Goal: Task Accomplishment & Management: Manage account settings

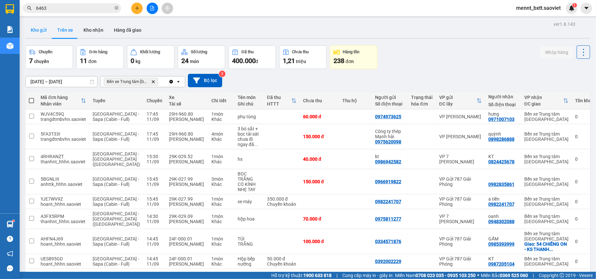
click at [40, 29] on button "Kho gửi" at bounding box center [39, 30] width 27 height 16
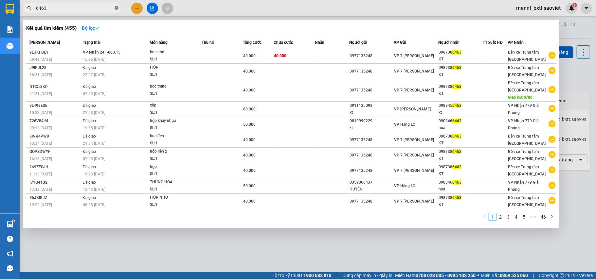
click at [115, 7] on icon "close-circle" at bounding box center [117, 8] width 4 height 4
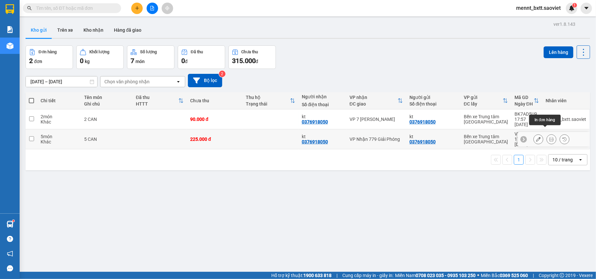
click at [547, 134] on button at bounding box center [551, 139] width 9 height 11
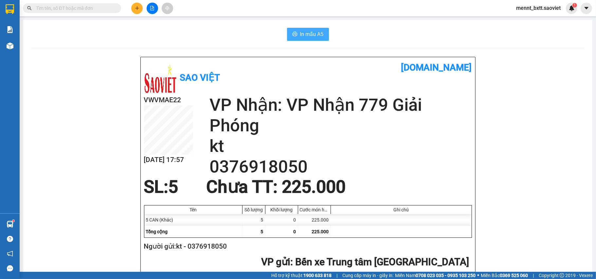
click at [319, 32] on span "In mẫu A5" at bounding box center [312, 34] width 24 height 8
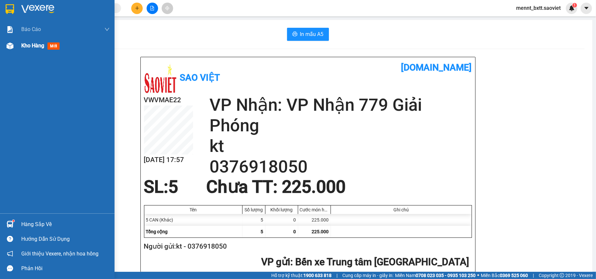
click at [24, 43] on span "Kho hàng" at bounding box center [32, 46] width 23 height 6
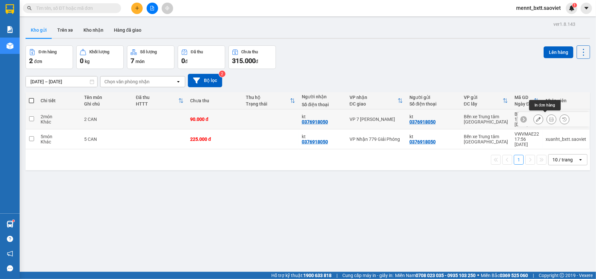
click at [548, 117] on button at bounding box center [551, 119] width 9 height 11
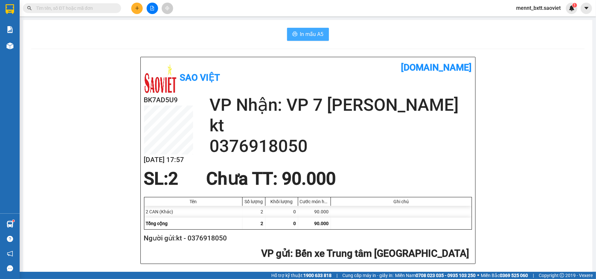
click at [292, 30] on button "In mẫu A5" at bounding box center [308, 34] width 42 height 13
click at [46, 8] on input "text" at bounding box center [74, 8] width 77 height 7
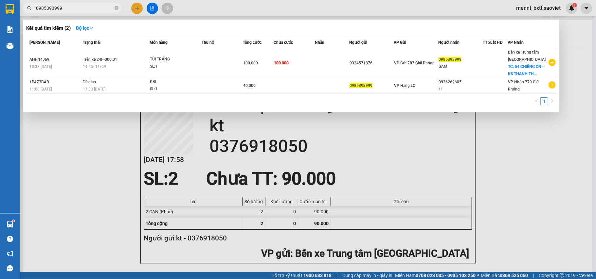
type input "0985393999"
click at [512, 161] on div at bounding box center [298, 139] width 596 height 279
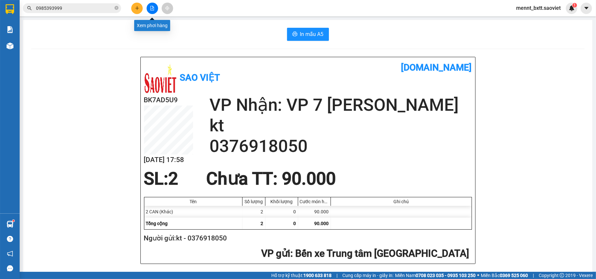
click at [154, 13] on button at bounding box center [152, 8] width 11 height 11
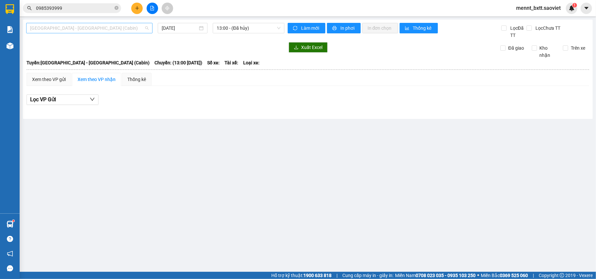
click at [103, 27] on span "[GEOGRAPHIC_DATA] - [GEOGRAPHIC_DATA] (Cabin)" at bounding box center [89, 28] width 118 height 10
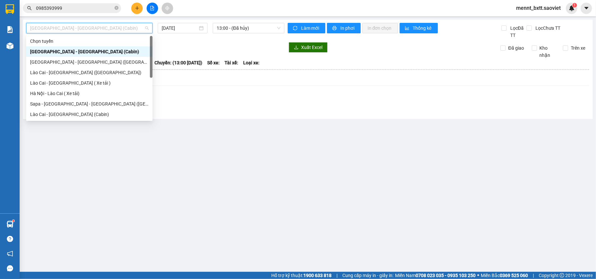
scroll to position [44, 0]
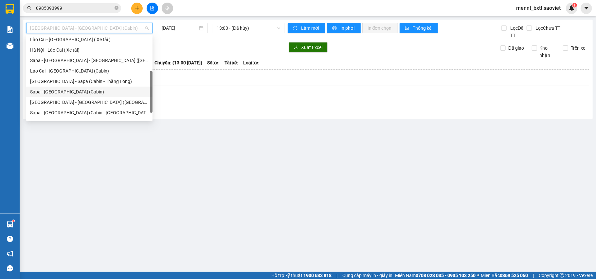
click at [79, 94] on div "Sapa - [GEOGRAPHIC_DATA] (Cabin)" at bounding box center [89, 91] width 118 height 7
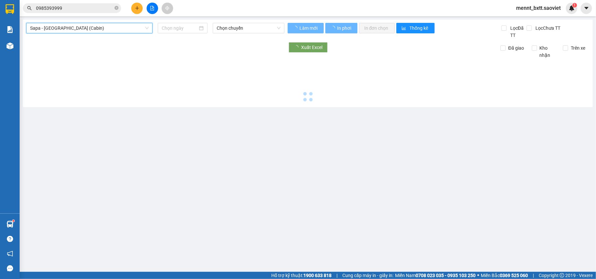
type input "[DATE]"
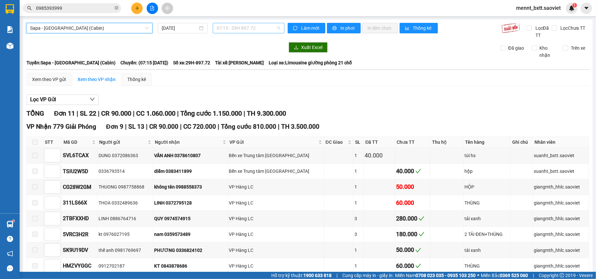
click at [224, 27] on span "07:15 - 29H-897.72" at bounding box center [249, 28] width 64 height 10
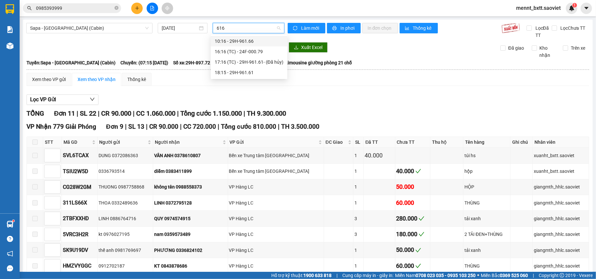
type input "6161"
click at [238, 50] on div "18:15 - 29H-961.61" at bounding box center [249, 51] width 69 height 7
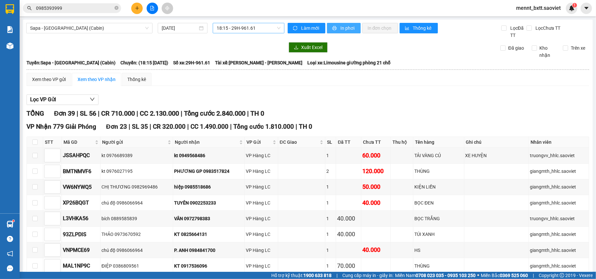
click at [341, 27] on span "In phơi" at bounding box center [347, 28] width 15 height 7
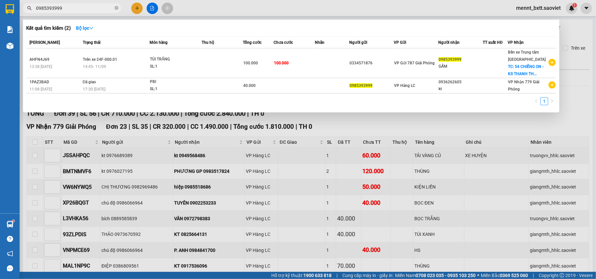
drag, startPoint x: 70, startPoint y: 9, endPoint x: 29, endPoint y: 14, distance: 41.2
click at [29, 14] on div "Kết quả tìm kiếm ( 2 ) Bộ lọc Mã ĐH Trạng thái Món hàng Thu hộ Tổng cước Chưa c…" at bounding box center [64, 8] width 128 height 11
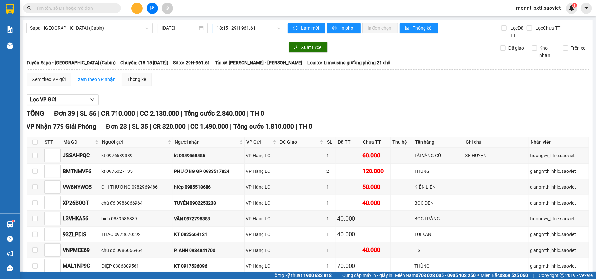
click at [40, 5] on input "text" at bounding box center [74, 8] width 77 height 7
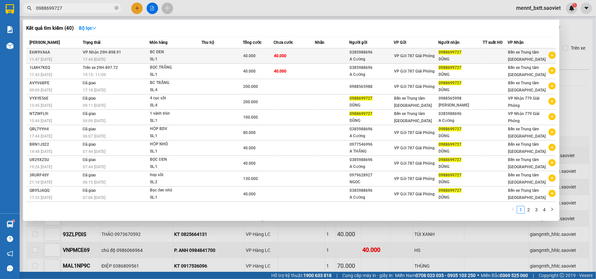
type input "0988699727"
click at [204, 59] on td at bounding box center [222, 55] width 41 height 15
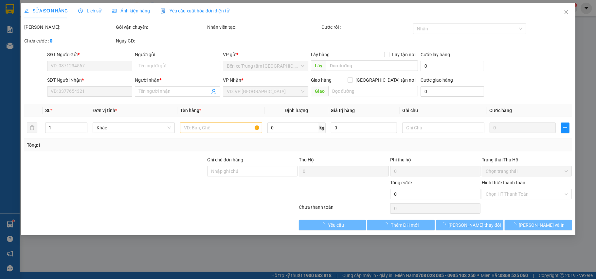
type input "0385988696"
type input "A Cường"
type input "0988699727"
type input "DŨNG"
type input "40.000"
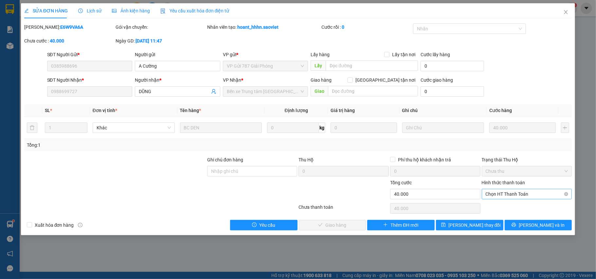
click at [506, 195] on span "Chọn HT Thanh Toán" at bounding box center [527, 194] width 82 height 10
click at [509, 208] on div "Tại văn phòng" at bounding box center [527, 208] width 82 height 7
type input "0"
click at [333, 224] on span "[PERSON_NAME] và Giao hàng" at bounding box center [342, 225] width 63 height 7
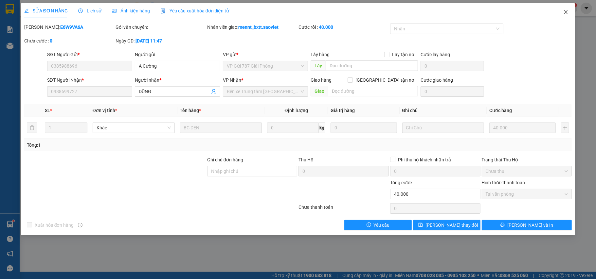
click at [567, 11] on icon "close" at bounding box center [566, 12] width 4 height 4
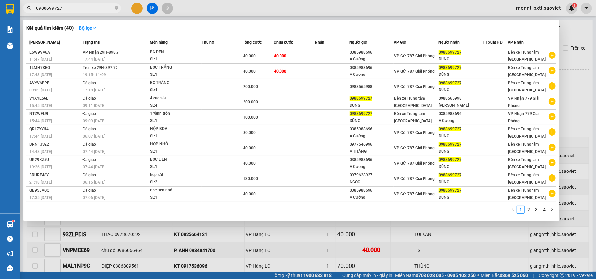
click at [69, 6] on input "0988699727" at bounding box center [74, 8] width 77 height 7
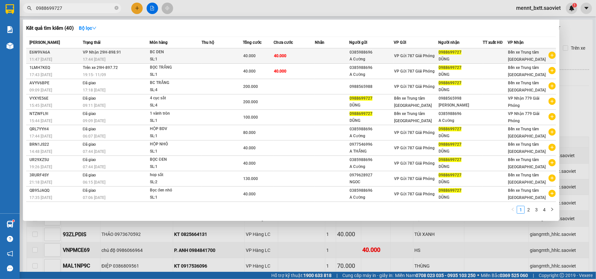
click at [304, 55] on td "40.000" at bounding box center [294, 55] width 41 height 15
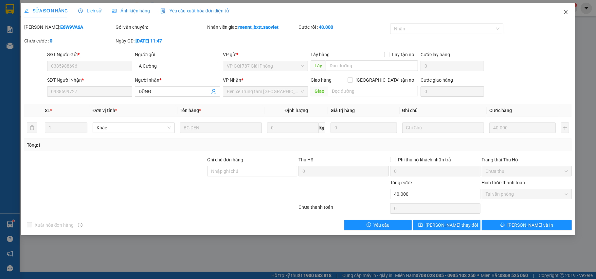
click at [567, 13] on icon "close" at bounding box center [565, 11] width 5 height 5
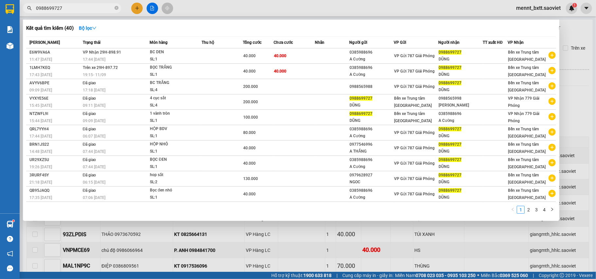
drag, startPoint x: 61, startPoint y: 9, endPoint x: 12, endPoint y: 8, distance: 48.8
click at [12, 8] on section "Kết quả tìm kiếm ( 40 ) Bộ lọc Mã ĐH Trạng thái Món hàng Thu hộ Tổng cước Chưa …" at bounding box center [298, 139] width 596 height 279
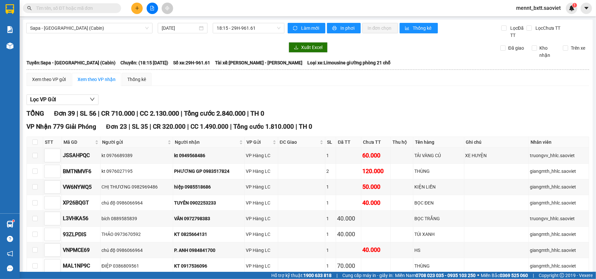
click at [38, 8] on input "text" at bounding box center [74, 8] width 77 height 7
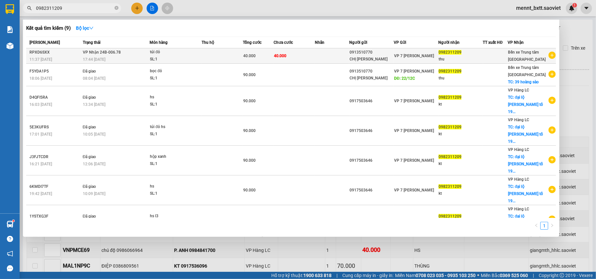
type input "0982311209"
click at [323, 58] on td at bounding box center [332, 55] width 34 height 15
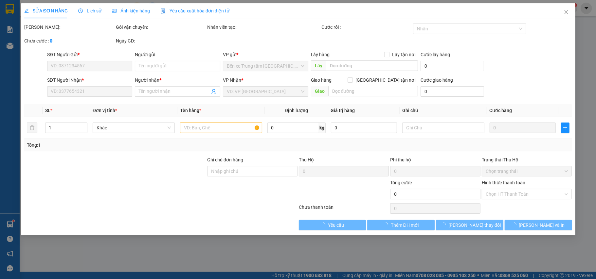
type input "0913510770"
type input "CHỊ DUNG"
type input "0982311209"
type input "thu"
type input "40.000"
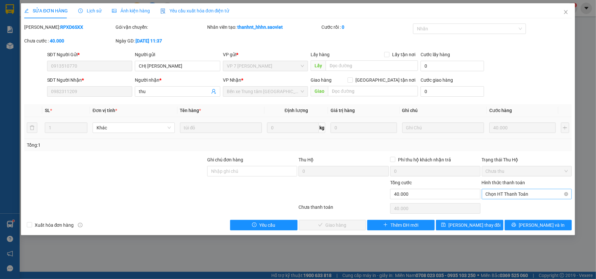
click at [530, 195] on span "Chọn HT Thanh Toán" at bounding box center [527, 194] width 82 height 10
click at [514, 208] on div "Tại văn phòng" at bounding box center [527, 208] width 82 height 7
type input "0"
click at [348, 226] on span "[PERSON_NAME] và Giao hàng" at bounding box center [342, 225] width 63 height 7
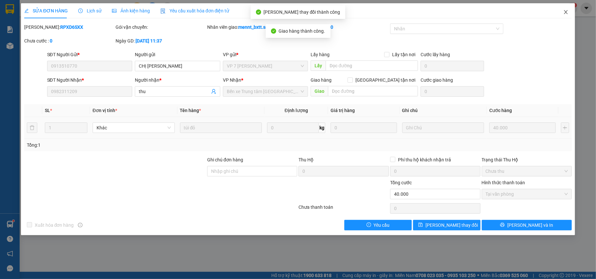
click at [562, 10] on span "Close" at bounding box center [566, 12] width 18 height 18
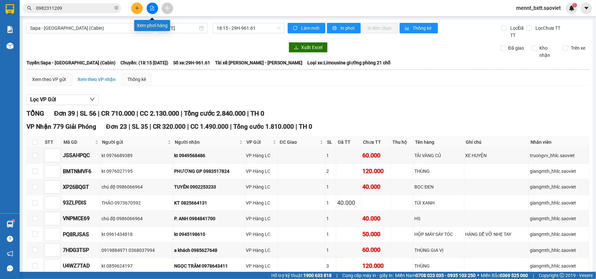
click at [153, 9] on icon "file-add" at bounding box center [152, 8] width 5 height 5
click at [120, 28] on span "Sapa - [GEOGRAPHIC_DATA] (Cabin)" at bounding box center [89, 28] width 118 height 10
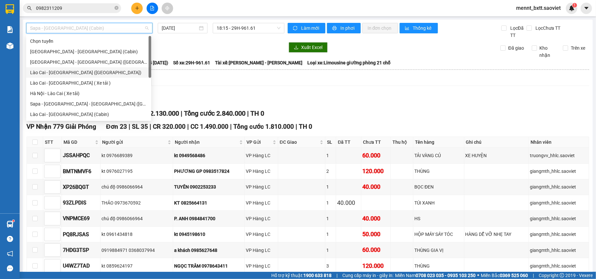
click at [86, 71] on div "Lào Cai - [GEOGRAPHIC_DATA] ([GEOGRAPHIC_DATA])" at bounding box center [88, 72] width 117 height 7
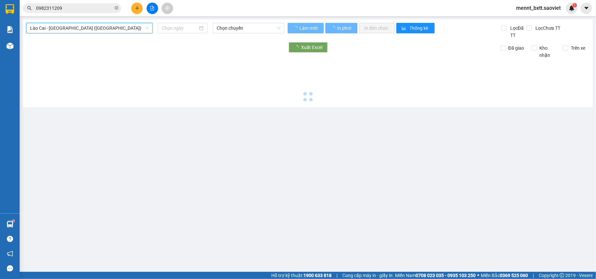
type input "[DATE]"
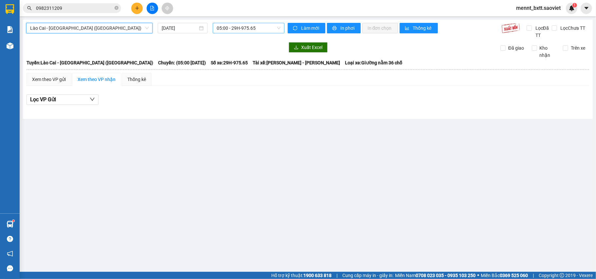
click at [217, 24] on span "05:00 - 29H-975.65" at bounding box center [249, 28] width 64 height 10
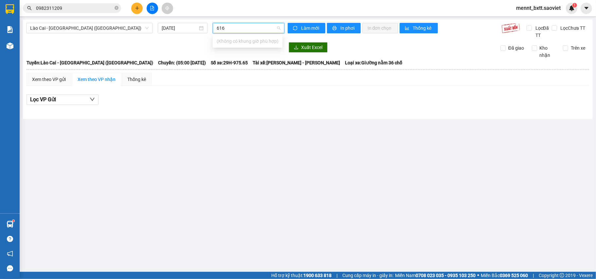
type input "6161"
click at [101, 27] on span "Lào Cai - [GEOGRAPHIC_DATA] ([GEOGRAPHIC_DATA])" at bounding box center [89, 28] width 118 height 10
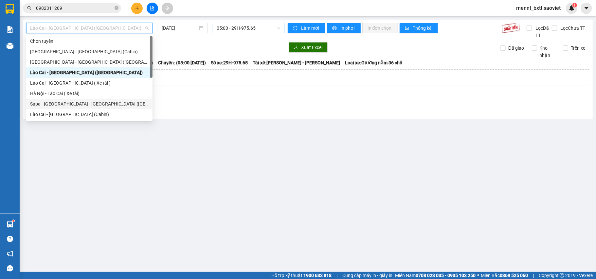
click at [92, 105] on div "Sapa - [GEOGRAPHIC_DATA] - [GEOGRAPHIC_DATA] ([GEOGRAPHIC_DATA])" at bounding box center [89, 103] width 118 height 7
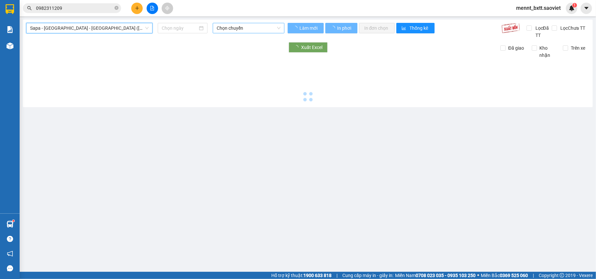
type input "[DATE]"
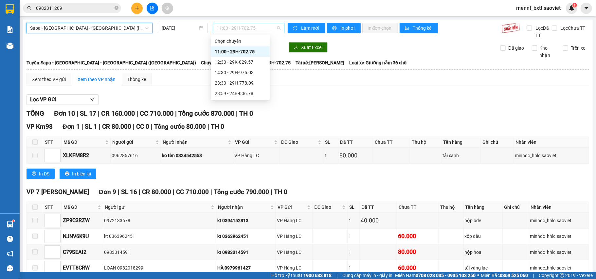
click at [217, 28] on span "11:00 - 29H-702.75" at bounding box center [249, 28] width 64 height 10
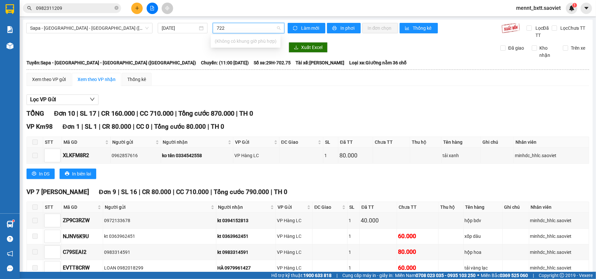
type input "7224"
click at [110, 26] on span "Sapa - [GEOGRAPHIC_DATA] - [GEOGRAPHIC_DATA] ([GEOGRAPHIC_DATA])" at bounding box center [89, 28] width 118 height 10
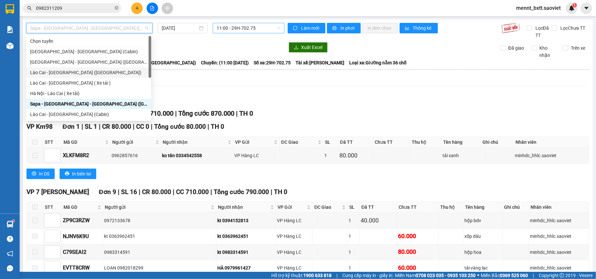
click at [94, 74] on div "Lào Cai - [GEOGRAPHIC_DATA] ([GEOGRAPHIC_DATA])" at bounding box center [88, 72] width 117 height 7
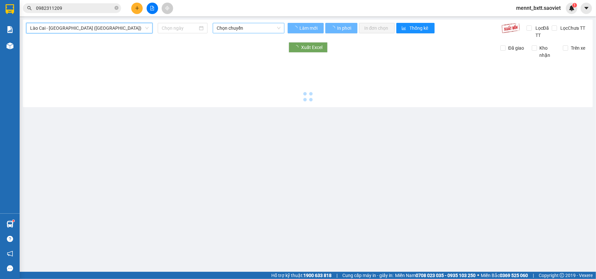
type input "[DATE]"
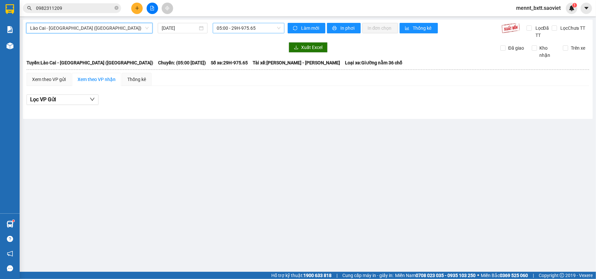
click at [230, 27] on span "05:00 - 29H-975.65" at bounding box center [249, 28] width 64 height 10
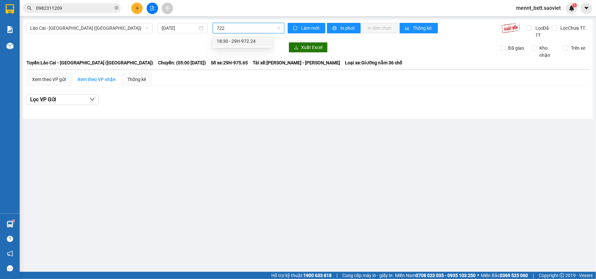
type input "7224"
click at [237, 41] on div "18:30 - 29H-972.24" at bounding box center [242, 41] width 51 height 7
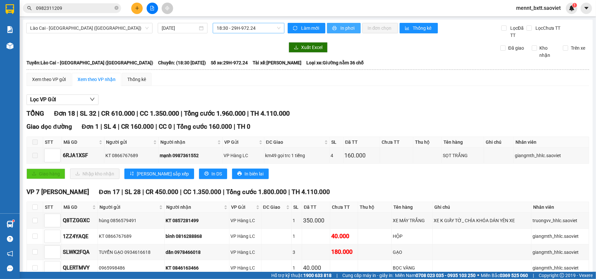
click at [349, 30] on span "In phơi" at bounding box center [347, 28] width 15 height 7
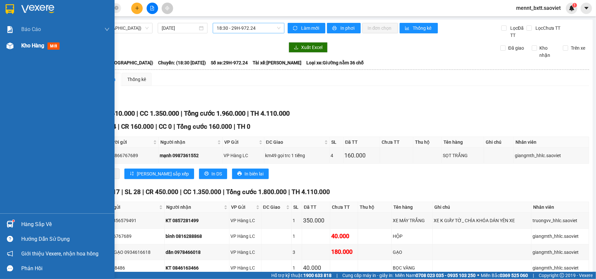
click at [23, 44] on span "Kho hàng" at bounding box center [32, 46] width 23 height 6
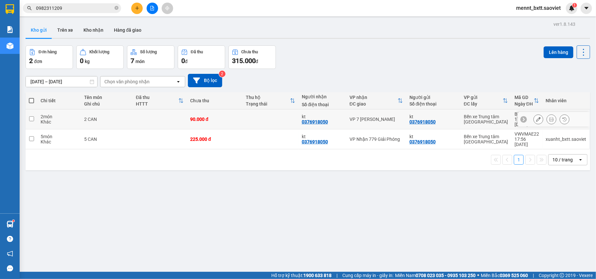
click at [135, 117] on td at bounding box center [160, 120] width 54 height 20
checkbox input "true"
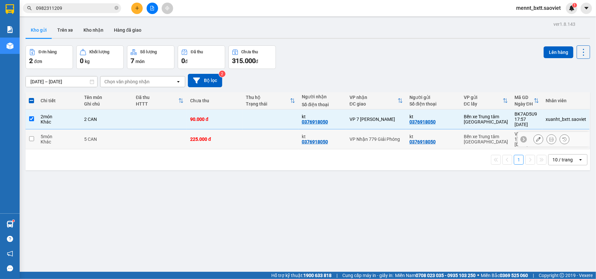
click at [153, 133] on td at bounding box center [160, 140] width 54 height 20
checkbox input "true"
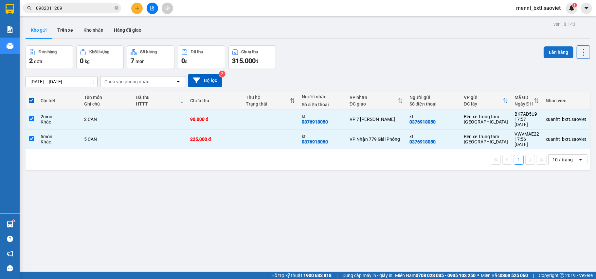
click at [545, 51] on button "Lên hàng" at bounding box center [559, 52] width 30 height 12
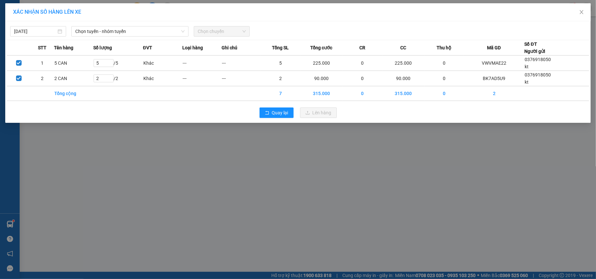
click at [127, 149] on div "XÁC NHẬN SỐ HÀNG LÊN XE 11/09/2025 Chọn tuyến - nhóm tuyến Chọn chuyến STT Tên …" at bounding box center [298, 139] width 596 height 279
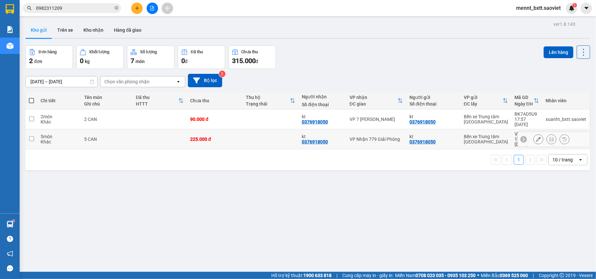
click at [244, 130] on td at bounding box center [270, 140] width 56 height 20
checkbox input "true"
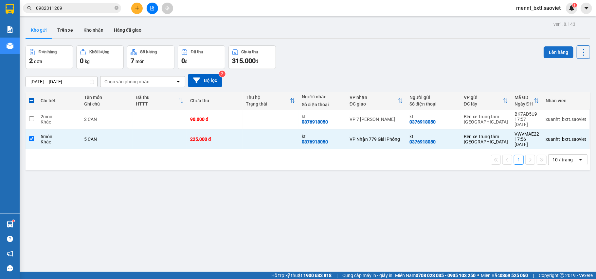
click at [550, 51] on button "Lên hàng" at bounding box center [559, 52] width 30 height 12
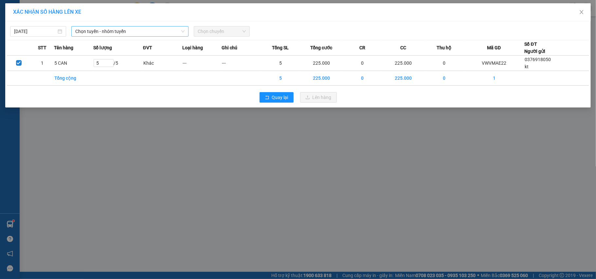
click at [159, 30] on span "Chọn tuyến - nhóm tuyến" at bounding box center [129, 32] width 109 height 10
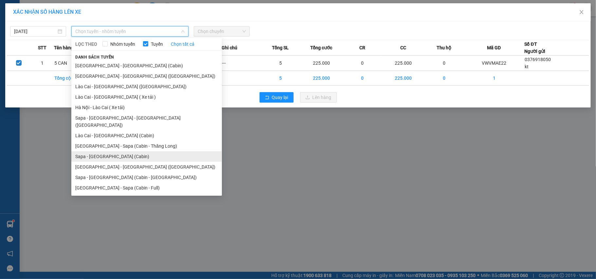
click at [133, 152] on li "Sapa - [GEOGRAPHIC_DATA] (Cabin)" at bounding box center [146, 157] width 151 height 10
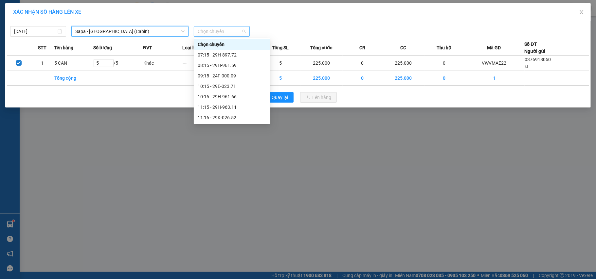
click at [209, 30] on span "Chọn chuyến" at bounding box center [222, 32] width 48 height 10
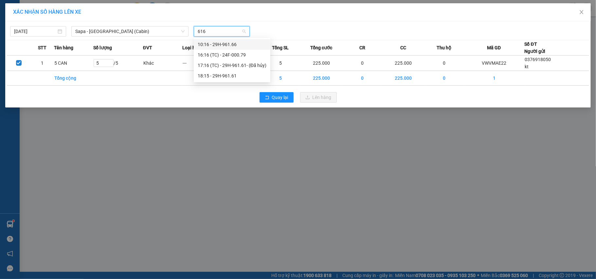
type input "6161"
click at [220, 55] on div "18:15 - 29H-961.61" at bounding box center [232, 54] width 69 height 7
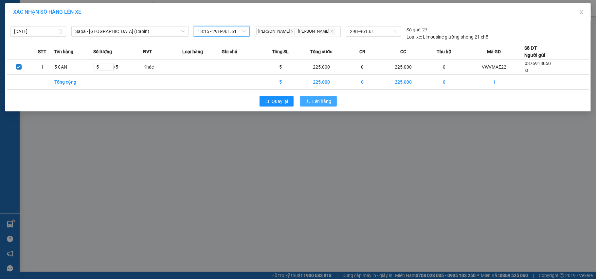
click at [321, 103] on span "Lên hàng" at bounding box center [322, 101] width 19 height 7
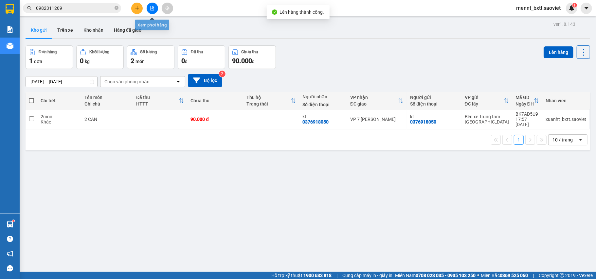
click at [151, 9] on icon "file-add" at bounding box center [153, 8] width 4 height 5
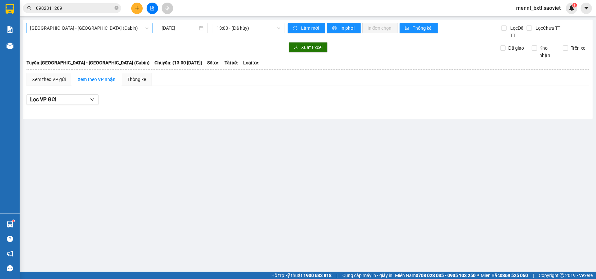
click at [117, 27] on span "[GEOGRAPHIC_DATA] - [GEOGRAPHIC_DATA] (Cabin)" at bounding box center [89, 28] width 118 height 10
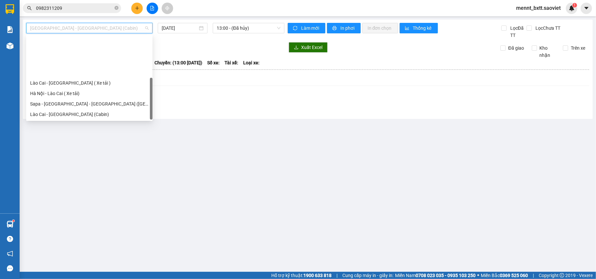
click at [96, 132] on div "Sapa - [GEOGRAPHIC_DATA] (Cabin)" at bounding box center [89, 135] width 118 height 7
type input "[DATE]"
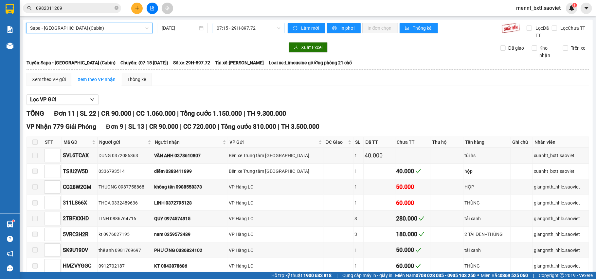
click at [224, 28] on span "07:15 - 29H-897.72" at bounding box center [249, 28] width 64 height 10
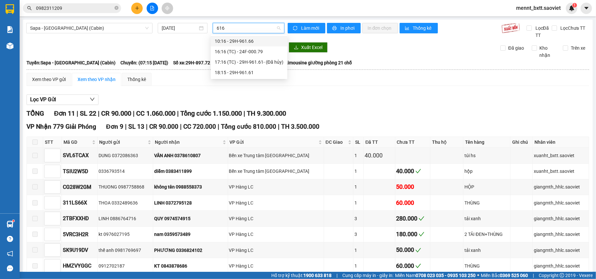
type input "6161"
click at [249, 52] on div "18:15 - 29H-961.61" at bounding box center [249, 51] width 69 height 7
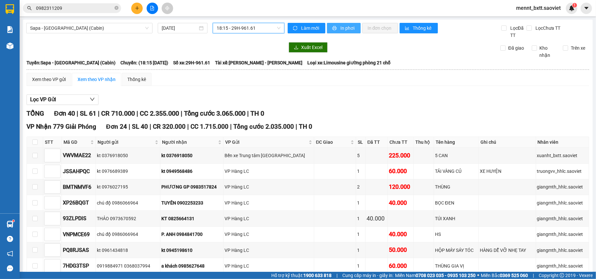
click at [340, 24] on button "In phơi" at bounding box center [344, 28] width 34 height 10
click at [137, 3] on button at bounding box center [136, 8] width 11 height 11
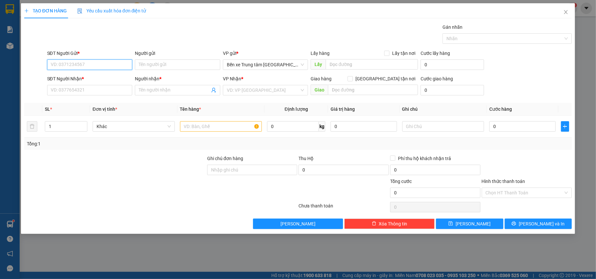
click at [98, 63] on input "SĐT Người Gửi *" at bounding box center [89, 65] width 85 height 10
type input "0917727963"
click at [85, 75] on div "0917727963 - kt" at bounding box center [90, 78] width 78 height 7
type input "kt"
type input "0919918155"
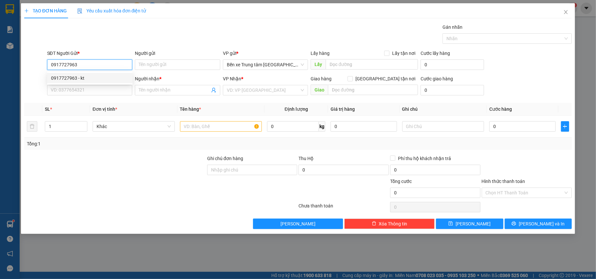
type input "tân"
type input "0917727963"
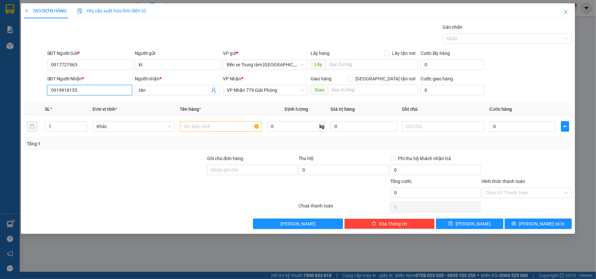
drag, startPoint x: 83, startPoint y: 87, endPoint x: 45, endPoint y: 91, distance: 38.5
click at [45, 91] on div "SĐT Người Nhận * 0919918155 Người nhận * tân VP Nhận * VP Nhận 779 Giải Phóng G…" at bounding box center [298, 86] width 549 height 23
type input "0972965961"
click at [147, 176] on div at bounding box center [115, 166] width 183 height 23
click at [215, 130] on input "text" at bounding box center [221, 126] width 82 height 10
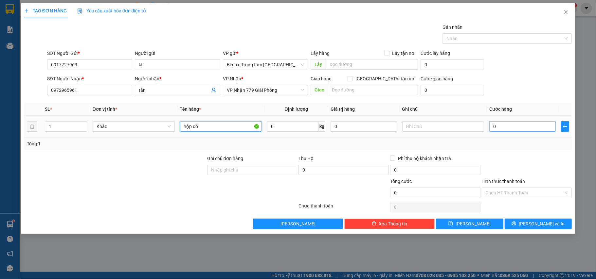
type input "hộp đỏ"
click at [517, 130] on input "0" at bounding box center [522, 126] width 66 height 10
type input "5"
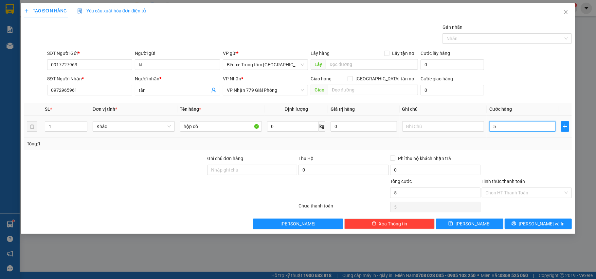
type input "50"
type input "50.000"
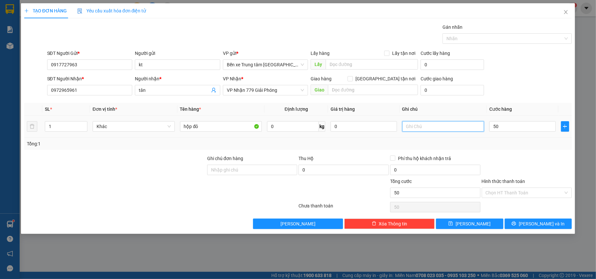
type input "50.000"
click at [419, 127] on input "text" at bounding box center [443, 126] width 82 height 10
type input "chuys ĐỒ"
click at [554, 223] on button "[PERSON_NAME] và In" at bounding box center [538, 224] width 67 height 10
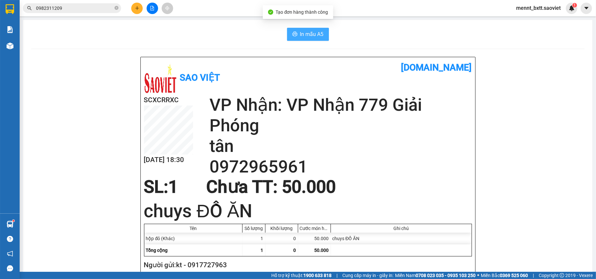
click at [322, 36] on button "In mẫu A5" at bounding box center [308, 34] width 42 height 13
drag, startPoint x: 364, startPoint y: 206, endPoint x: 123, endPoint y: 8, distance: 312.0
click at [117, 8] on icon "close-circle" at bounding box center [117, 8] width 4 height 4
click at [138, 7] on icon "plus" at bounding box center [137, 8] width 5 height 5
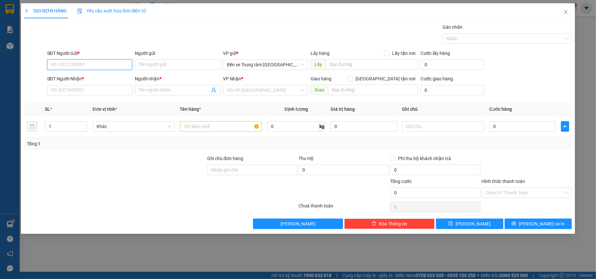
click at [117, 64] on input "SĐT Người Gửi *" at bounding box center [89, 65] width 85 height 10
type input "0898286888"
click at [94, 74] on div "0898286888 - quỳnh" at bounding box center [89, 78] width 85 height 10
type input "quỳnh"
checkbox input "true"
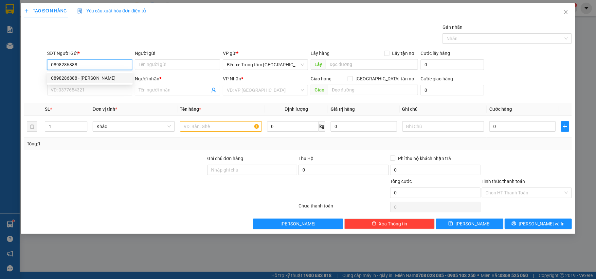
type input "72 bát sứ hoàn kiém"
type input "0867615607"
type input "A tiến"
checkbox input "true"
type input "72 bát sứ hoàn kiém"
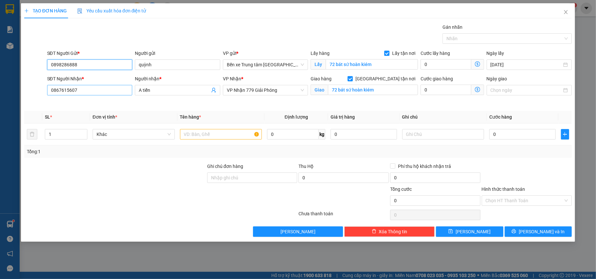
type input "0898286888"
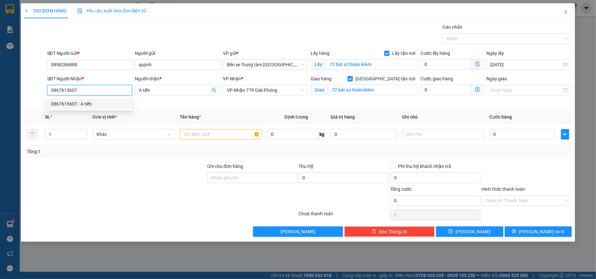
drag, startPoint x: 86, startPoint y: 94, endPoint x: 44, endPoint y: 88, distance: 42.6
click at [44, 88] on div "SĐT Người Nhận * 0867615607 Người nhận * A tiến VP Nhận * VP Nhận 779 Giải Phón…" at bounding box center [298, 90] width 549 height 31
type input "0981110888"
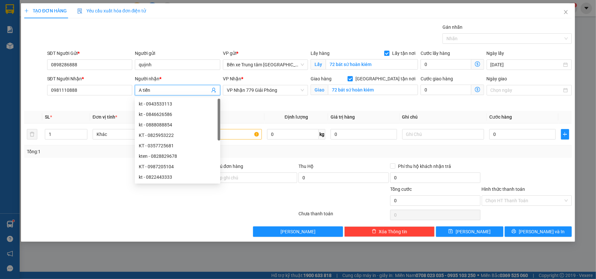
drag, startPoint x: 152, startPoint y: 90, endPoint x: 139, endPoint y: 93, distance: 12.9
click at [139, 93] on input "A tiến" at bounding box center [174, 90] width 71 height 7
type input "MINH"
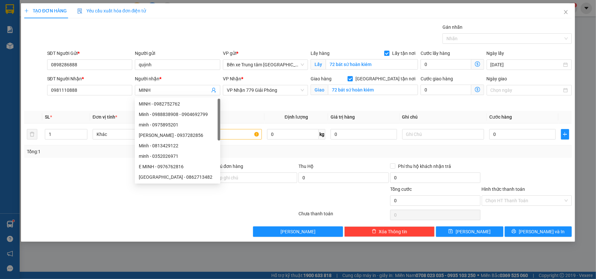
click at [81, 191] on div at bounding box center [115, 197] width 183 height 23
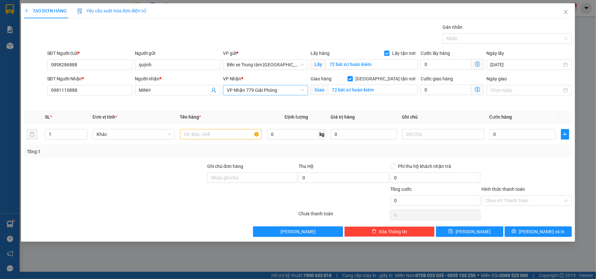
click at [250, 89] on span "VP Nhận 779 Giải Phóng" at bounding box center [266, 90] width 78 height 10
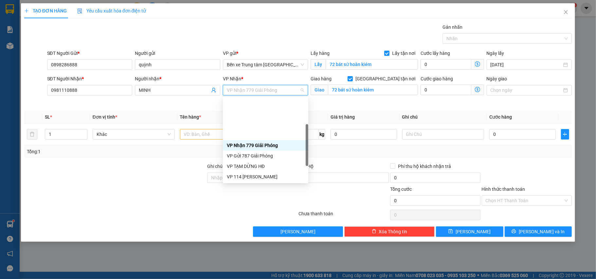
click at [249, 215] on div "VP 7 [PERSON_NAME]" at bounding box center [266, 218] width 78 height 7
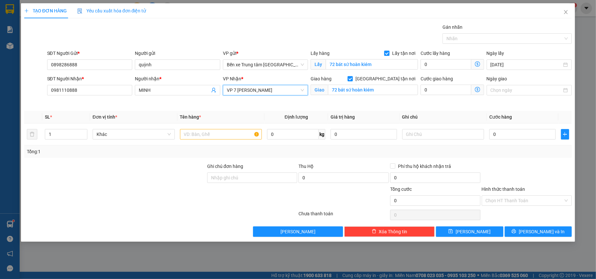
click at [389, 54] on input "Lấy tận nơi" at bounding box center [386, 53] width 5 height 5
checkbox input "false"
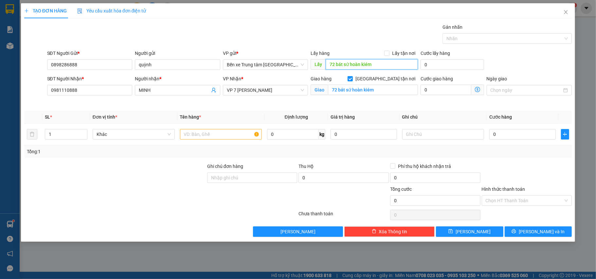
click at [379, 64] on input "72 bát sứ hoàn kiém" at bounding box center [372, 64] width 92 height 10
click at [352, 76] on input "[GEOGRAPHIC_DATA] tận nơi" at bounding box center [350, 78] width 5 height 5
checkbox input "false"
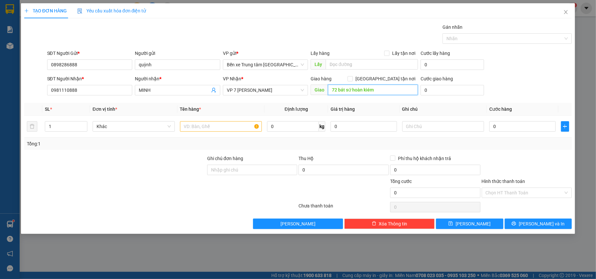
click at [383, 85] on input "72 bát sứ hoàn kiém" at bounding box center [373, 90] width 90 height 10
click at [248, 124] on input "text" at bounding box center [221, 126] width 82 height 10
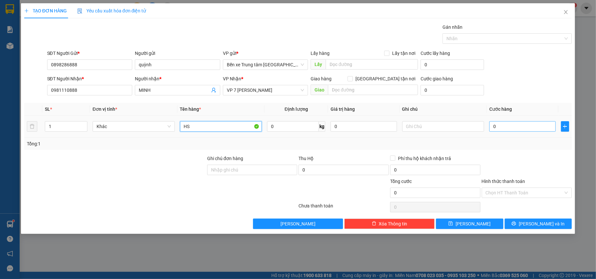
type input "HS"
click at [500, 124] on input "0" at bounding box center [522, 126] width 66 height 10
type input "4"
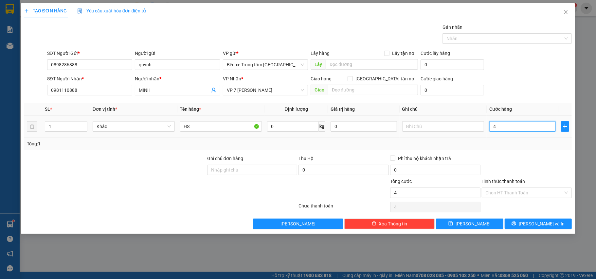
type input "40"
type input "40.000"
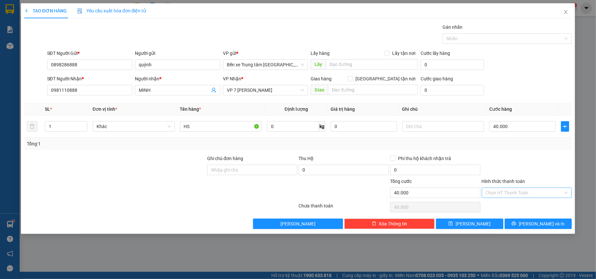
click at [534, 192] on input "Hình thức thanh toán" at bounding box center [525, 193] width 78 height 10
click at [514, 228] on div "Chuyển khoản" at bounding box center [527, 227] width 82 height 7
type input "0"
click at [517, 227] on button "[PERSON_NAME] và In" at bounding box center [538, 224] width 67 height 10
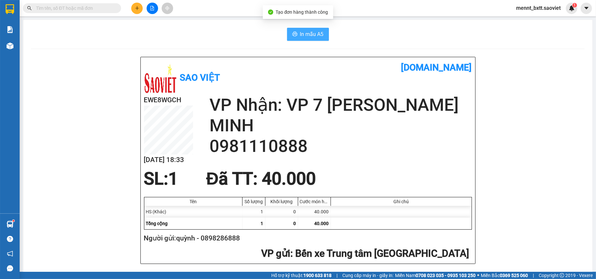
click at [304, 28] on button "In mẫu A5" at bounding box center [308, 34] width 42 height 13
click at [81, 10] on input "text" at bounding box center [74, 8] width 77 height 7
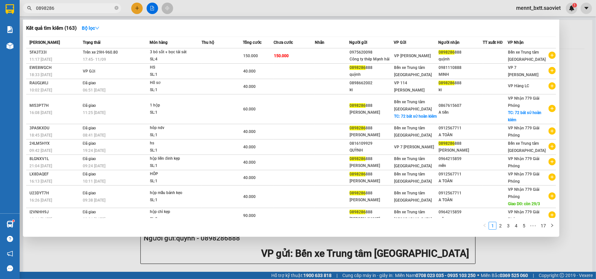
type input "0898286"
click at [117, 6] on icon "close-circle" at bounding box center [117, 8] width 4 height 4
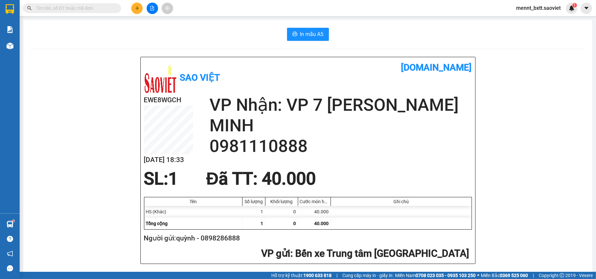
click at [110, 7] on input "text" at bounding box center [74, 8] width 77 height 7
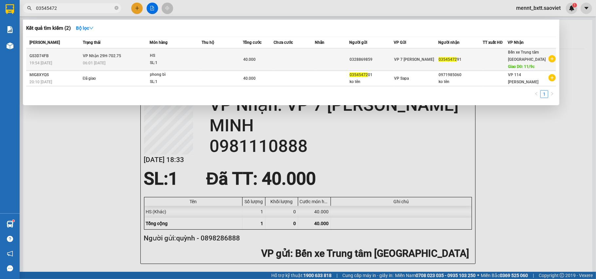
type input "03545472"
click at [201, 59] on span "HS SL: 1" at bounding box center [175, 59] width 51 height 14
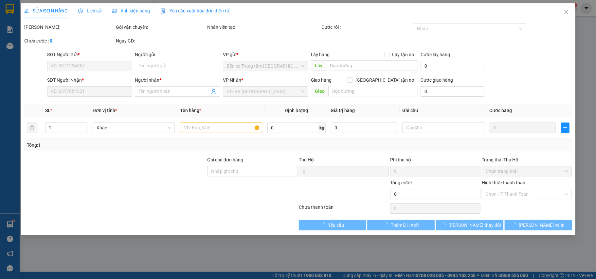
type input "0328869859"
type input "0354547291"
type input "11/9c"
type input "40.000"
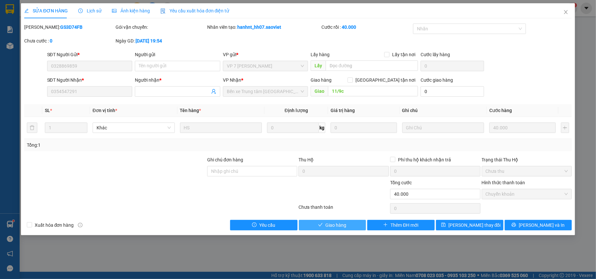
click at [320, 223] on button "Giao hàng" at bounding box center [332, 225] width 67 height 10
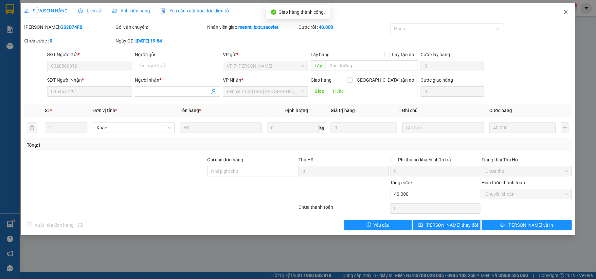
click at [566, 11] on icon "close" at bounding box center [565, 11] width 5 height 5
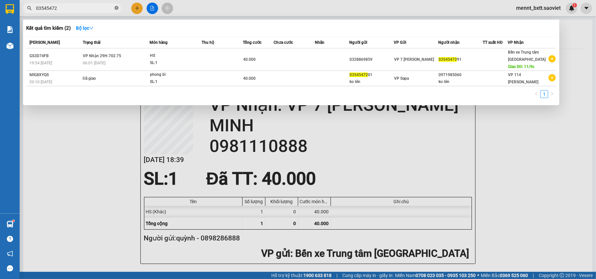
click at [117, 8] on icon "close-circle" at bounding box center [117, 8] width 4 height 4
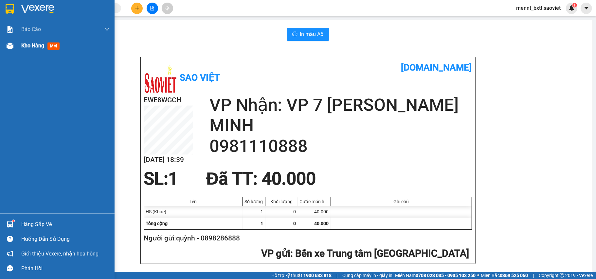
click at [33, 50] on div "Kho hàng mới" at bounding box center [41, 46] width 41 height 8
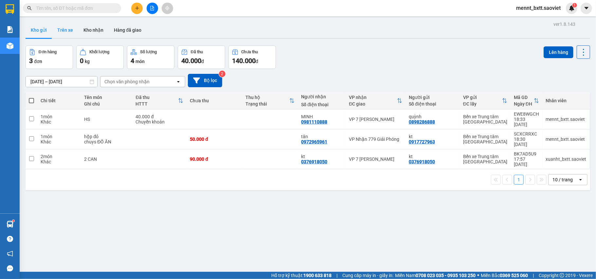
click at [66, 31] on button "Trên xe" at bounding box center [65, 30] width 26 height 16
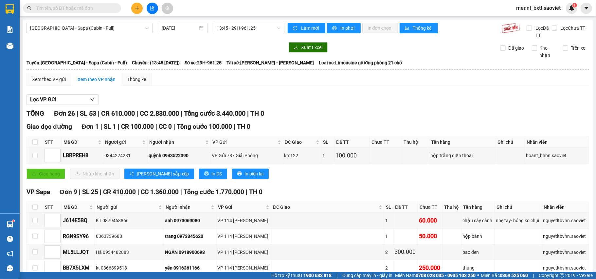
checkbox input "true"
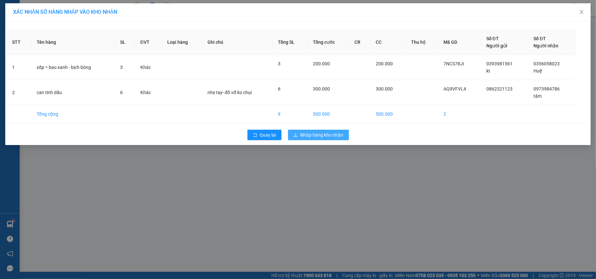
click at [323, 138] on span "Nhập hàng kho nhận" at bounding box center [321, 135] width 43 height 7
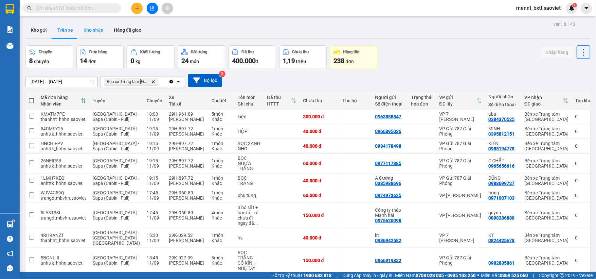
click at [89, 28] on button "Kho nhận" at bounding box center [93, 30] width 30 height 16
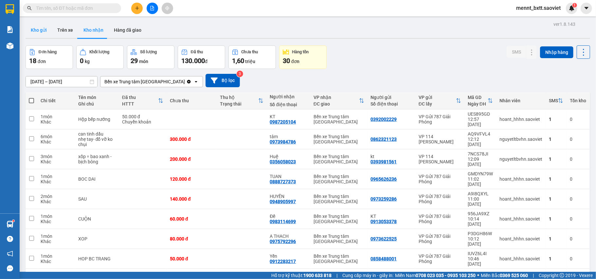
click at [40, 29] on button "Kho gửi" at bounding box center [39, 30] width 27 height 16
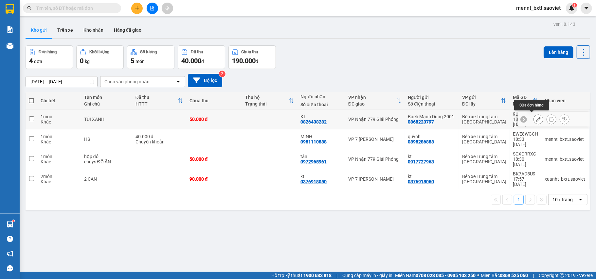
click at [535, 118] on button at bounding box center [538, 119] width 9 height 11
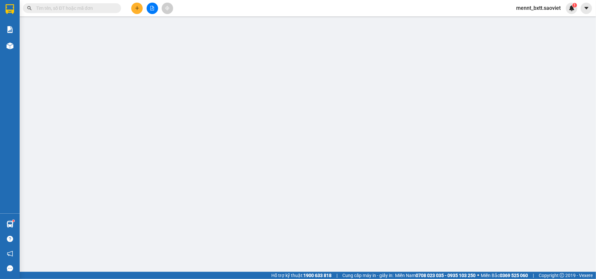
type input "0868223797"
type input "Bạch Mạnh Dũng 2001"
type input "0826438282"
type input "KT"
type input "50.000"
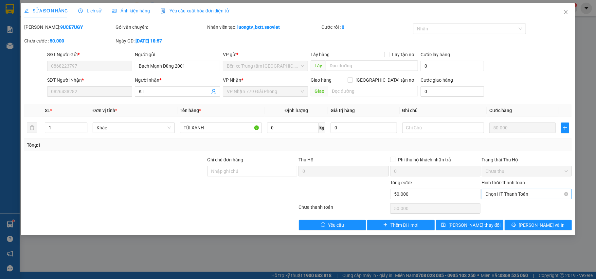
click at [515, 198] on span "Chọn HT Thanh Toán" at bounding box center [527, 194] width 82 height 10
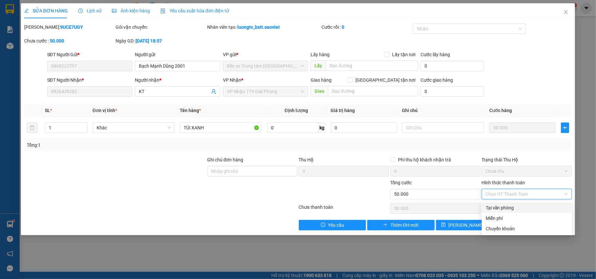
click at [510, 210] on div "Tại văn phòng" at bounding box center [527, 208] width 82 height 7
type input "0"
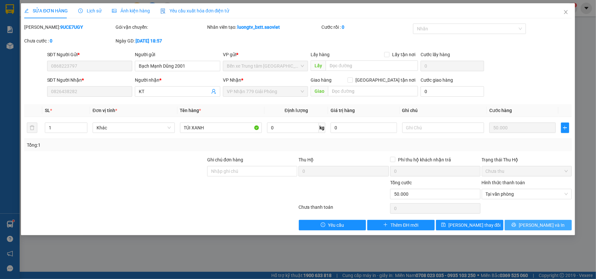
click at [530, 226] on button "[PERSON_NAME] và In" at bounding box center [538, 225] width 67 height 10
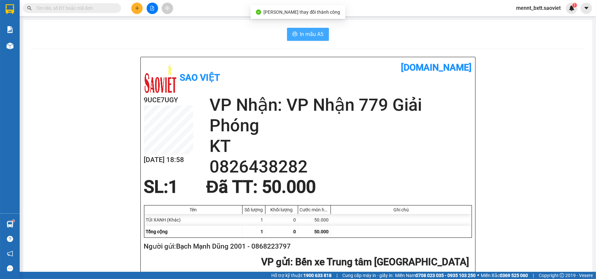
click at [317, 29] on button "In mẫu A5" at bounding box center [308, 34] width 42 height 13
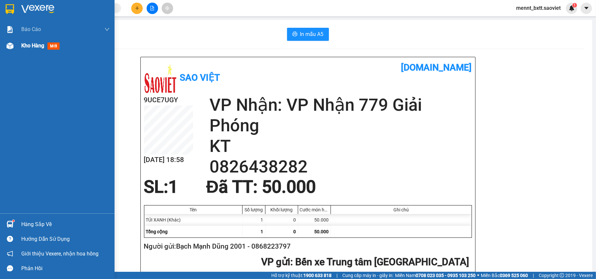
click at [29, 46] on span "Kho hàng" at bounding box center [32, 46] width 23 height 6
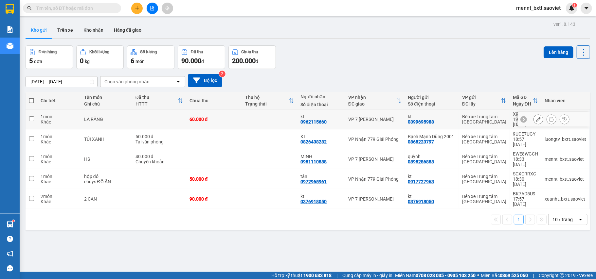
click at [391, 117] on div "VP 7 [PERSON_NAME]" at bounding box center [374, 119] width 53 height 5
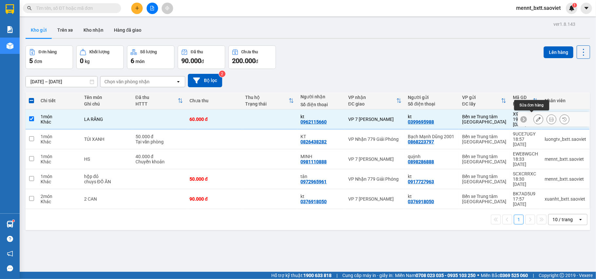
click at [536, 118] on icon at bounding box center [538, 119] width 5 height 5
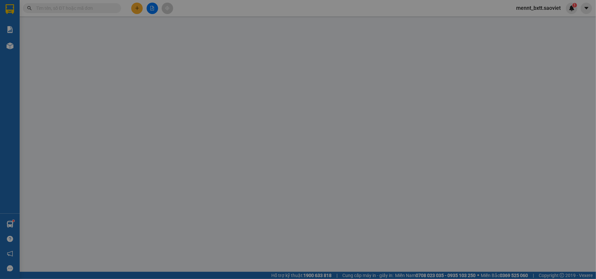
type input "0399695988"
type input "kt"
type input "0962115660"
type input "kt"
type input "60.000"
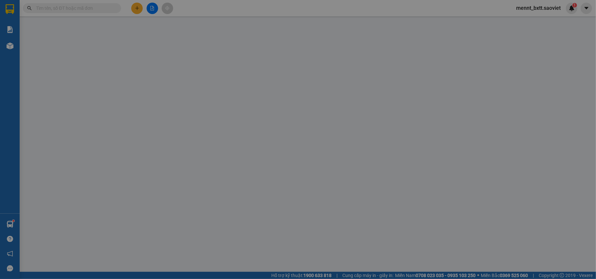
type input "60.000"
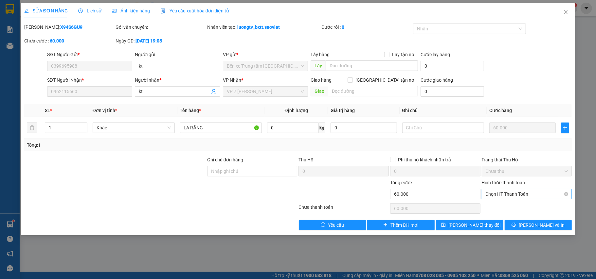
click at [544, 193] on span "Chọn HT Thanh Toán" at bounding box center [527, 194] width 82 height 10
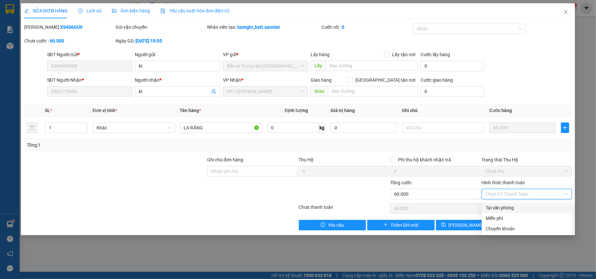
click at [504, 209] on div "Tại văn phòng" at bounding box center [527, 208] width 82 height 7
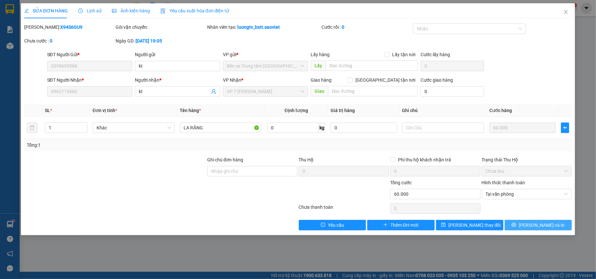
click at [533, 223] on span "[PERSON_NAME] và In" at bounding box center [542, 225] width 46 height 7
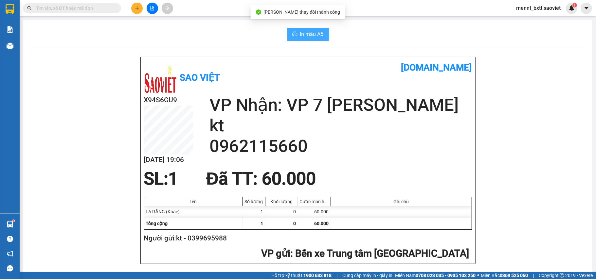
click at [316, 37] on span "In mẫu A5" at bounding box center [312, 34] width 24 height 8
click at [300, 33] on span "In mẫu A5" at bounding box center [312, 34] width 24 height 8
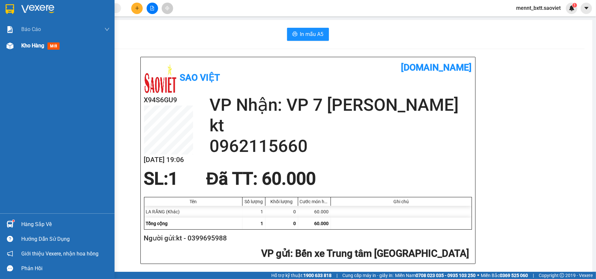
click at [30, 45] on span "Kho hàng" at bounding box center [32, 46] width 23 height 6
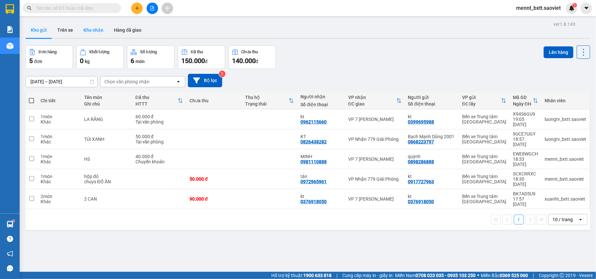
click at [95, 28] on button "Kho nhận" at bounding box center [93, 30] width 30 height 16
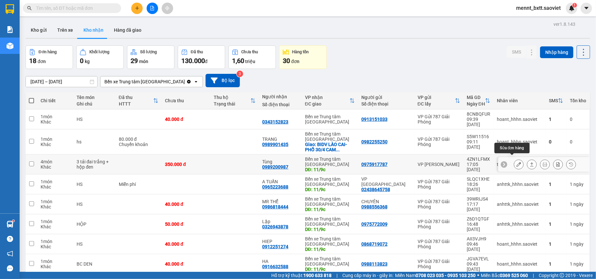
click at [516, 162] on icon at bounding box center [518, 164] width 5 height 5
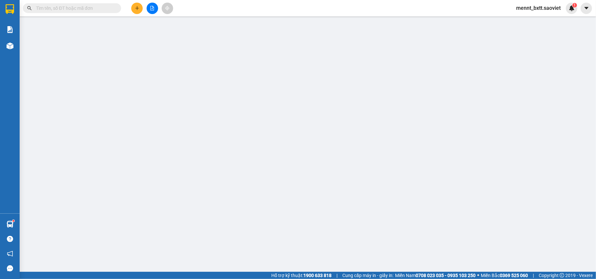
type input "0975917787"
type input "0989200987"
type input "Tùng"
type input "11/9c"
type input "350.000"
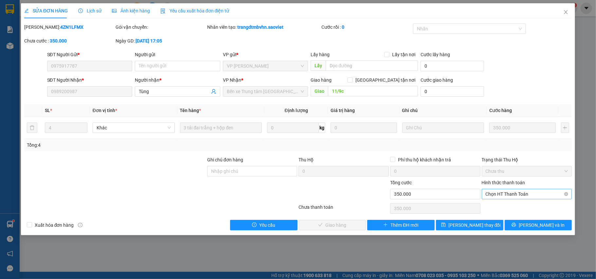
click at [533, 194] on span "Chọn HT Thanh Toán" at bounding box center [527, 194] width 82 height 10
click at [513, 219] on div "Chuyển khoản" at bounding box center [527, 218] width 82 height 7
type input "0"
click at [337, 224] on span "[PERSON_NAME] và Giao hàng" at bounding box center [342, 225] width 63 height 7
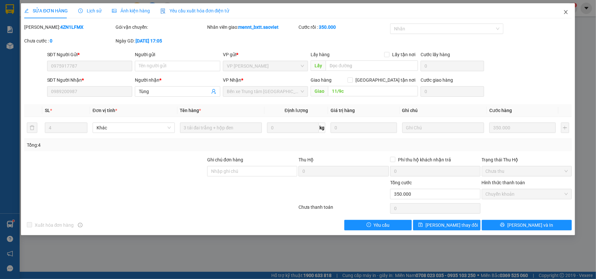
click at [567, 11] on icon "close" at bounding box center [566, 12] width 4 height 4
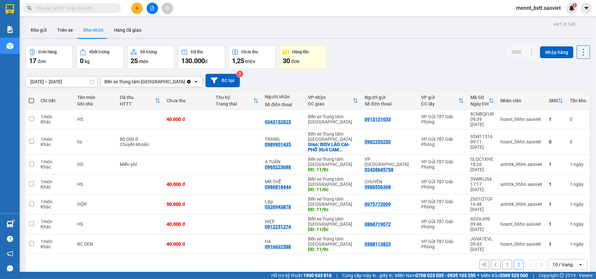
click at [502, 260] on button "1" at bounding box center [507, 265] width 10 height 10
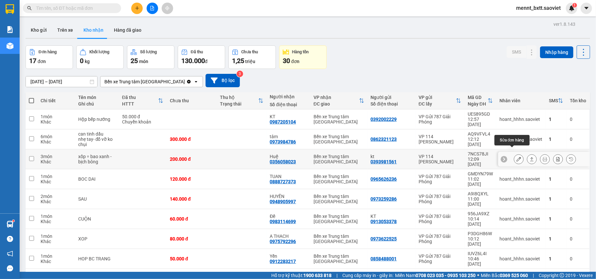
click at [516, 157] on icon at bounding box center [518, 159] width 5 height 5
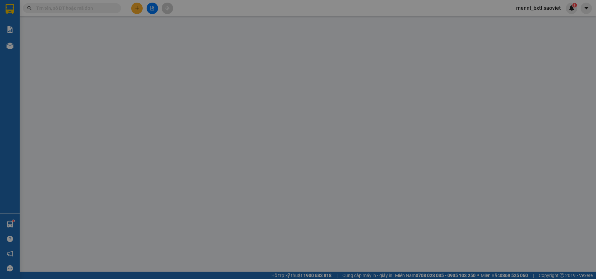
type input "0393981561"
type input "kt"
type input "0356058023"
type input "Huệ"
type input "200.000"
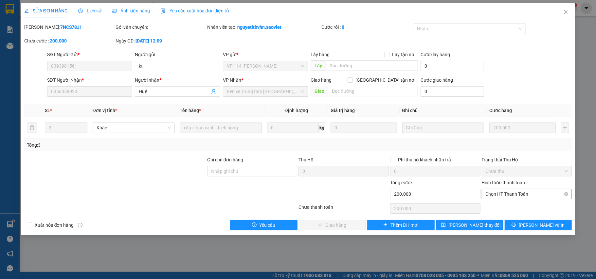
click at [521, 192] on span "Chọn HT Thanh Toán" at bounding box center [527, 194] width 82 height 10
click at [504, 218] on div "Chuyển khoản" at bounding box center [527, 218] width 82 height 7
type input "0"
click at [338, 227] on span "[PERSON_NAME] và Giao hàng" at bounding box center [342, 225] width 63 height 7
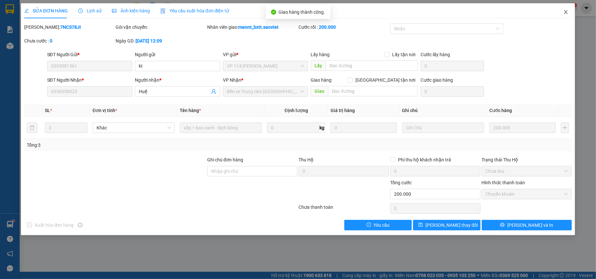
click at [564, 12] on icon "close" at bounding box center [565, 11] width 5 height 5
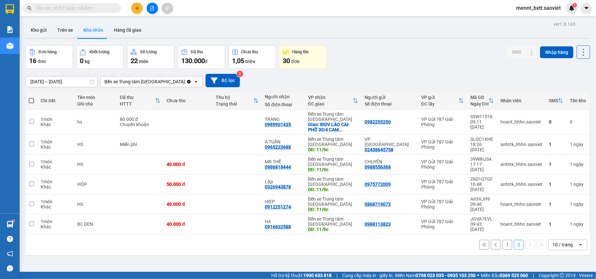
click at [502, 240] on button "1" at bounding box center [507, 245] width 10 height 10
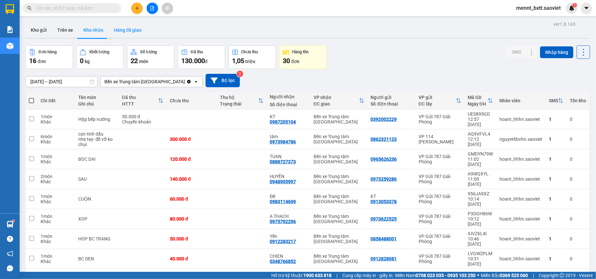
click at [126, 27] on button "Hàng đã giao" at bounding box center [128, 30] width 38 height 16
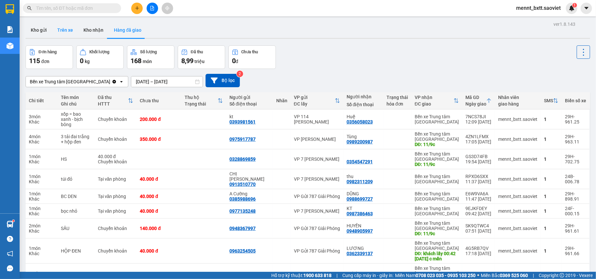
click at [61, 30] on button "Trên xe" at bounding box center [65, 30] width 26 height 16
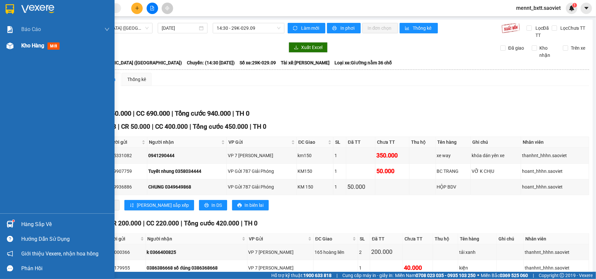
click at [31, 48] on span "Kho hàng" at bounding box center [32, 46] width 23 height 6
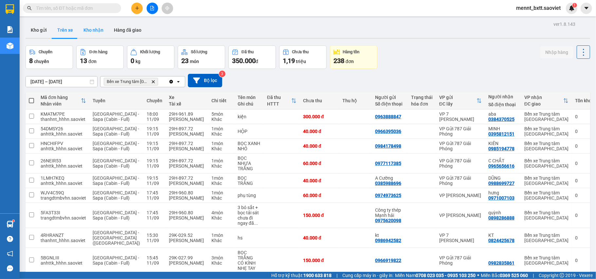
click at [92, 29] on button "Kho nhận" at bounding box center [93, 30] width 30 height 16
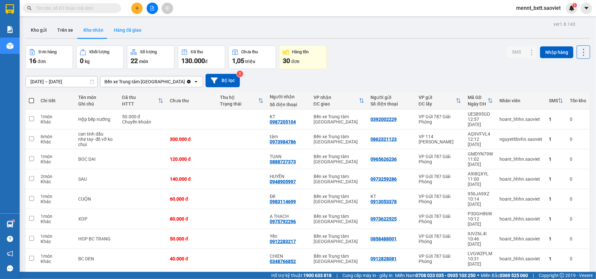
click at [126, 27] on button "Hàng đã giao" at bounding box center [128, 30] width 38 height 16
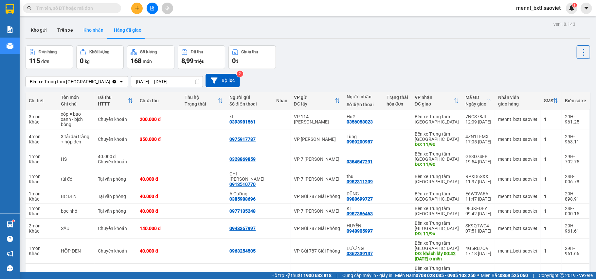
click at [93, 31] on button "Kho nhận" at bounding box center [93, 30] width 30 height 16
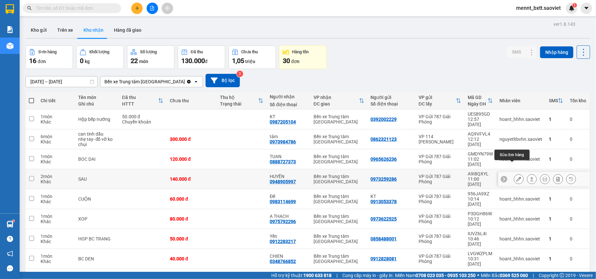
click at [516, 177] on icon at bounding box center [518, 179] width 5 height 5
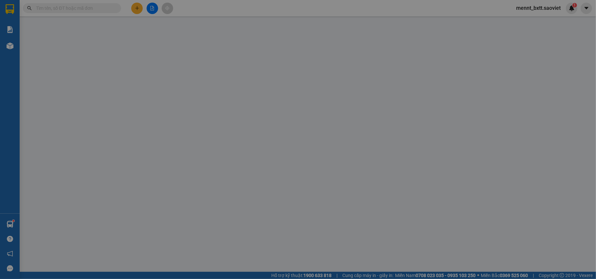
type input "0973259286"
type input "0948905997"
type input "HUYỀN"
type input "140.000"
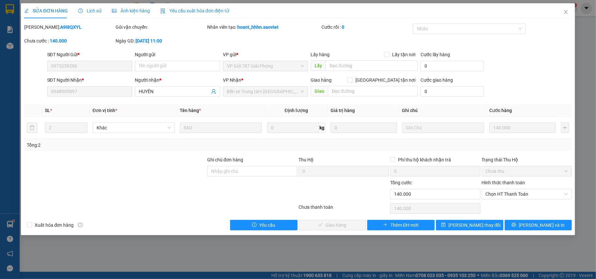
click at [92, 8] on span "Lịch sử" at bounding box center [89, 10] width 23 height 5
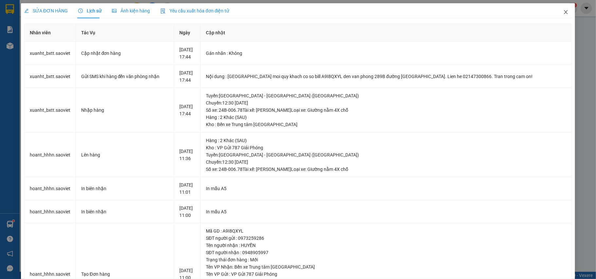
click at [564, 12] on icon "close" at bounding box center [566, 12] width 4 height 4
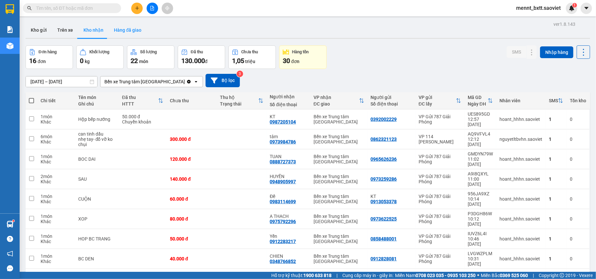
click at [121, 29] on button "Hàng đã giao" at bounding box center [128, 30] width 38 height 16
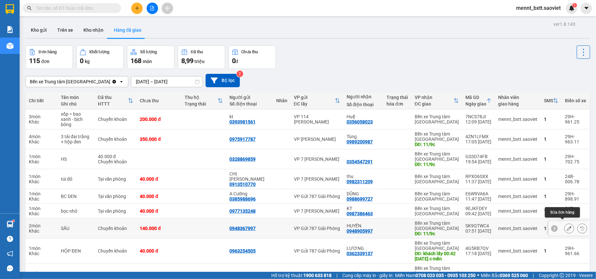
click at [567, 226] on icon at bounding box center [569, 228] width 5 height 5
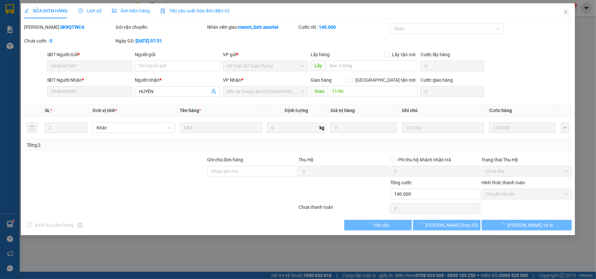
type input "0948367997"
type input "0948905997"
type input "HUYỀN"
type input "11/9c"
type input "140.000"
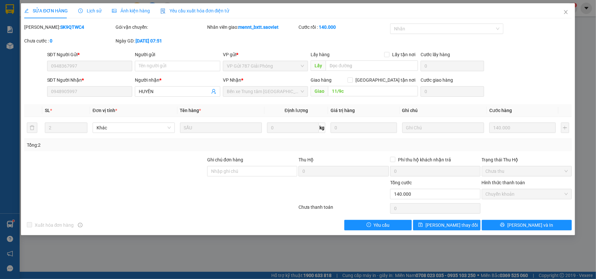
click at [90, 11] on span "Lịch sử" at bounding box center [89, 10] width 23 height 5
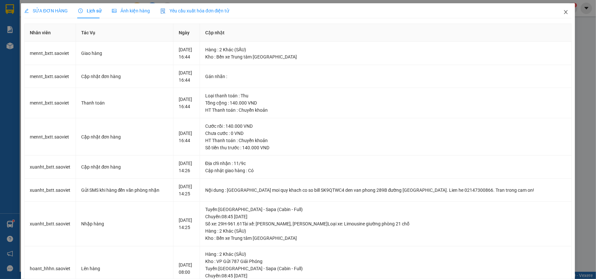
click at [563, 13] on icon "close" at bounding box center [565, 11] width 5 height 5
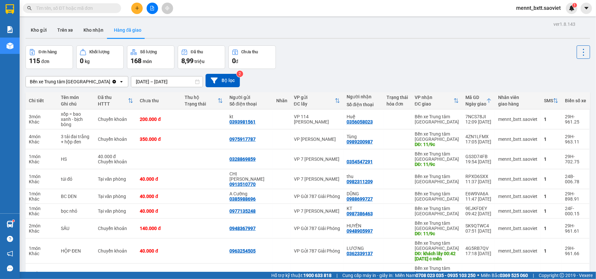
click at [153, 7] on icon "file-add" at bounding box center [153, 8] width 4 height 5
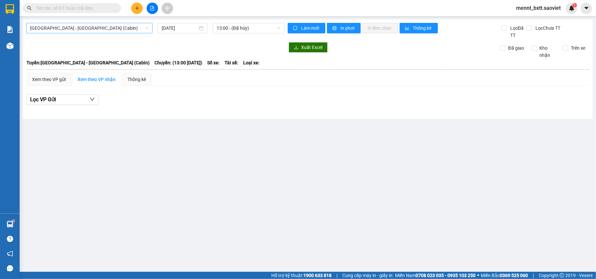
click at [92, 28] on span "[GEOGRAPHIC_DATA] - [GEOGRAPHIC_DATA] (Cabin)" at bounding box center [89, 28] width 118 height 10
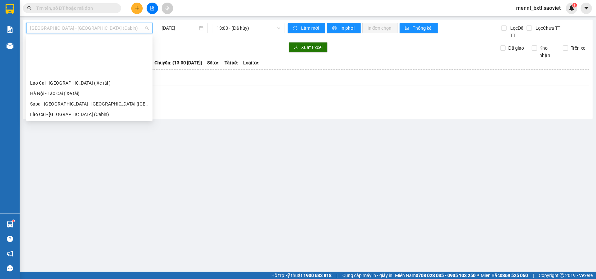
click at [85, 132] on div "Sapa - [GEOGRAPHIC_DATA] (Cabin)" at bounding box center [89, 135] width 118 height 7
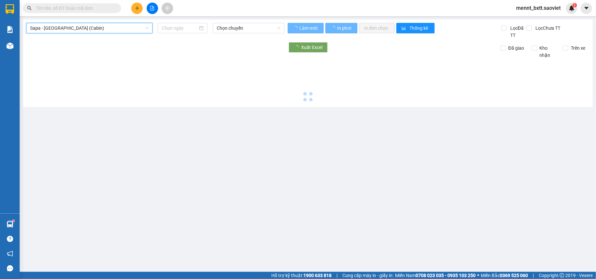
type input "[DATE]"
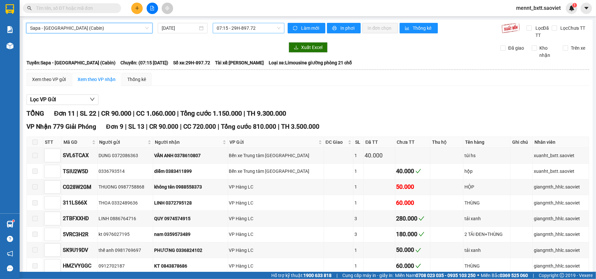
click at [230, 25] on span "07:15 - 29H-897.72" at bounding box center [249, 28] width 64 height 10
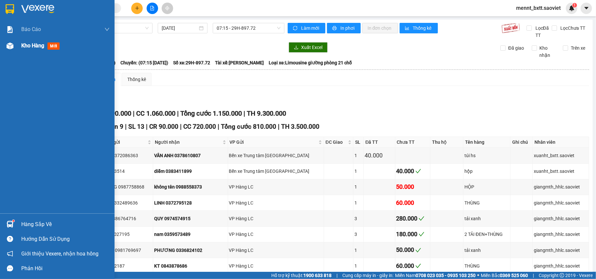
click at [29, 45] on span "Kho hàng" at bounding box center [32, 46] width 23 height 6
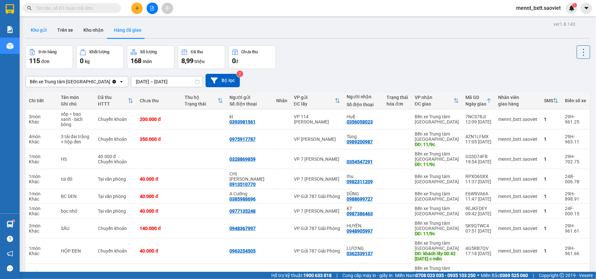
click at [43, 28] on button "Kho gửi" at bounding box center [39, 30] width 27 height 16
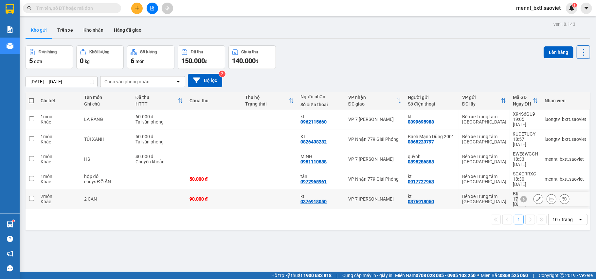
click at [254, 189] on td at bounding box center [270, 199] width 56 height 20
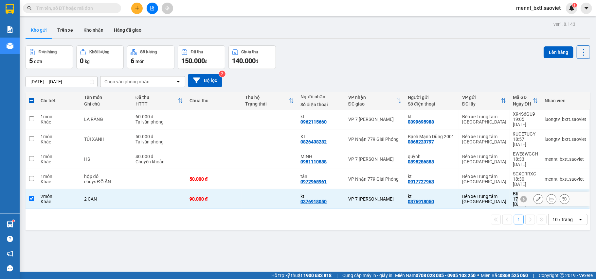
click at [236, 197] on div "90.000 đ" at bounding box center [213, 199] width 49 height 5
checkbox input "false"
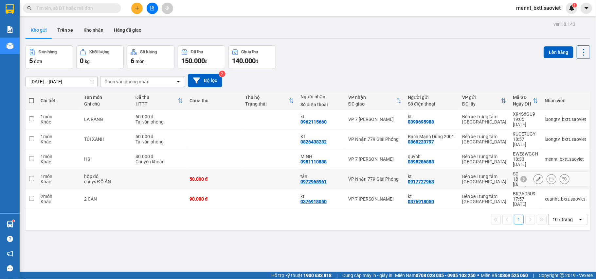
click at [235, 177] on div "50.000 đ" at bounding box center [213, 179] width 49 height 5
checkbox input "true"
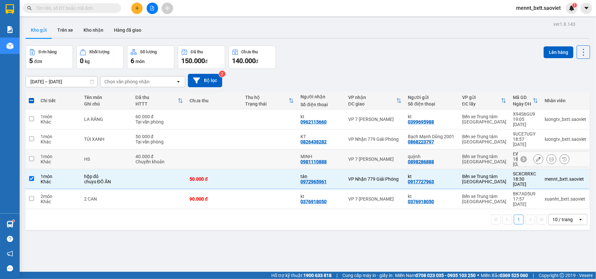
click at [236, 150] on td at bounding box center [214, 160] width 56 height 20
checkbox input "true"
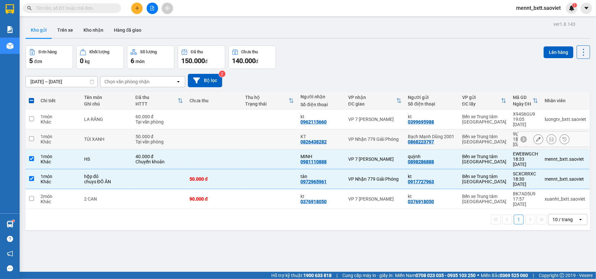
click at [237, 131] on td at bounding box center [214, 140] width 56 height 20
checkbox input "true"
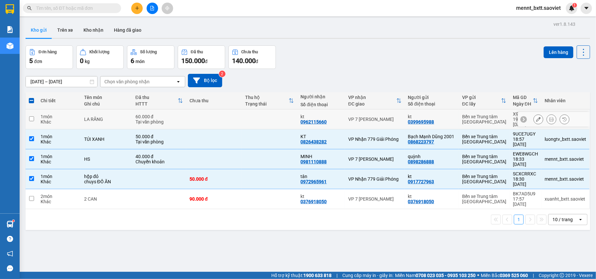
click at [244, 117] on td at bounding box center [270, 120] width 56 height 20
checkbox input "true"
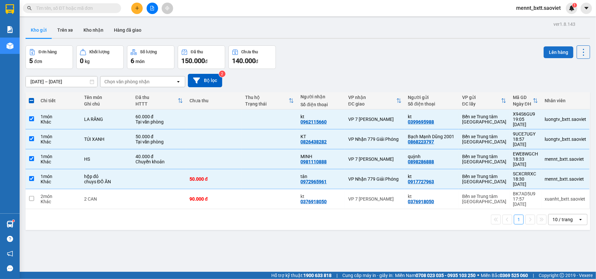
click at [558, 51] on button "Lên hàng" at bounding box center [559, 52] width 30 height 12
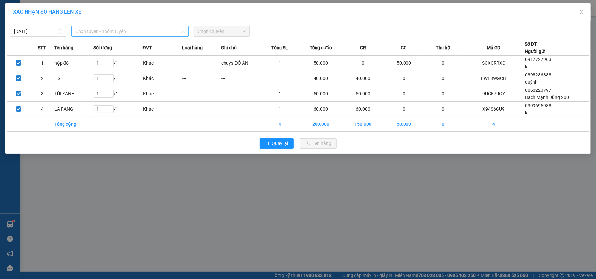
click at [159, 27] on span "Chọn tuyến - nhóm tuyến" at bounding box center [129, 32] width 109 height 10
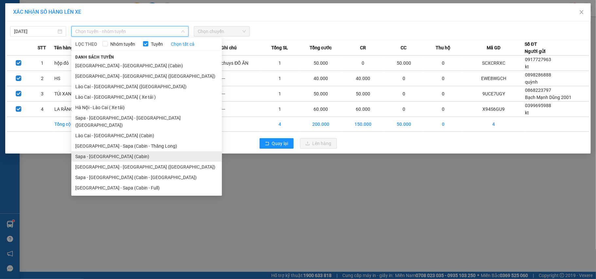
click at [134, 152] on li "Sapa - [GEOGRAPHIC_DATA] (Cabin)" at bounding box center [146, 157] width 151 height 10
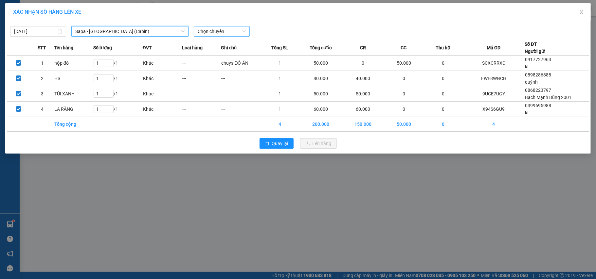
click at [200, 30] on span "Chọn chuyến" at bounding box center [222, 32] width 48 height 10
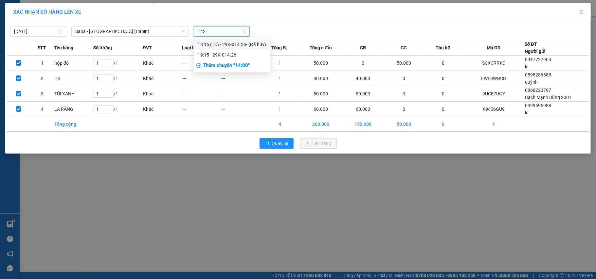
type input "1426"
click at [224, 52] on div "19:15 - 29K-014.26" at bounding box center [232, 54] width 68 height 7
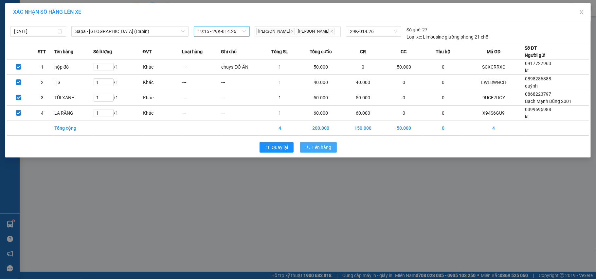
click at [321, 151] on span "Lên hàng" at bounding box center [322, 147] width 19 height 7
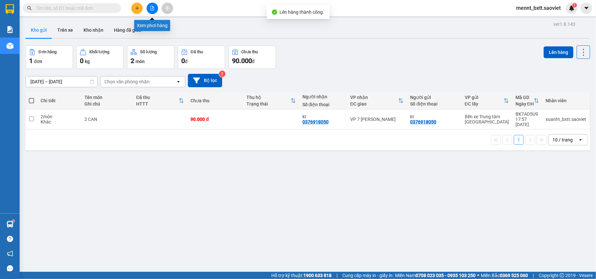
click at [151, 8] on icon "file-add" at bounding box center [152, 8] width 5 height 5
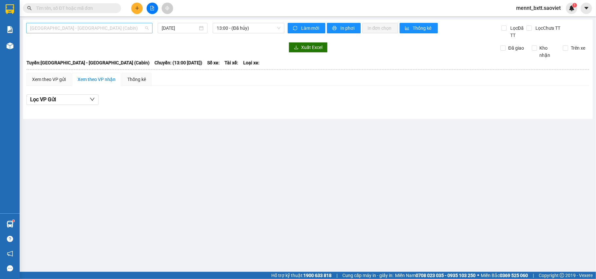
click at [117, 29] on span "[GEOGRAPHIC_DATA] - [GEOGRAPHIC_DATA] (Cabin)" at bounding box center [89, 28] width 118 height 10
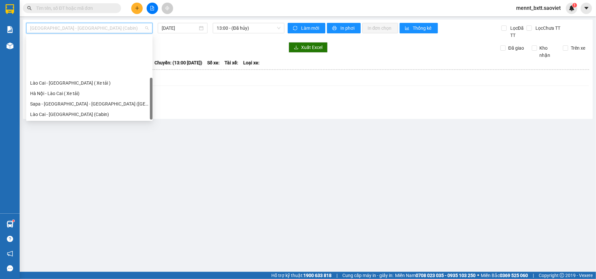
click at [92, 132] on div "Sapa - [GEOGRAPHIC_DATA] (Cabin)" at bounding box center [89, 135] width 118 height 7
type input "[DATE]"
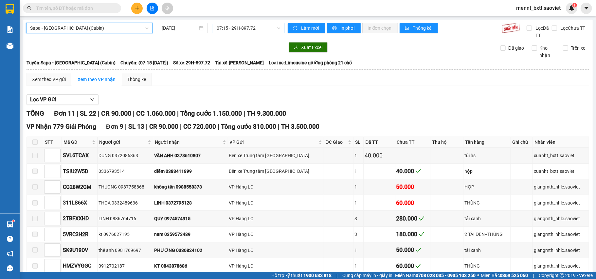
click at [229, 27] on span "07:15 - 29H-897.72" at bounding box center [249, 28] width 64 height 10
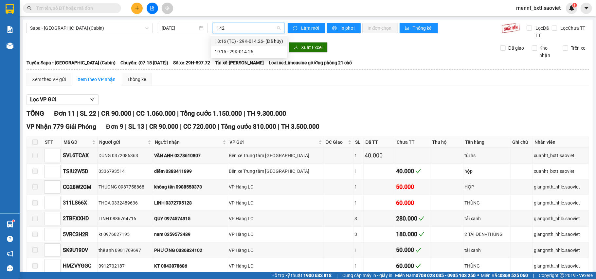
type input "1426"
click at [235, 49] on div "19:15 - 29K-014.26" at bounding box center [249, 51] width 68 height 7
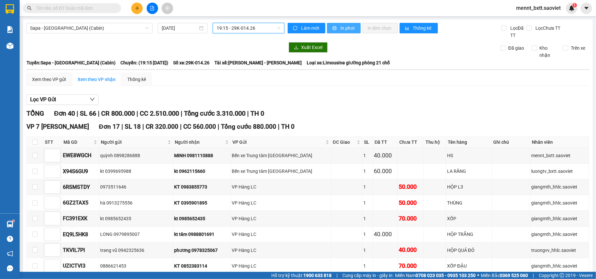
click at [347, 24] on button "In phơi" at bounding box center [344, 28] width 34 height 10
click at [135, 6] on icon "plus" at bounding box center [137, 8] width 5 height 5
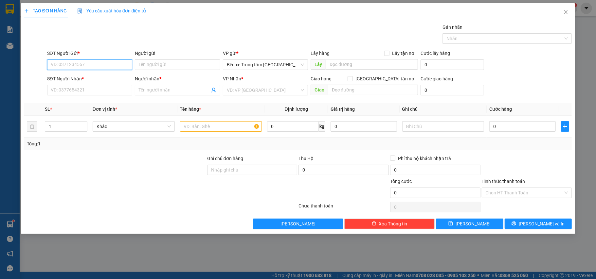
click at [56, 63] on input "SĐT Người Gửi *" at bounding box center [89, 65] width 85 height 10
click at [86, 77] on div "0833310111 - long" at bounding box center [90, 78] width 78 height 7
type input "0833310111"
type input "long"
type input "0974152929"
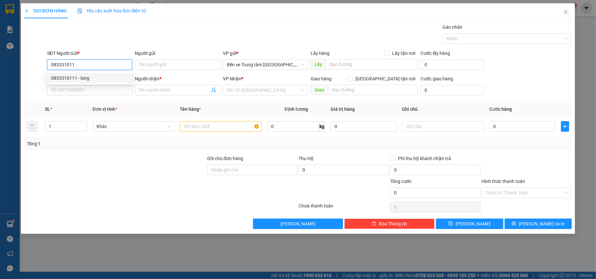
type input "ngọc"
type input "0833310111"
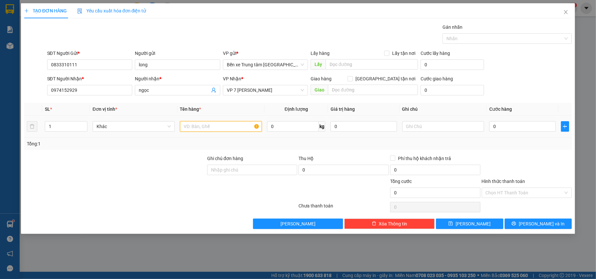
click at [193, 127] on input "text" at bounding box center [221, 126] width 82 height 10
click at [190, 126] on input "1" at bounding box center [221, 126] width 82 height 10
type input "1 hộp"
click at [410, 125] on input "text" at bounding box center [443, 126] width 82 height 10
type input "hỏng ko chịu"
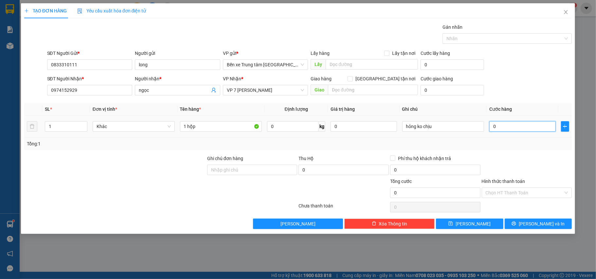
click at [504, 129] on input "0" at bounding box center [522, 126] width 66 height 10
type input "5"
type input "50"
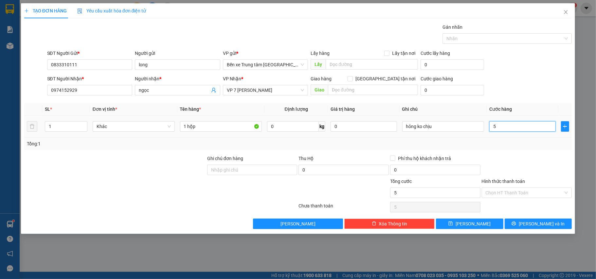
type input "50"
type input "50.000"
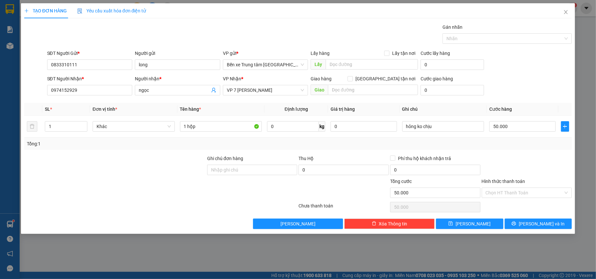
click at [530, 88] on div "SĐT Người Nhận * 0974152929 Người nhận * ngọc VP Nhận * VP 7 [PERSON_NAME] Giao…" at bounding box center [310, 86] width 528 height 23
click at [543, 226] on span "[PERSON_NAME] và In" at bounding box center [542, 224] width 46 height 7
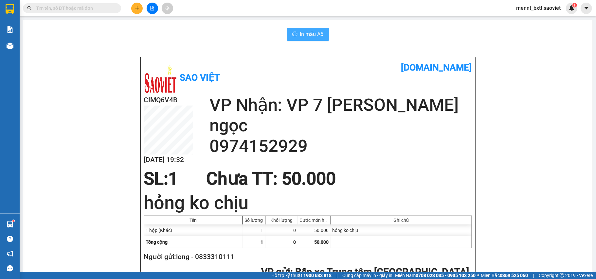
click at [304, 32] on span "In mẫu A5" at bounding box center [312, 34] width 24 height 8
click at [44, 7] on input "text" at bounding box center [74, 8] width 77 height 7
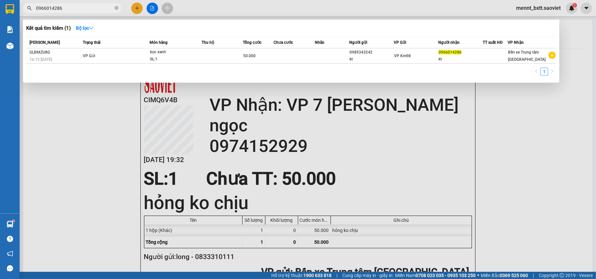
type input "0966014286"
click at [524, 147] on div at bounding box center [298, 139] width 596 height 279
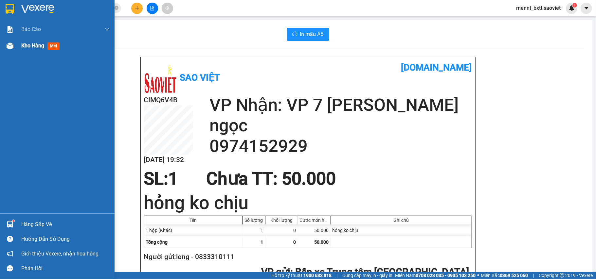
click at [27, 49] on div "Kho hàng mới" at bounding box center [41, 46] width 41 height 8
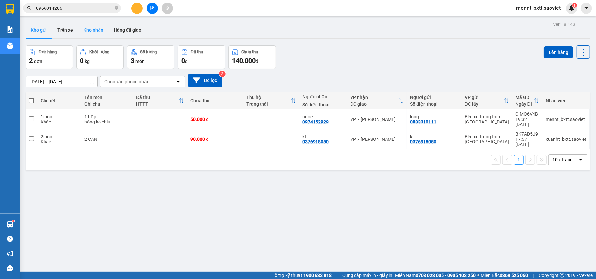
click at [88, 30] on button "Kho nhận" at bounding box center [93, 30] width 30 height 16
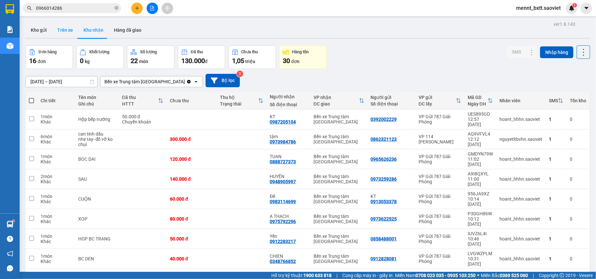
click at [69, 33] on button "Trên xe" at bounding box center [65, 30] width 26 height 16
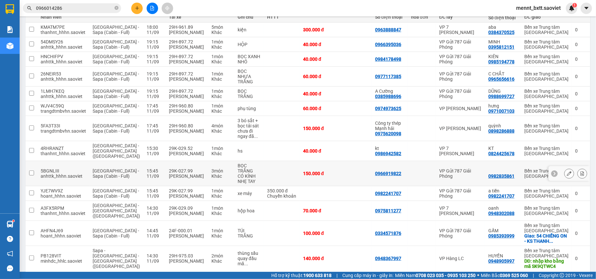
scroll to position [141, 0]
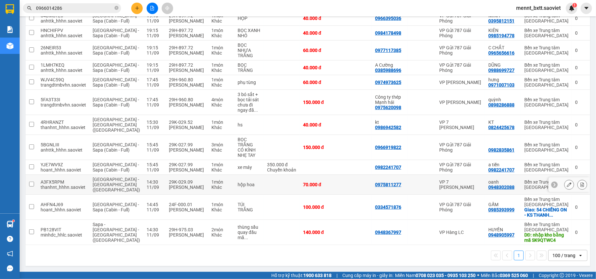
click at [34, 185] on td at bounding box center [32, 185] width 12 height 20
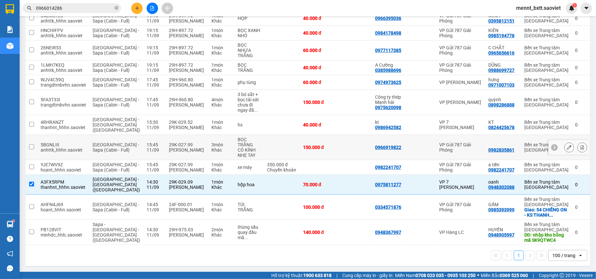
scroll to position [0, 0]
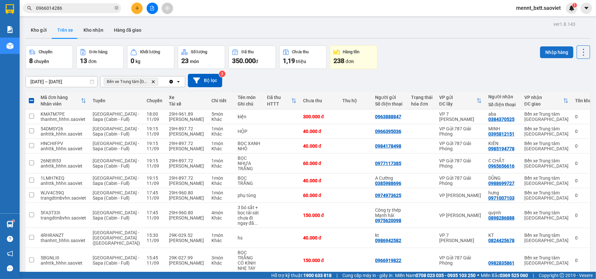
click at [542, 54] on button "Nhập hàng" at bounding box center [556, 52] width 33 height 12
checkbox input "false"
click at [92, 30] on button "Kho nhận" at bounding box center [93, 30] width 30 height 16
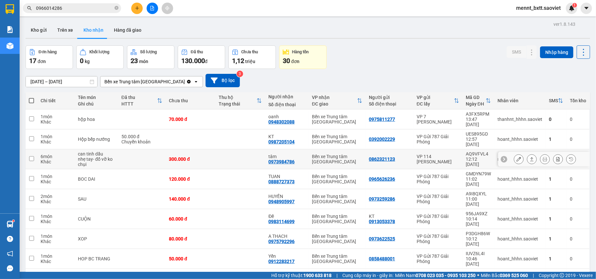
scroll to position [30, 0]
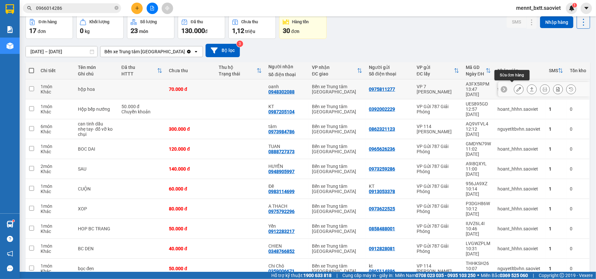
click at [516, 87] on icon at bounding box center [518, 89] width 5 height 5
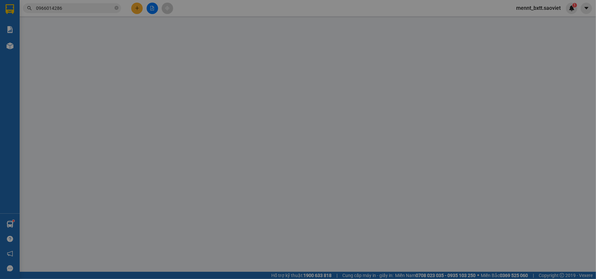
type input "0975811277"
type input "0948302088"
type input "oanh"
type input "70.000"
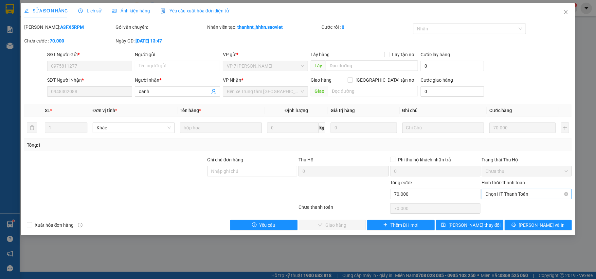
click at [528, 194] on span "Chọn HT Thanh Toán" at bounding box center [527, 194] width 82 height 10
click at [512, 207] on div "Tại văn phòng" at bounding box center [527, 208] width 82 height 7
type input "0"
click at [345, 227] on span "[PERSON_NAME] và Giao hàng" at bounding box center [342, 225] width 63 height 7
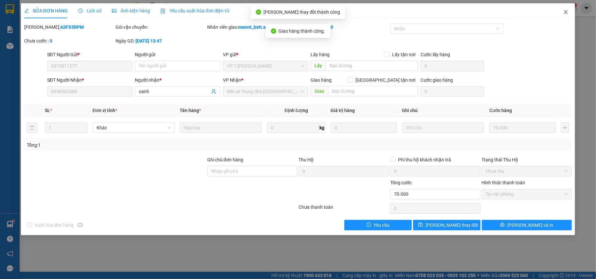
click at [566, 12] on icon "close" at bounding box center [566, 12] width 4 height 4
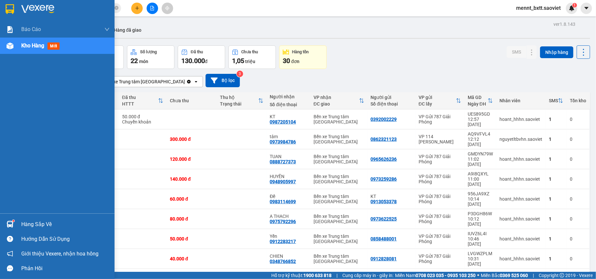
click at [31, 46] on span "Kho hàng" at bounding box center [32, 46] width 23 height 6
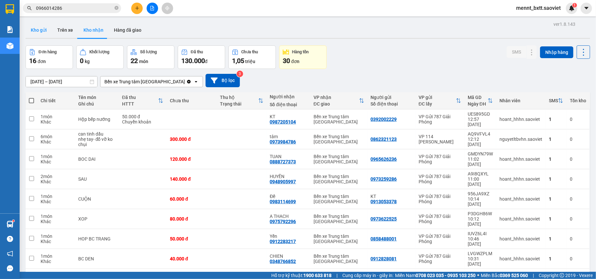
click at [43, 29] on button "Kho gửi" at bounding box center [39, 30] width 27 height 16
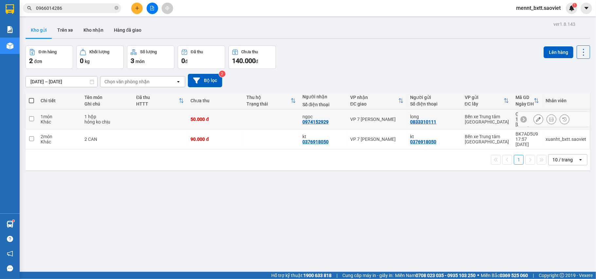
click at [245, 116] on td at bounding box center [271, 120] width 56 height 20
checkbox input "true"
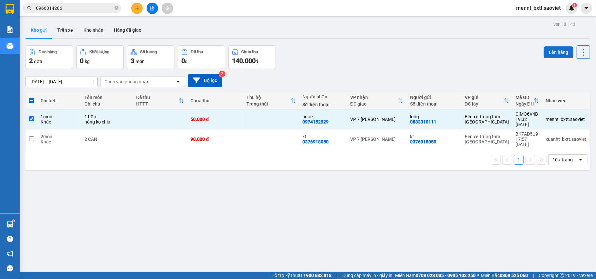
click at [550, 53] on button "Lên hàng" at bounding box center [559, 52] width 30 height 12
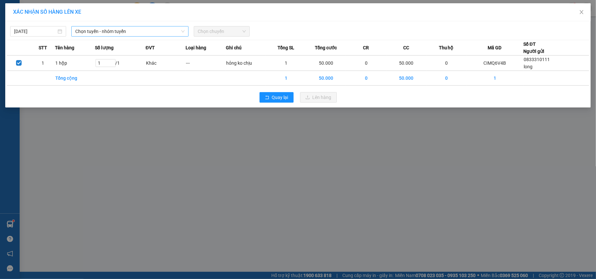
click at [150, 28] on span "Chọn tuyến - nhóm tuyến" at bounding box center [129, 32] width 109 height 10
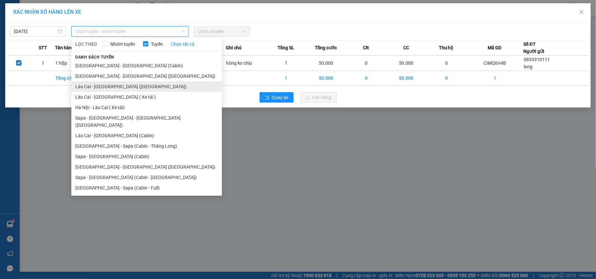
click at [140, 89] on li "Lào Cai - [GEOGRAPHIC_DATA] ([GEOGRAPHIC_DATA])" at bounding box center [146, 86] width 151 height 10
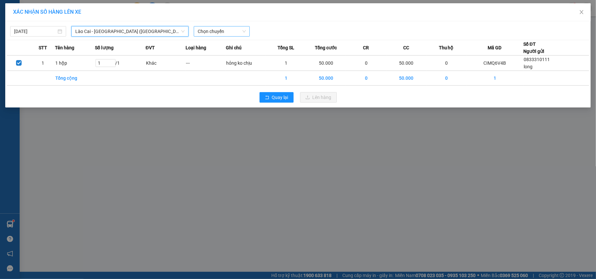
click at [211, 31] on span "Chọn chuyến" at bounding box center [222, 32] width 48 height 10
type input "2546"
click at [224, 45] on div "20:00 - 29K-025.46" at bounding box center [223, 44] width 51 height 7
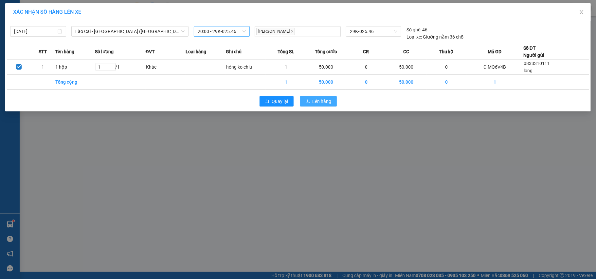
click at [322, 104] on span "Lên hàng" at bounding box center [322, 101] width 19 height 7
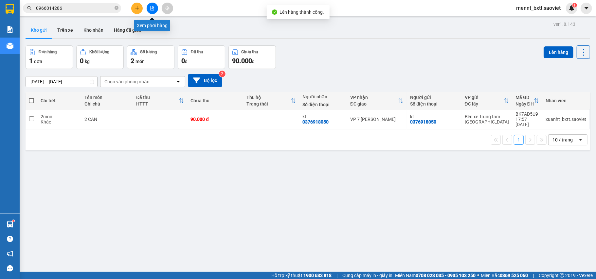
click at [151, 9] on icon "file-add" at bounding box center [152, 8] width 5 height 5
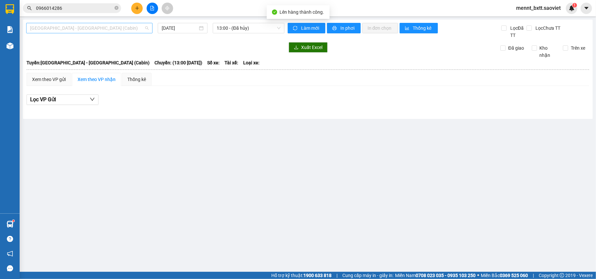
click at [116, 24] on span "[GEOGRAPHIC_DATA] - [GEOGRAPHIC_DATA] (Cabin)" at bounding box center [89, 28] width 118 height 10
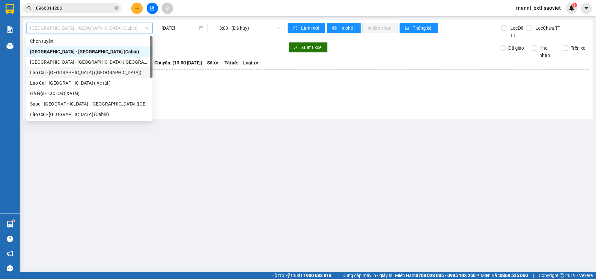
click at [88, 69] on div "Lào Cai - [GEOGRAPHIC_DATA] ([GEOGRAPHIC_DATA])" at bounding box center [89, 72] width 118 height 7
type input "[DATE]"
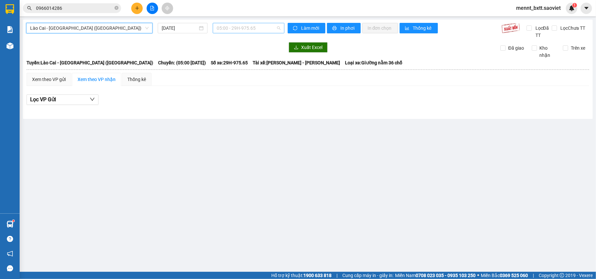
click at [223, 27] on span "05:00 - 29H-975.65" at bounding box center [249, 28] width 64 height 10
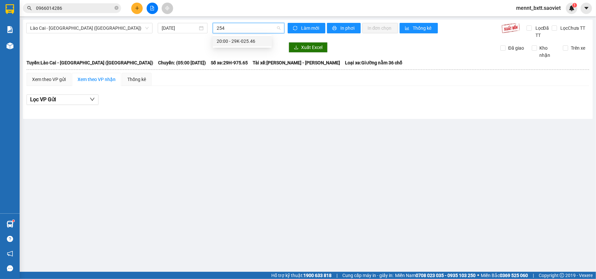
type input "2546"
click at [249, 43] on div "20:00 - 29K-025.46" at bounding box center [242, 41] width 51 height 7
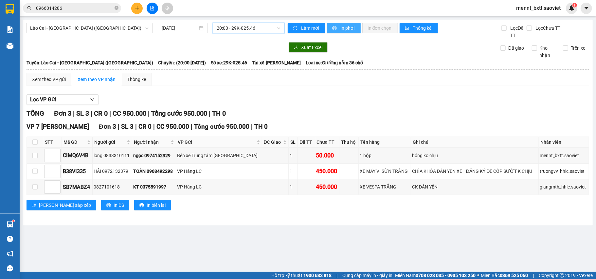
click at [352, 27] on span "In phơi" at bounding box center [347, 28] width 15 height 7
click at [135, 7] on icon "plus" at bounding box center [137, 8] width 5 height 5
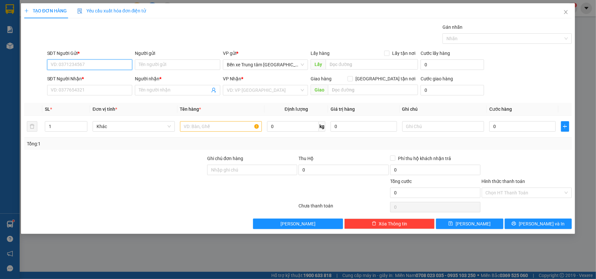
click at [57, 67] on input "SĐT Người Gửi *" at bounding box center [89, 65] width 85 height 10
click at [568, 14] on icon "close" at bounding box center [565, 11] width 5 height 5
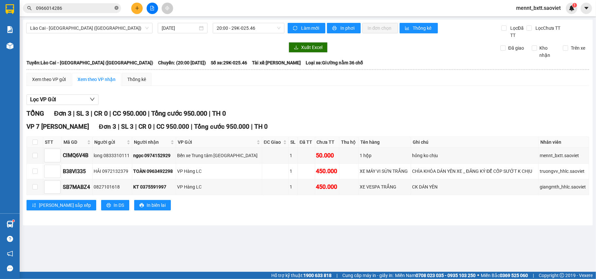
click at [116, 8] on icon "close-circle" at bounding box center [117, 8] width 4 height 4
click at [105, 9] on input "text" at bounding box center [74, 8] width 77 height 7
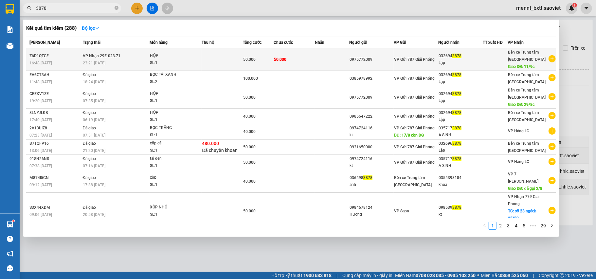
type input "3878"
click at [217, 58] on td at bounding box center [222, 59] width 41 height 23
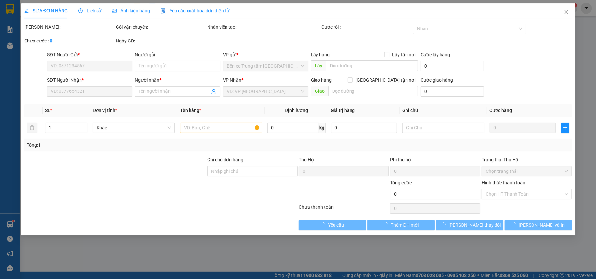
type input "0975772009"
type input "0326943878"
type input "Lập"
type input "11/9c"
type input "50.000"
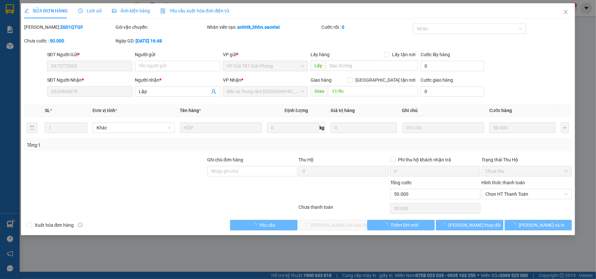
click at [537, 66] on div "SĐT Người Gửi * 0975772009 Người gửi Tên người gửi VP gửi * VP Gửi 787 Giải Phó…" at bounding box center [310, 62] width 528 height 23
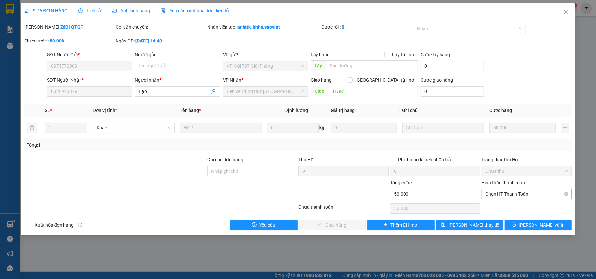
click at [518, 193] on span "Chọn HT Thanh Toán" at bounding box center [527, 194] width 82 height 10
click at [513, 221] on div "Chuyển khoản" at bounding box center [527, 218] width 82 height 7
type input "0"
click at [357, 231] on button "[PERSON_NAME] và Giao hàng" at bounding box center [332, 225] width 67 height 10
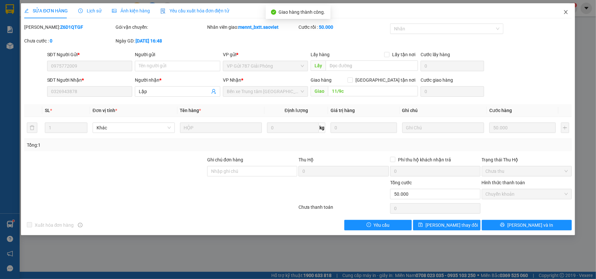
click at [565, 12] on icon "close" at bounding box center [565, 11] width 5 height 5
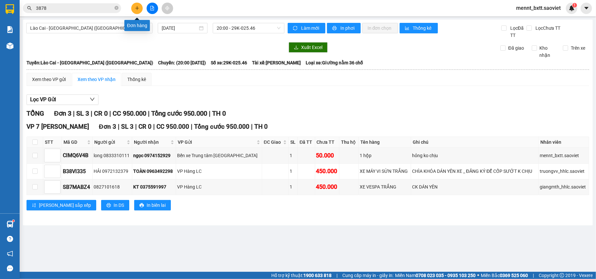
click at [138, 9] on icon "plus" at bounding box center [137, 8] width 5 height 5
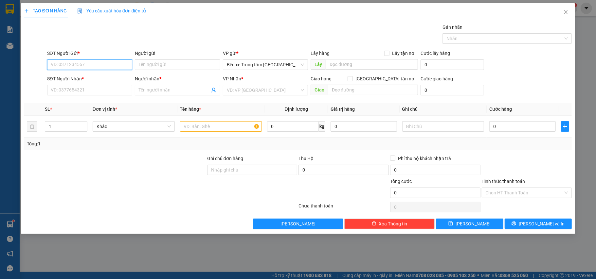
click at [111, 67] on input "SĐT Người Gửi *" at bounding box center [89, 65] width 85 height 10
type input "0915179900"
click at [86, 78] on div "0915179900 - A THỐNG" at bounding box center [90, 78] width 78 height 7
type input "A THỐNG"
type input "0789181983"
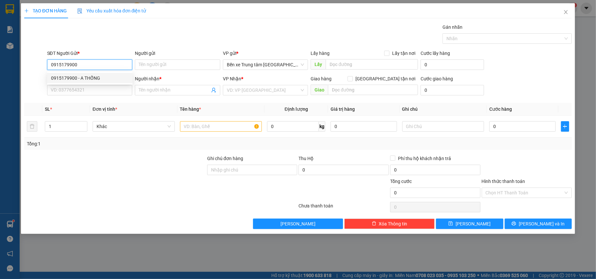
type input "THỦY"
type input "0915179900"
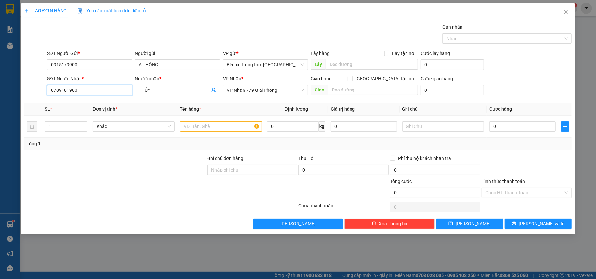
drag, startPoint x: 83, startPoint y: 92, endPoint x: 6, endPoint y: 102, distance: 77.9
click at [6, 102] on div "TẠO ĐƠN HÀNG Yêu cầu xuất hóa đơn điện tử Transit Pickup Surcharge Ids Transit …" at bounding box center [298, 139] width 596 height 279
type input "0962916383"
click at [99, 105] on div "0962916383 - C HƯƠNG" at bounding box center [90, 103] width 78 height 7
type input "C HƯƠNG"
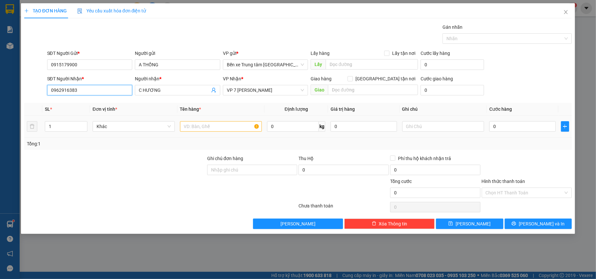
type input "0962916383"
click at [196, 129] on input "text" at bounding box center [221, 126] width 82 height 10
type input "xốp"
click at [513, 128] on input "0" at bounding box center [522, 126] width 66 height 10
type input "1"
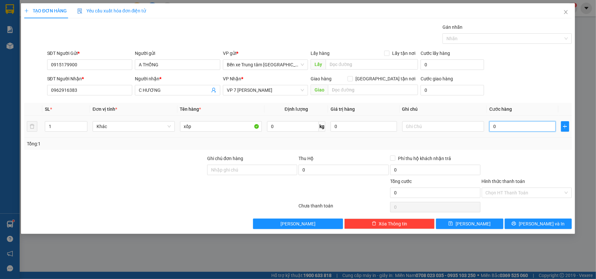
type input "1"
type input "10"
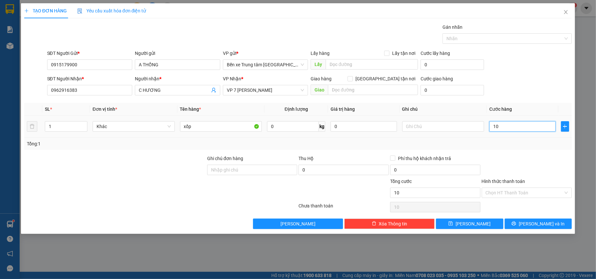
type input "100"
drag, startPoint x: 503, startPoint y: 128, endPoint x: 490, endPoint y: 129, distance: 13.5
click at [490, 129] on input "100" at bounding box center [522, 126] width 66 height 10
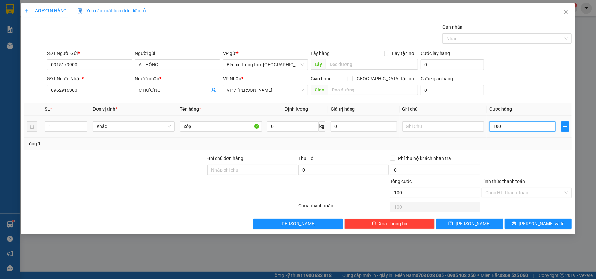
type input "8"
type input "80"
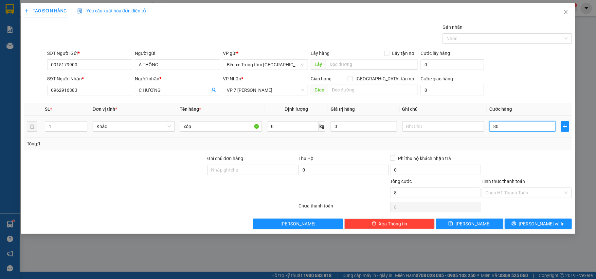
type input "80"
type input "80.000"
click at [531, 223] on button "[PERSON_NAME] và In" at bounding box center [538, 224] width 67 height 10
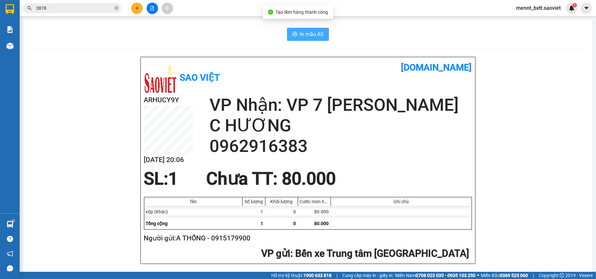
click at [302, 38] on span "In mẫu A5" at bounding box center [312, 34] width 24 height 8
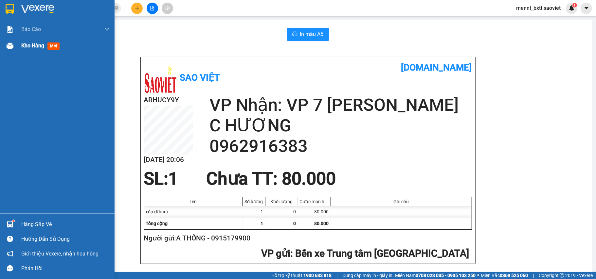
click at [24, 46] on span "Kho hàng" at bounding box center [32, 46] width 23 height 6
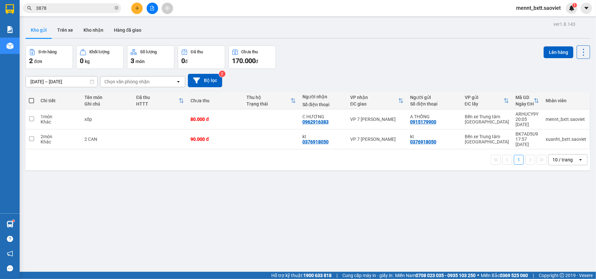
click at [434, 33] on div "Kho gửi Trên xe Kho nhận Hàng đã giao" at bounding box center [308, 30] width 565 height 17
click at [89, 32] on button "Kho nhận" at bounding box center [93, 30] width 30 height 16
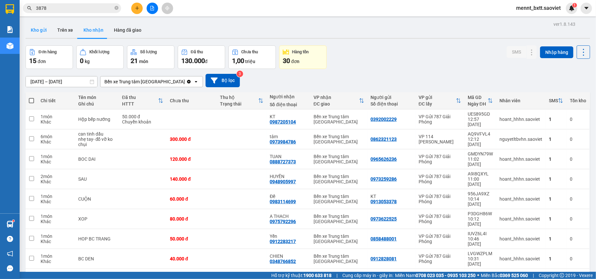
click at [33, 28] on button "Kho gửi" at bounding box center [39, 30] width 27 height 16
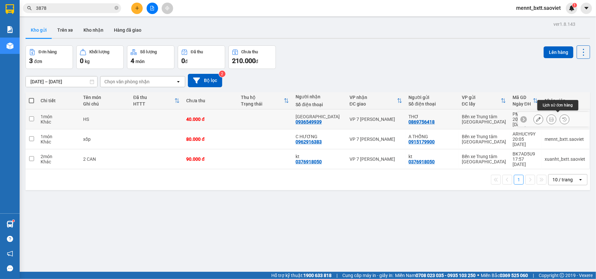
click at [549, 119] on icon at bounding box center [551, 119] width 5 height 5
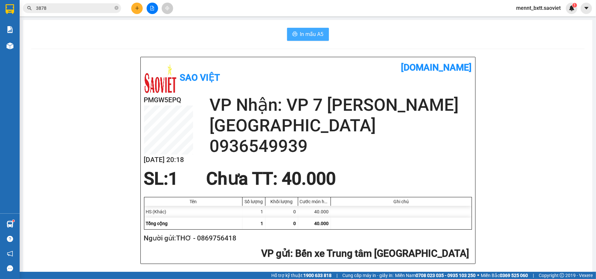
click at [305, 33] on span "In mẫu A5" at bounding box center [312, 34] width 24 height 8
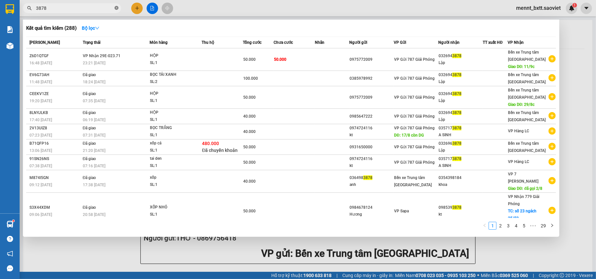
click at [117, 8] on icon "close-circle" at bounding box center [117, 8] width 4 height 4
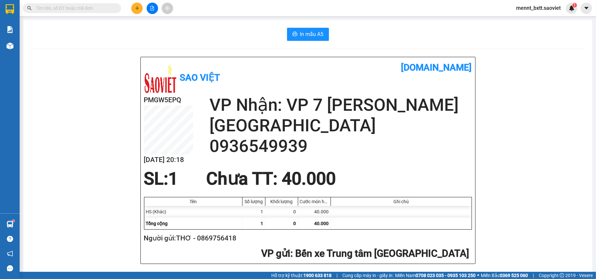
click at [133, 11] on button at bounding box center [136, 8] width 11 height 11
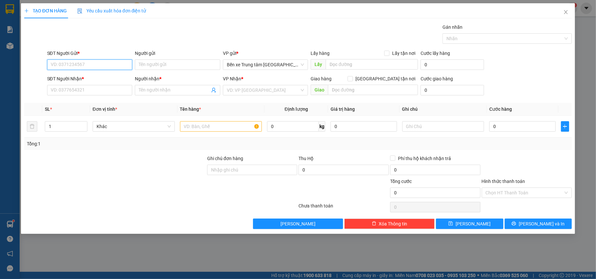
click at [89, 63] on input "SĐT Người Gửi *" at bounding box center [89, 65] width 85 height 10
type input "0941454599"
click at [88, 79] on div "0941454599 - KHAI" at bounding box center [90, 78] width 78 height 7
type input "KHAI"
type input "0915872116"
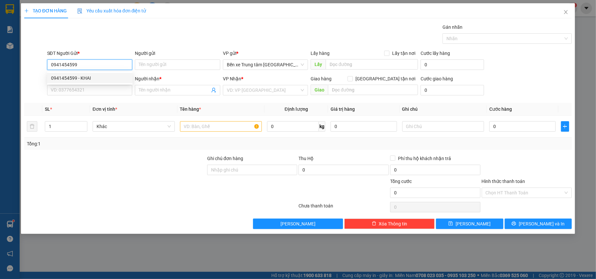
type input "kt"
type input "0941454599"
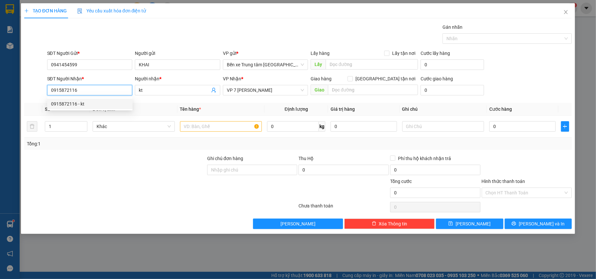
drag, startPoint x: 84, startPoint y: 88, endPoint x: 38, endPoint y: 91, distance: 45.9
click at [38, 91] on div "SĐT Người Nhận * 0915872116 Người nhận * kt VP Nhận * VP 7 [PERSON_NAME] Giao h…" at bounding box center [298, 86] width 549 height 23
type input "0946916362"
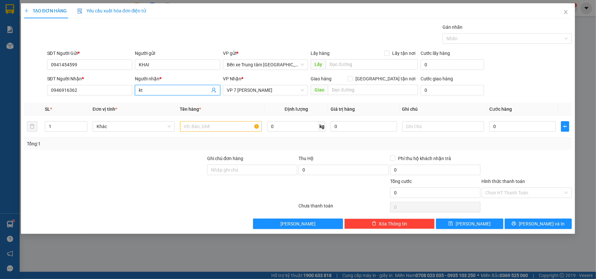
click at [159, 88] on input "kt" at bounding box center [174, 90] width 71 height 7
click at [259, 90] on span "VP 7 [PERSON_NAME]" at bounding box center [266, 90] width 78 height 10
type input "kt-0374281998"
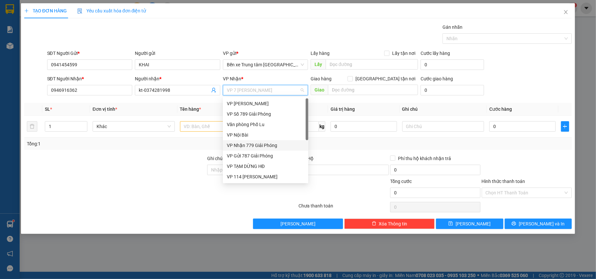
click at [250, 143] on div "VP Nhận 779 Giải Phóng" at bounding box center [266, 145] width 78 height 7
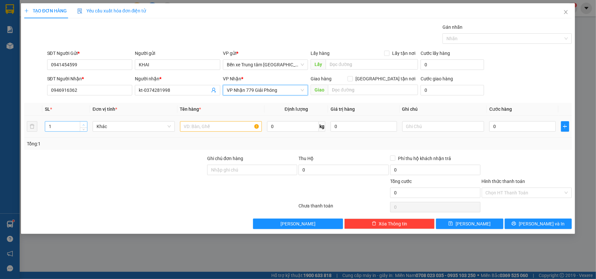
type input "2"
click at [83, 126] on icon "up" at bounding box center [83, 125] width 2 height 2
click at [188, 127] on input "text" at bounding box center [221, 126] width 82 height 10
type input "2 xốp"
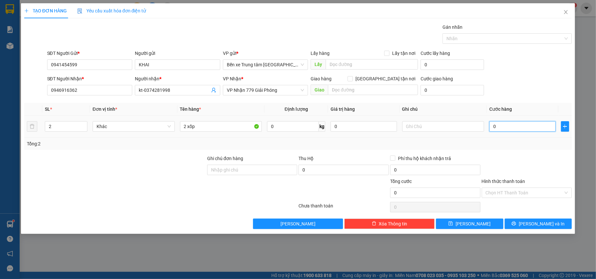
click at [511, 126] on input "0" at bounding box center [522, 126] width 66 height 10
type input "1"
type input "13"
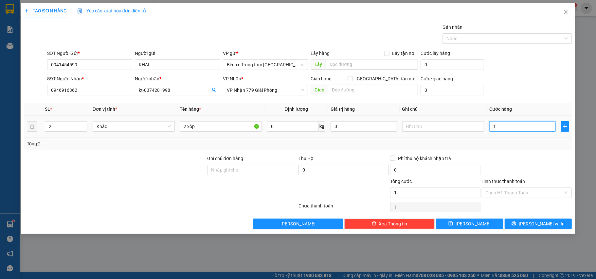
type input "13"
type input "130"
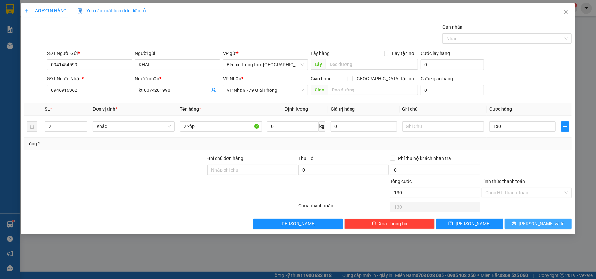
type input "130.000"
click at [533, 226] on span "[PERSON_NAME] và In" at bounding box center [542, 224] width 46 height 7
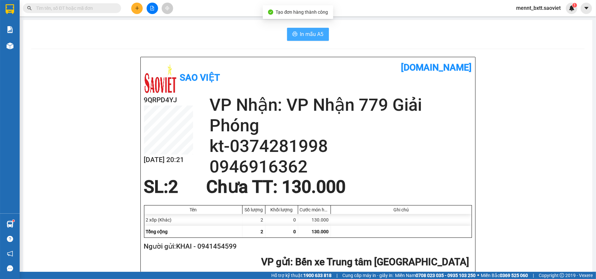
click at [292, 36] on icon "printer" at bounding box center [294, 33] width 5 height 5
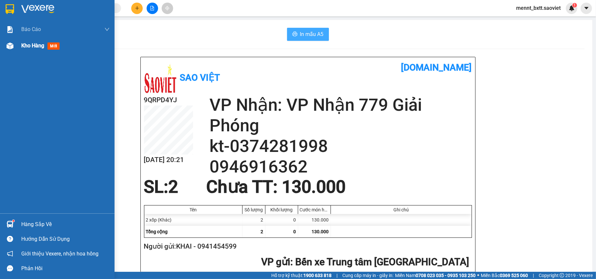
click at [26, 44] on span "Kho hàng" at bounding box center [32, 46] width 23 height 6
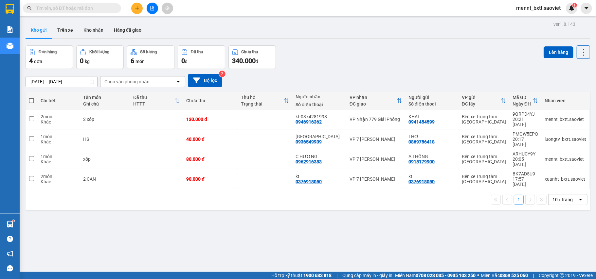
click at [90, 7] on input "text" at bounding box center [74, 8] width 77 height 7
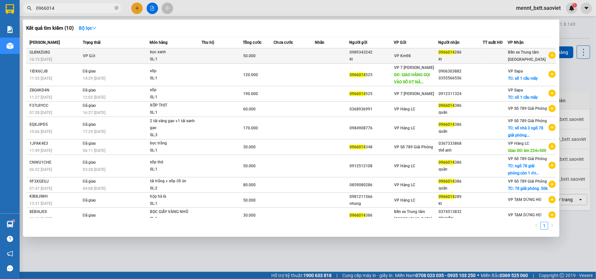
type input "0966014"
click at [262, 52] on div "50.000" at bounding box center [258, 55] width 30 height 7
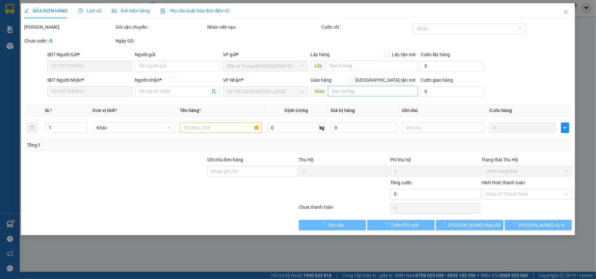
type input "0989343242"
type input "kt"
type input "0966014286"
type input "kt"
type input "50.000"
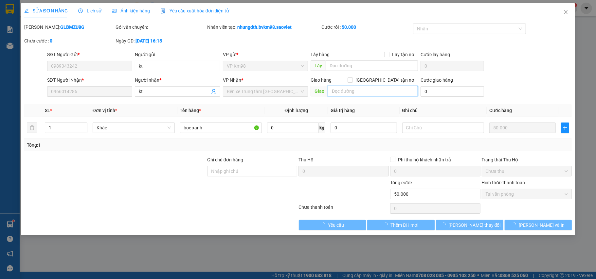
click at [344, 91] on input "text" at bounding box center [373, 91] width 90 height 10
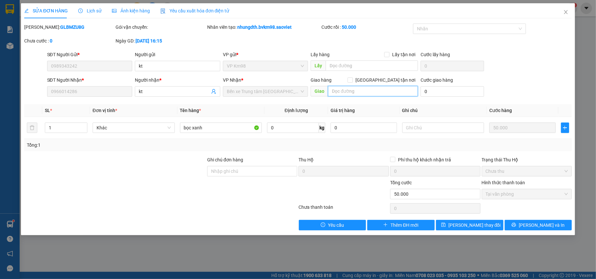
type input "d"
click at [331, 95] on input "đã trả" at bounding box center [373, 91] width 90 height 10
type input "bxtt đã trả"
click at [479, 231] on button "[PERSON_NAME] thay đổi" at bounding box center [469, 225] width 67 height 10
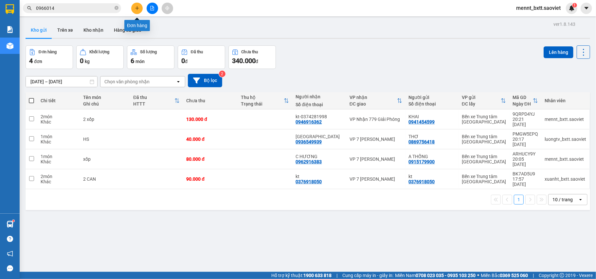
click at [137, 10] on button at bounding box center [136, 8] width 11 height 11
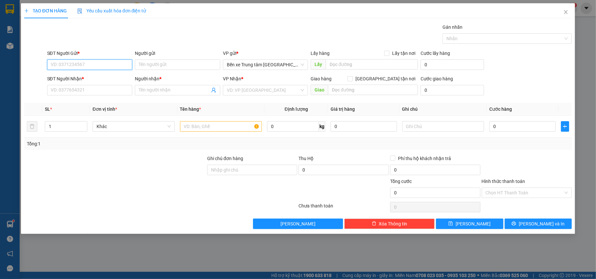
click at [118, 68] on input "SĐT Người Gửi *" at bounding box center [89, 65] width 85 height 10
type input "0989834636"
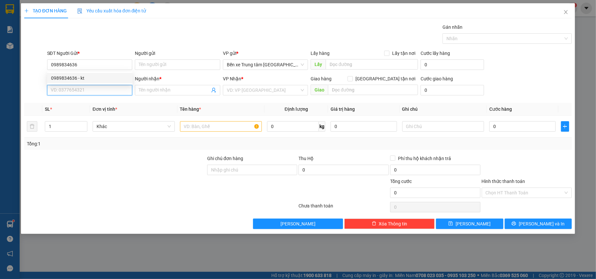
click at [84, 86] on input "SĐT Người Nhận *" at bounding box center [89, 90] width 85 height 10
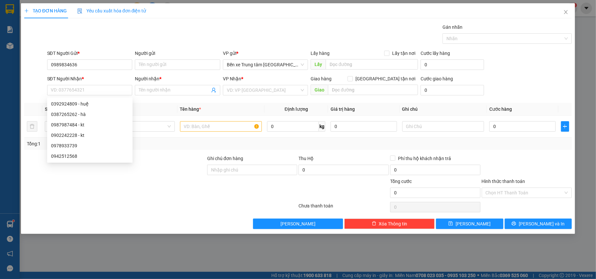
click at [85, 81] on div "SĐT Người Nhận *" at bounding box center [89, 78] width 85 height 7
click at [85, 85] on input "SĐT Người Nhận *" at bounding box center [89, 90] width 85 height 10
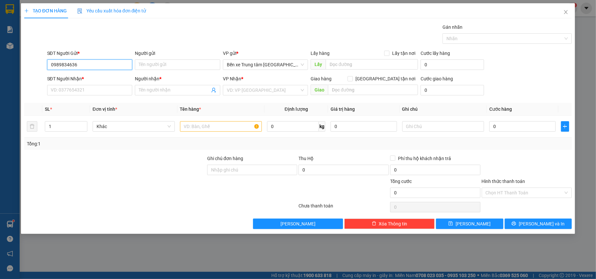
click at [85, 68] on input "0989834636" at bounding box center [89, 65] width 85 height 10
click at [81, 76] on div "0989834636 - kt" at bounding box center [90, 78] width 78 height 7
type input "kt"
type input "0392924809"
type input "huệ"
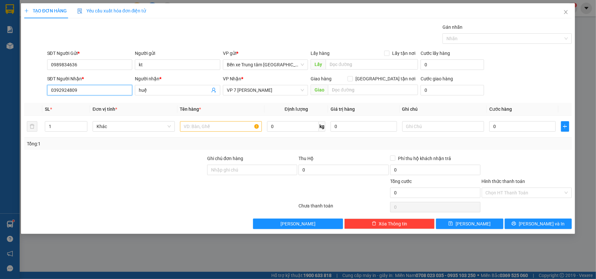
click at [77, 88] on input "0392924809" at bounding box center [89, 90] width 85 height 10
drag, startPoint x: 77, startPoint y: 88, endPoint x: 35, endPoint y: 95, distance: 42.5
click at [35, 95] on div "SĐT Người Nhận * 0392924809 Người nhận * huệ VP Nhận * VP 7 [PERSON_NAME] Giao …" at bounding box center [298, 86] width 549 height 23
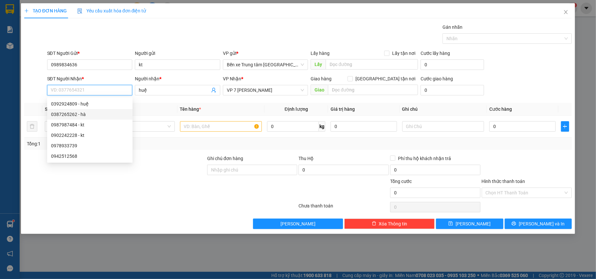
click at [66, 113] on div "0387265262 - hà" at bounding box center [90, 114] width 78 height 7
type input "0387265262"
type input "hà"
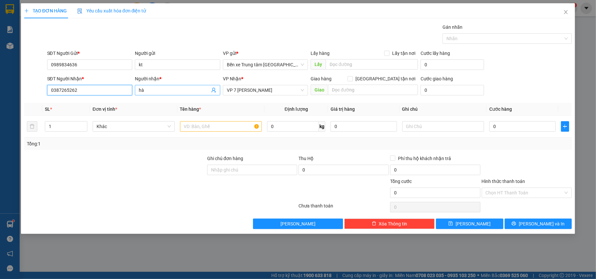
type input "0387265262"
drag, startPoint x: 152, startPoint y: 91, endPoint x: 127, endPoint y: 91, distance: 24.9
click at [127, 91] on div "SĐT Người Nhận * 0387265262 Người nhận * hà hà VP Nhận * VP 7 [PERSON_NAME] Gia…" at bounding box center [310, 86] width 528 height 23
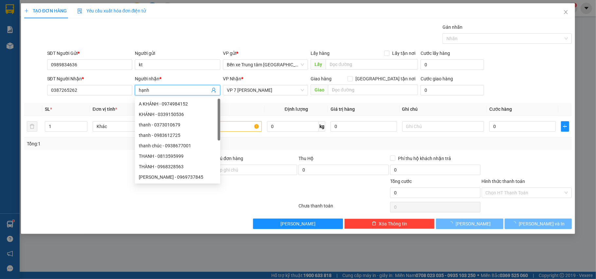
type input "hạnh"
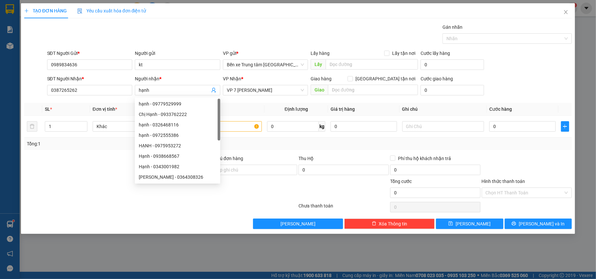
click at [506, 62] on div "SĐT Người Gửi * 0989834636 Người gửi kt VP gửi * Bến xe Trung tâm Lào Cai Lấy h…" at bounding box center [310, 61] width 528 height 23
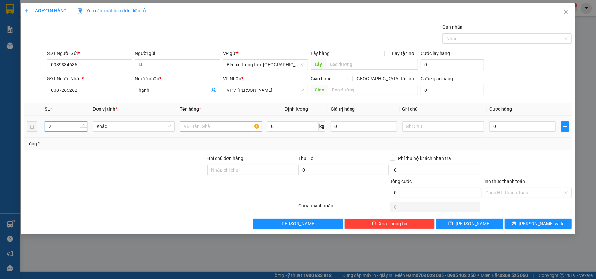
click at [86, 125] on span "Increase Value" at bounding box center [83, 125] width 7 height 6
type input "4"
click at [86, 125] on span "Increase Value" at bounding box center [83, 125] width 7 height 6
click at [194, 127] on input "text" at bounding box center [221, 126] width 82 height 10
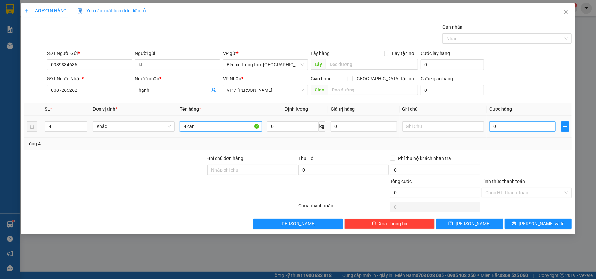
type input "4 can"
click at [505, 126] on input "0" at bounding box center [522, 126] width 66 height 10
type input "2"
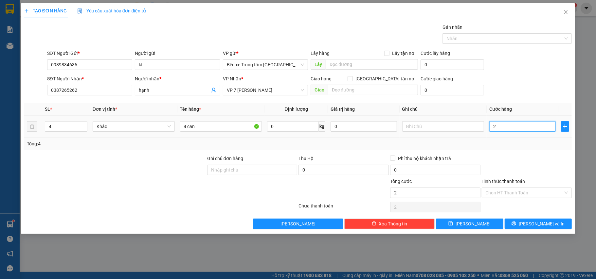
type input "20"
type input "200"
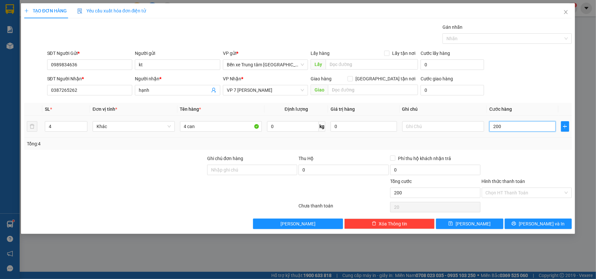
type input "200"
type input "200.000"
click at [535, 224] on span "[PERSON_NAME] và In" at bounding box center [542, 224] width 46 height 7
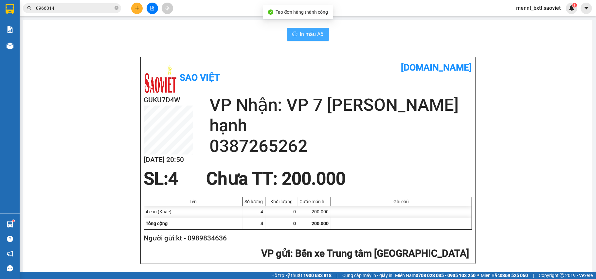
click at [306, 40] on button "In mẫu A5" at bounding box center [308, 34] width 42 height 13
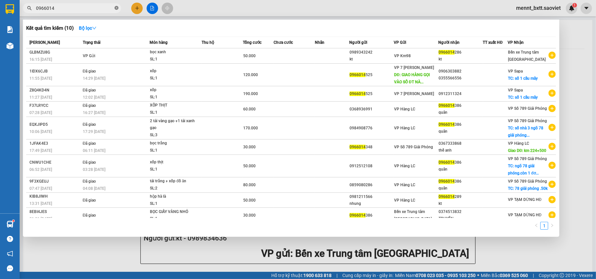
click at [116, 8] on icon "close-circle" at bounding box center [117, 8] width 4 height 4
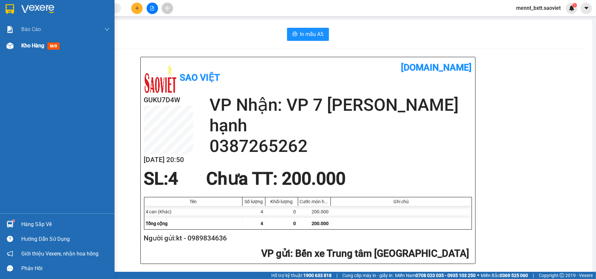
click at [28, 44] on span "Kho hàng" at bounding box center [32, 46] width 23 height 6
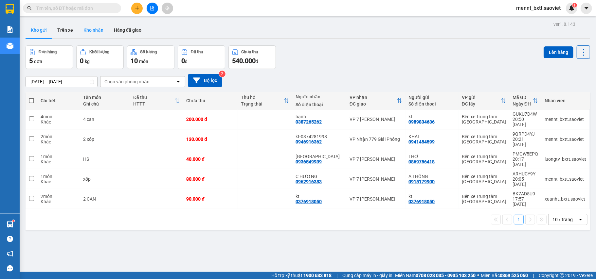
click at [94, 30] on button "Kho nhận" at bounding box center [93, 30] width 30 height 16
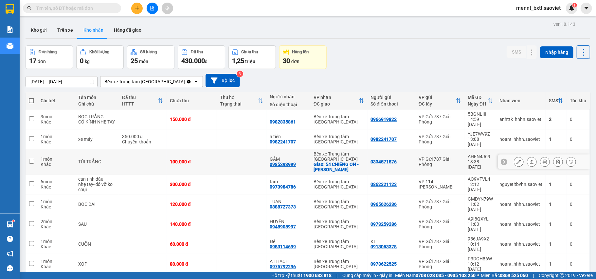
scroll to position [34, 0]
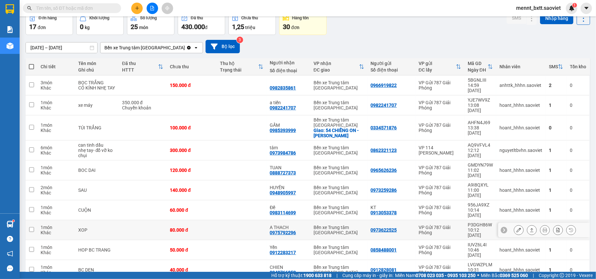
click at [516, 228] on icon at bounding box center [518, 230] width 5 height 5
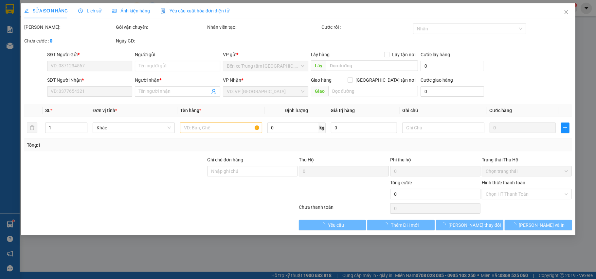
type input "0973622525"
type input "0975792296"
type input "A THACH"
type input "80.000"
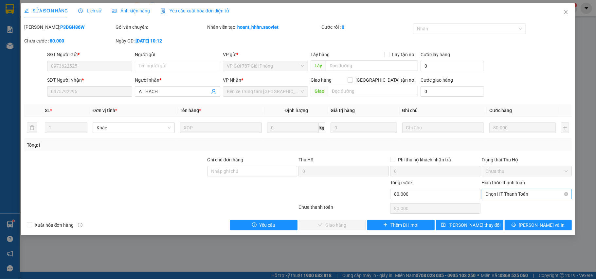
click at [535, 194] on span "Chọn HT Thanh Toán" at bounding box center [527, 194] width 82 height 10
click at [516, 206] on div "Tại văn phòng" at bounding box center [527, 208] width 82 height 7
type input "0"
drag, startPoint x: 354, startPoint y: 225, endPoint x: 354, endPoint y: 212, distance: 13.1
click at [354, 223] on button "[PERSON_NAME] và Giao hàng" at bounding box center [332, 225] width 67 height 10
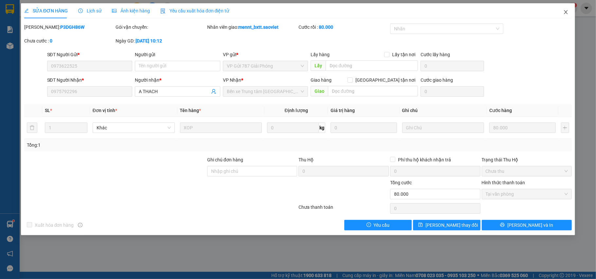
click at [564, 13] on icon "close" at bounding box center [565, 11] width 5 height 5
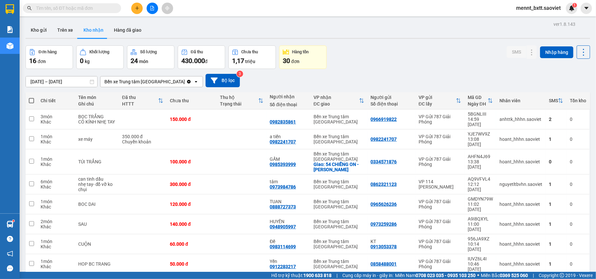
click at [136, 9] on icon "plus" at bounding box center [137, 8] width 5 height 5
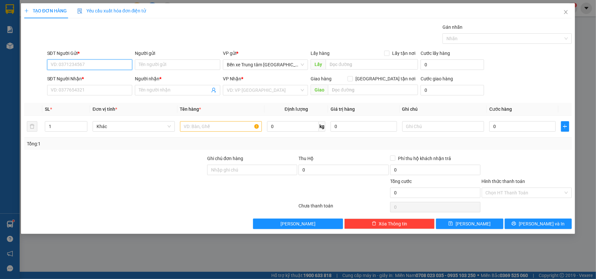
click at [104, 63] on input "SĐT Người Gửi *" at bounding box center [89, 65] width 85 height 10
click at [104, 63] on input "0975792" at bounding box center [89, 65] width 85 height 10
click at [97, 78] on div "0975792296 - A THACH" at bounding box center [90, 78] width 78 height 7
type input "0975792296"
type input "A THACH"
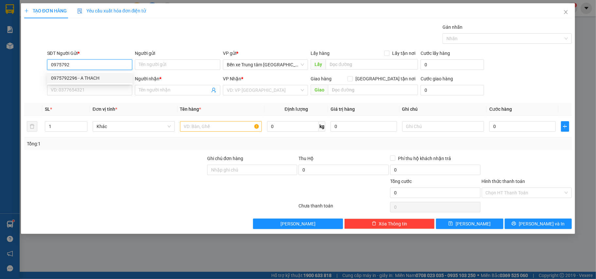
type input "0915516393"
type input "C THUY"
type input "0975792296"
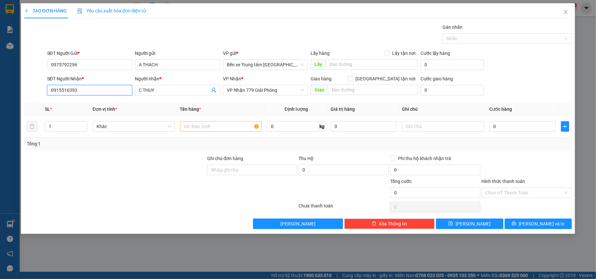
drag, startPoint x: 89, startPoint y: 94, endPoint x: 31, endPoint y: 100, distance: 58.9
click at [31, 100] on div "Transit Pickup Surcharge Ids Transit Deliver Surcharge Ids Transit Deliver Surc…" at bounding box center [298, 127] width 548 height 206
click at [137, 103] on th "Đơn vị tính *" at bounding box center [133, 109] width 87 height 13
click at [198, 126] on input "text" at bounding box center [221, 126] width 82 height 10
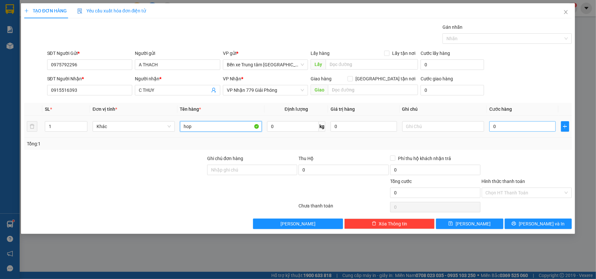
type input "hop"
click at [506, 128] on input "0" at bounding box center [522, 126] width 66 height 10
type input "4"
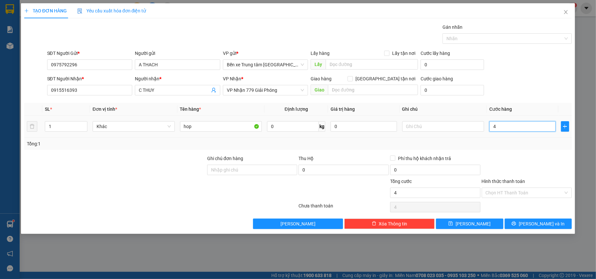
type input "40"
type input "40.000"
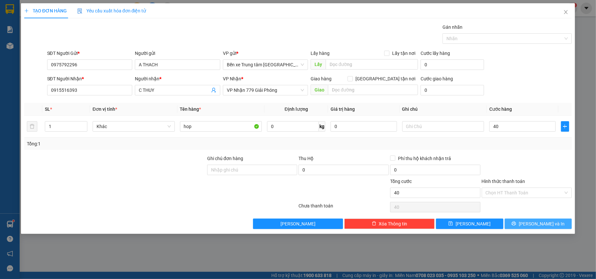
type input "40.000"
click at [536, 225] on span "[PERSON_NAME] và In" at bounding box center [542, 224] width 46 height 7
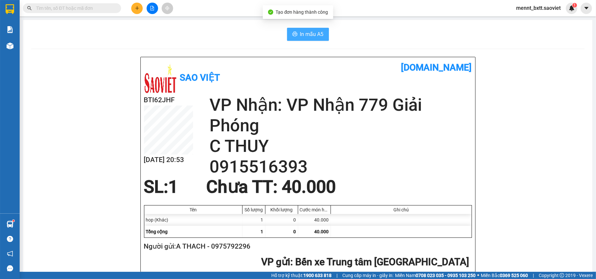
click at [324, 33] on button "In mẫu A5" at bounding box center [308, 34] width 42 height 13
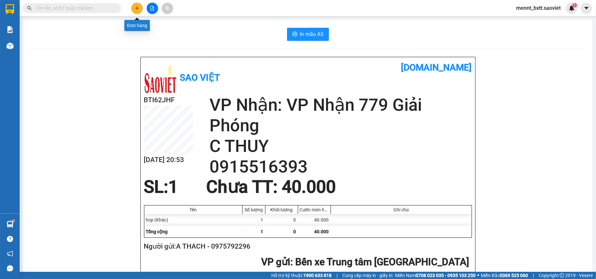
click at [134, 5] on button at bounding box center [136, 8] width 11 height 11
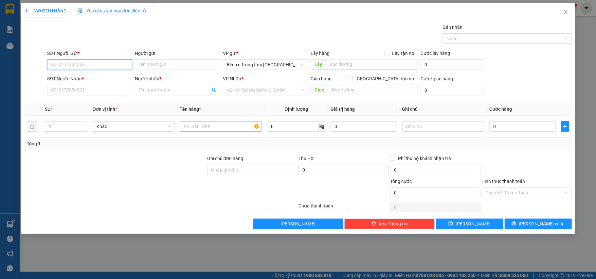
click at [113, 67] on input "SĐT Người Gửi *" at bounding box center [89, 65] width 85 height 10
click at [90, 79] on div "0975792296 - A THACH" at bounding box center [90, 78] width 78 height 7
type input "0975792296"
type input "A THACH"
type input "0915516393"
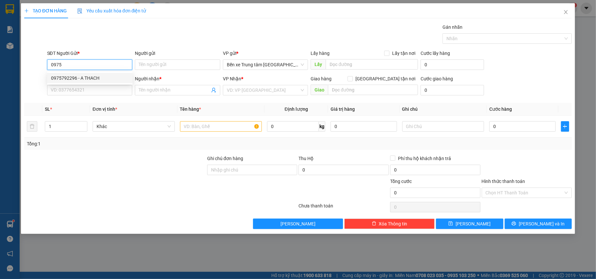
type input "C THUY"
type input "0975792296"
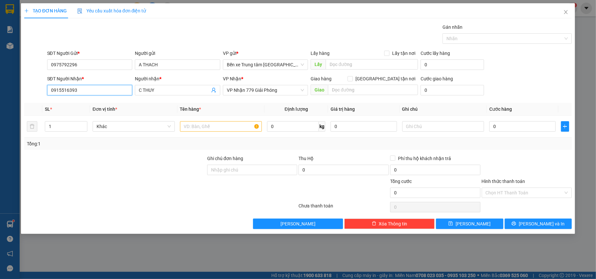
drag, startPoint x: 84, startPoint y: 87, endPoint x: 24, endPoint y: 99, distance: 60.7
click at [24, 98] on div "SĐT Người Nhận * 0915516393 0915516393 Người nhận * C THUY VP Nhận * VP Nhận 77…" at bounding box center [298, 86] width 549 height 23
click at [82, 89] on input "SĐT Người Nhận *" at bounding box center [89, 90] width 85 height 10
click at [89, 89] on input "SĐT Người Nhận *" at bounding box center [89, 90] width 85 height 10
click at [82, 102] on div "0937717866 - hậu" at bounding box center [90, 103] width 78 height 7
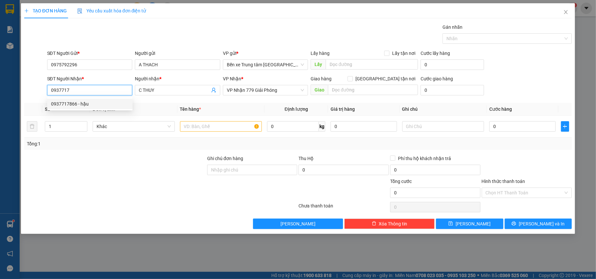
type input "0937717866"
type input "hậu"
type input "0937717866"
click at [199, 127] on input "text" at bounding box center [221, 126] width 82 height 10
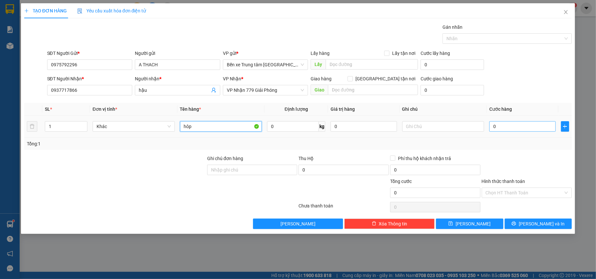
type input "hôp"
click at [528, 126] on input "0" at bounding box center [522, 126] width 66 height 10
type input "6"
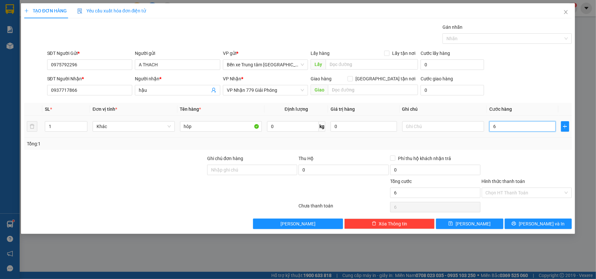
type input "60"
type input "60.000"
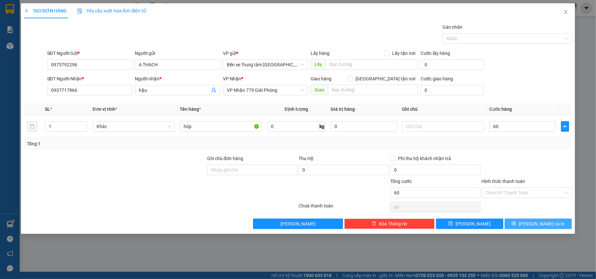
type input "60.000"
click at [533, 226] on span "[PERSON_NAME] và In" at bounding box center [542, 224] width 46 height 7
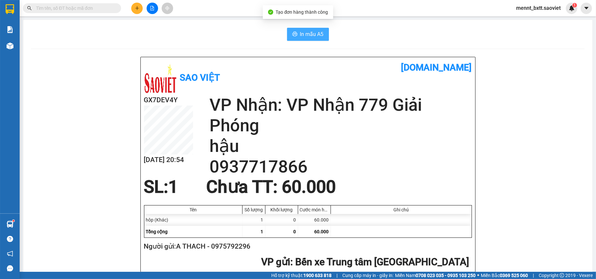
click at [308, 29] on button "In mẫu A5" at bounding box center [308, 34] width 42 height 13
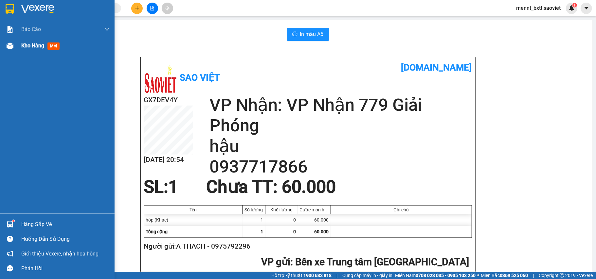
click at [25, 43] on span "Kho hàng" at bounding box center [32, 46] width 23 height 6
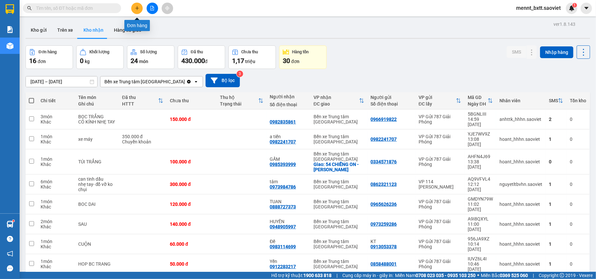
click at [137, 6] on icon "plus" at bounding box center [137, 8] width 5 height 5
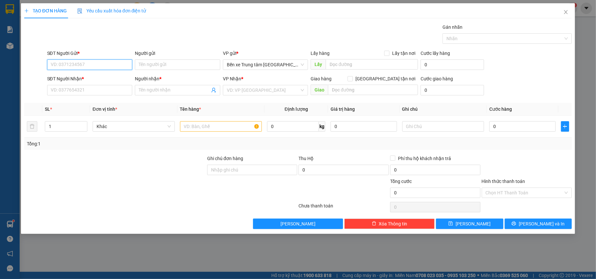
click at [89, 67] on input "SĐT Người Gửi *" at bounding box center [89, 65] width 85 height 10
type input "0828208666"
click at [84, 77] on div "0828208666 - kt" at bounding box center [90, 78] width 78 height 7
type input "kt"
type input "0972269598"
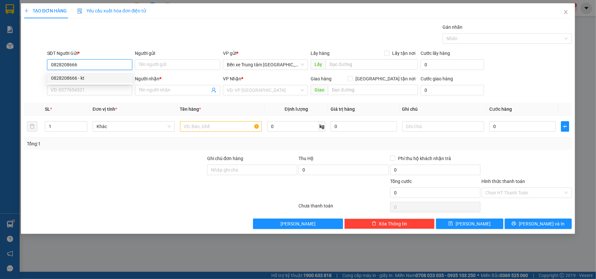
type input "kt"
type input "0828208666"
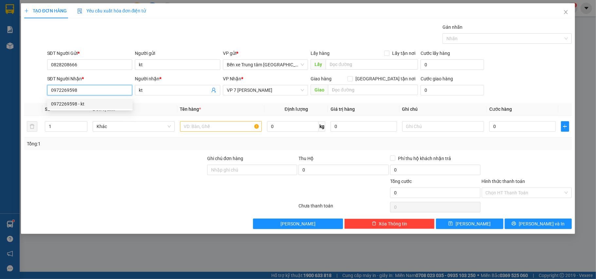
drag, startPoint x: 83, startPoint y: 92, endPoint x: 45, endPoint y: 86, distance: 38.7
click at [45, 86] on div "SĐT Người Nhận * 0972269598 Người nhận * kt VP Nhận * VP 7 [PERSON_NAME] Giao h…" at bounding box center [298, 86] width 549 height 23
click at [79, 103] on div "0825413555 - kt" at bounding box center [90, 103] width 78 height 7
type input "0825413555"
click at [222, 128] on input "text" at bounding box center [221, 126] width 82 height 10
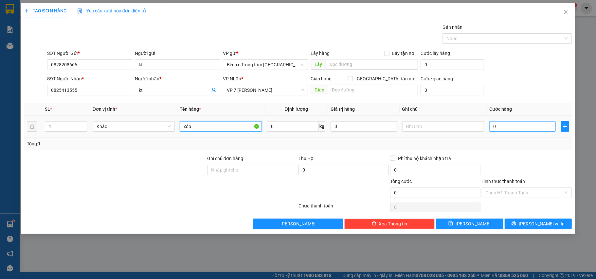
type input "xốp"
click at [528, 130] on input "0" at bounding box center [522, 126] width 66 height 10
type input "4"
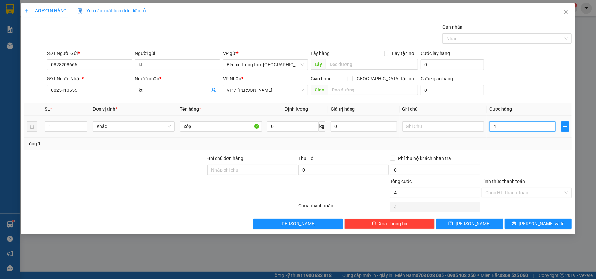
type input "40"
type input "40.000"
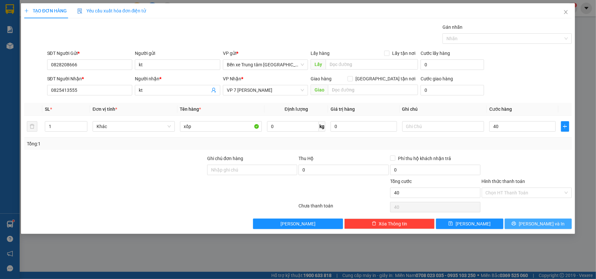
type input "40.000"
click at [554, 225] on button "[PERSON_NAME] và In" at bounding box center [538, 224] width 67 height 10
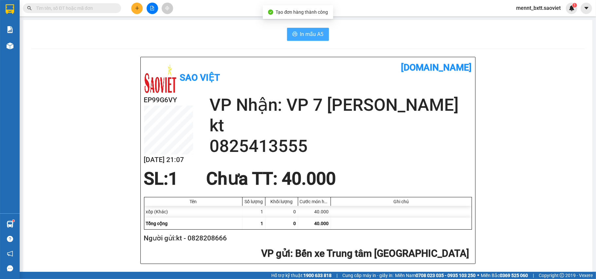
click at [317, 30] on span "In mẫu A5" at bounding box center [312, 34] width 24 height 8
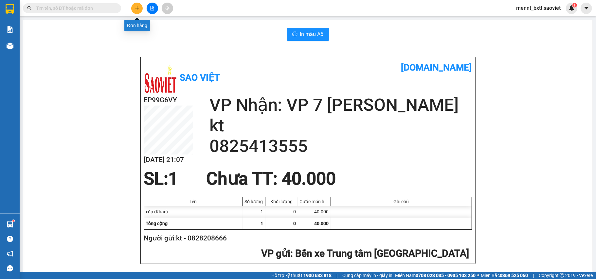
click at [140, 8] on button at bounding box center [136, 8] width 11 height 11
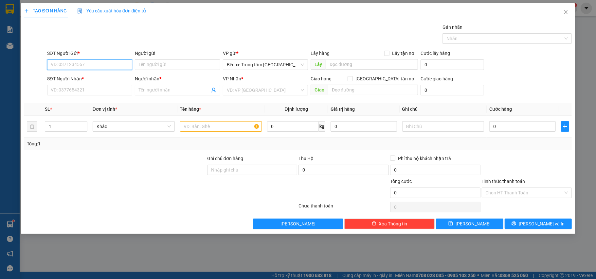
click at [108, 60] on input "SĐT Người Gửi *" at bounding box center [89, 65] width 85 height 10
click at [79, 79] on div "0828208666 - kt" at bounding box center [90, 78] width 78 height 7
type input "0828208666"
type input "kt"
type input "0825413555"
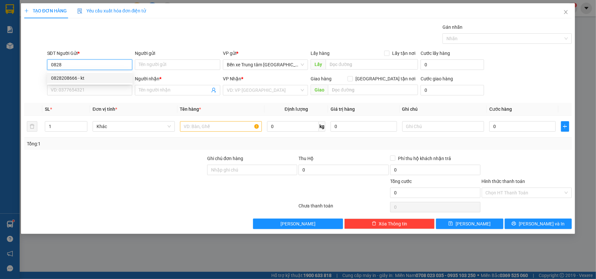
type input "kt"
type input "0828208666"
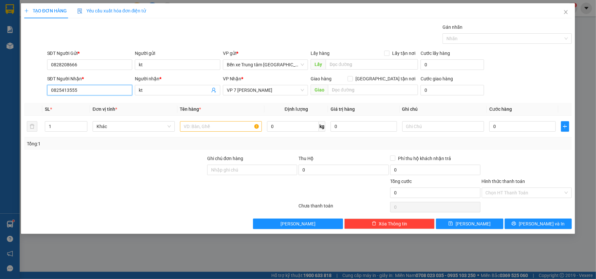
drag, startPoint x: 86, startPoint y: 90, endPoint x: 16, endPoint y: 84, distance: 71.0
click at [16, 85] on div "TẠO ĐƠN HÀNG Yêu cầu xuất hóa đơn điện tử Transit Pickup Surcharge Ids Transit …" at bounding box center [298, 139] width 596 height 279
click at [249, 93] on span "VP 7 [PERSON_NAME]" at bounding box center [266, 90] width 78 height 10
type input "0982371270"
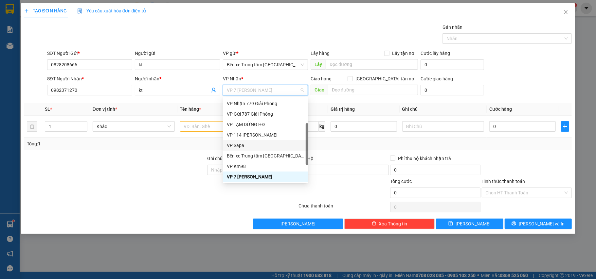
scroll to position [73, 0]
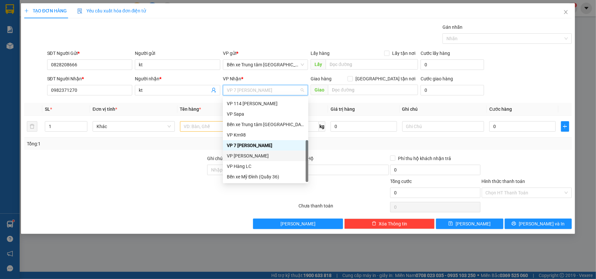
click at [256, 151] on div "VP [PERSON_NAME]" at bounding box center [265, 156] width 85 height 10
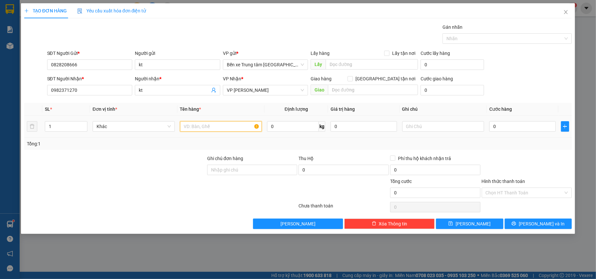
click at [225, 127] on input "text" at bounding box center [221, 126] width 82 height 10
type input "xốp"
click at [493, 129] on input "0" at bounding box center [522, 126] width 66 height 10
type input "4"
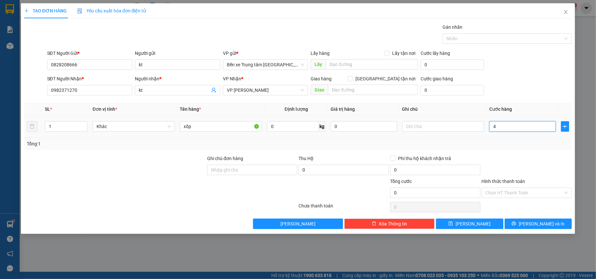
type input "4"
type input "40"
type input "40.000"
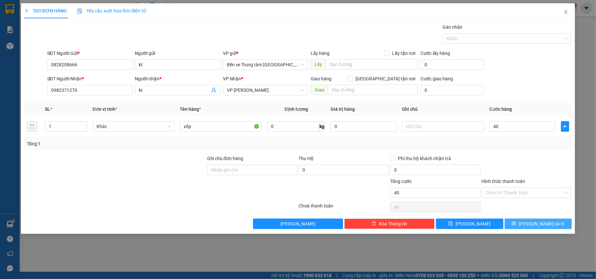
type input "40.000"
click at [551, 225] on button "[PERSON_NAME] và In" at bounding box center [538, 224] width 67 height 10
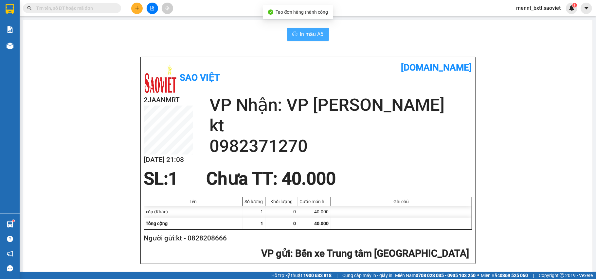
click at [313, 36] on span "In mẫu A5" at bounding box center [312, 34] width 24 height 8
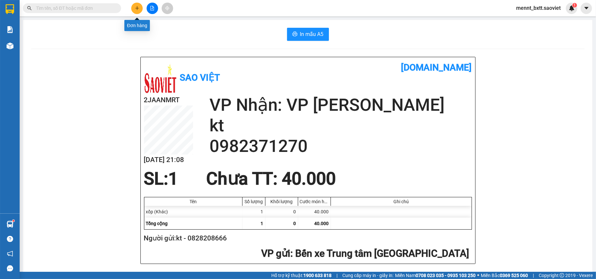
click at [137, 7] on icon "plus" at bounding box center [137, 8] width 0 height 4
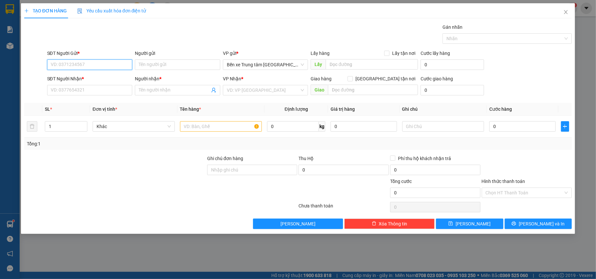
click at [97, 61] on input "SĐT Người Gửi *" at bounding box center [89, 65] width 85 height 10
type input "0961127868"
click at [91, 78] on div "0961127868 - A TRỌNG" at bounding box center [90, 78] width 78 height 7
type input "A TRỌNG"
type input "0963672966"
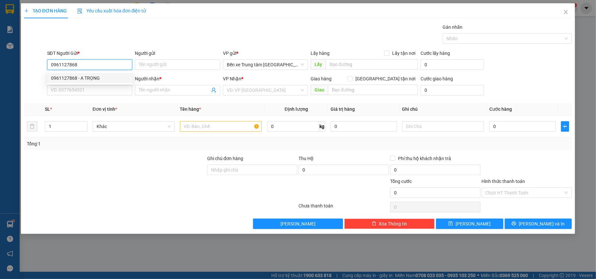
type input "c gấm"
type input "0961127868"
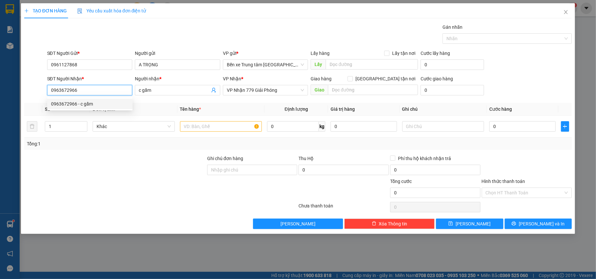
drag, startPoint x: 95, startPoint y: 92, endPoint x: 26, endPoint y: 92, distance: 69.1
click at [26, 92] on div "SĐT Người Nhận * 0963672966 Người nhận * c gấm VP Nhận * VP Nhận 779 Giải Phóng…" at bounding box center [298, 86] width 549 height 23
type input "0916724639"
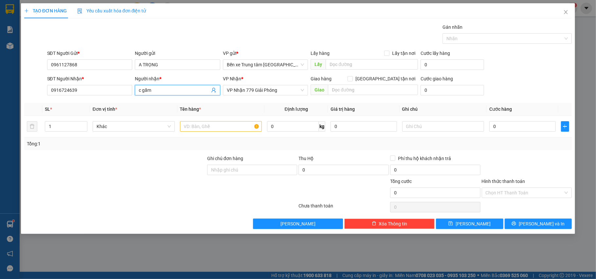
click at [151, 91] on input "c gấm" at bounding box center [174, 90] width 71 height 7
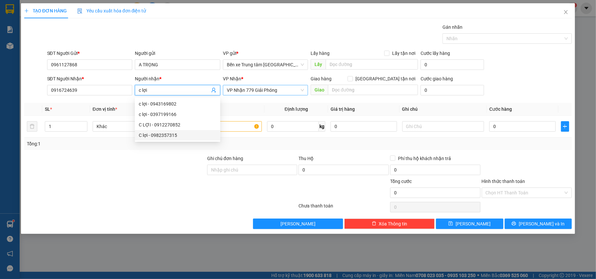
click at [259, 88] on span "VP Nhận 779 Giải Phóng" at bounding box center [266, 90] width 78 height 10
type input "c lợi"
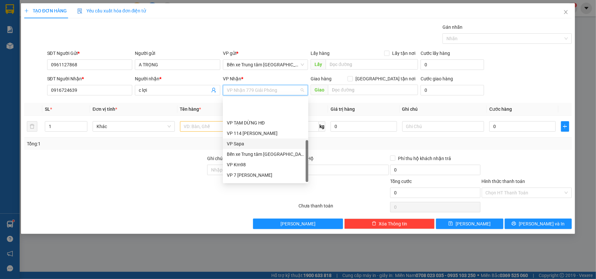
scroll to position [73, 0]
click at [269, 147] on div "VP 7 [PERSON_NAME]" at bounding box center [266, 145] width 78 height 7
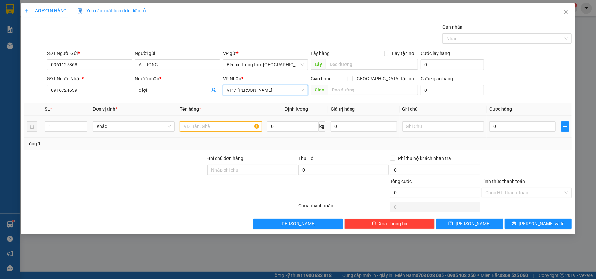
click at [225, 131] on input "text" at bounding box center [221, 126] width 82 height 10
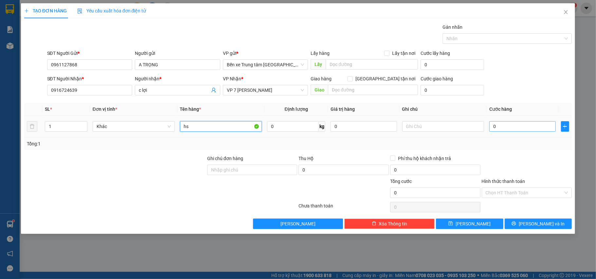
type input "hs"
click at [506, 129] on input "0" at bounding box center [522, 126] width 66 height 10
type input "4"
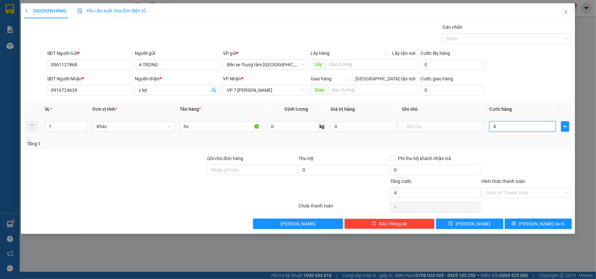
type input "40"
click at [507, 188] on div "Chọn HT Thanh Toán" at bounding box center [527, 193] width 90 height 10
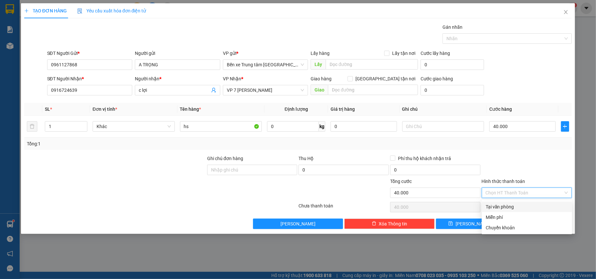
click at [506, 208] on div "Tại văn phòng" at bounding box center [527, 207] width 82 height 7
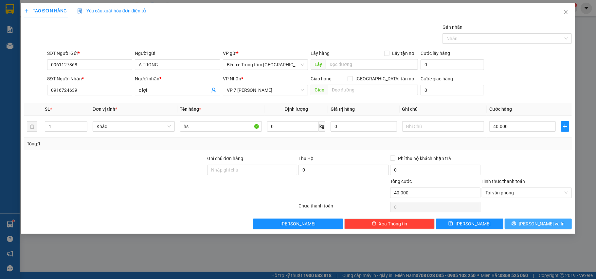
click at [531, 224] on button "[PERSON_NAME] và In" at bounding box center [538, 224] width 67 height 10
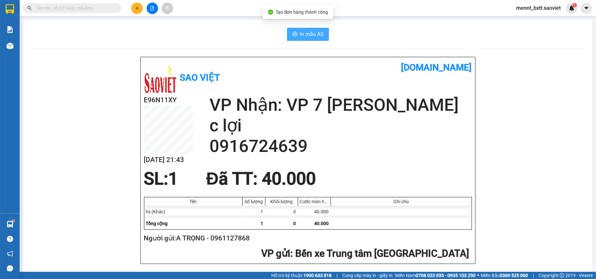
click at [294, 33] on icon "printer" at bounding box center [294, 33] width 5 height 5
click at [154, 7] on button at bounding box center [152, 8] width 11 height 11
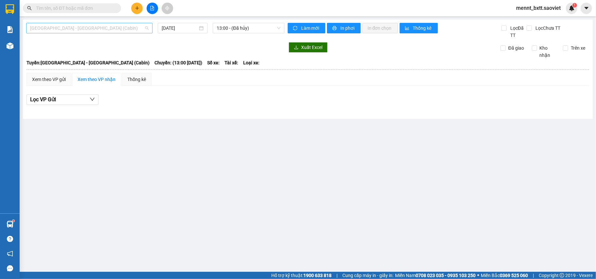
click at [95, 26] on span "[GEOGRAPHIC_DATA] - [GEOGRAPHIC_DATA] (Cabin)" at bounding box center [89, 28] width 118 height 10
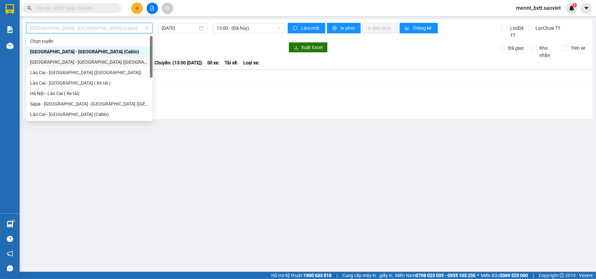
scroll to position [52, 0]
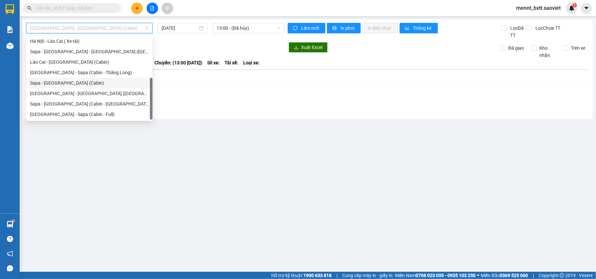
click at [73, 79] on div "Sapa - [GEOGRAPHIC_DATA] (Cabin)" at bounding box center [89, 83] width 126 height 10
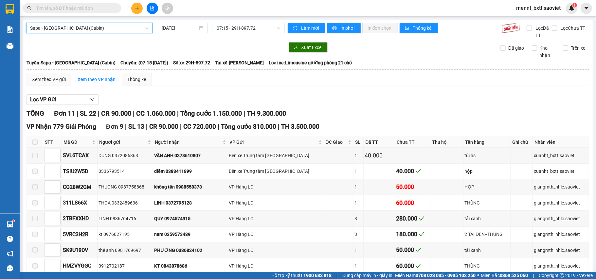
click at [255, 25] on span "07:15 - 29H-897.72" at bounding box center [249, 28] width 64 height 10
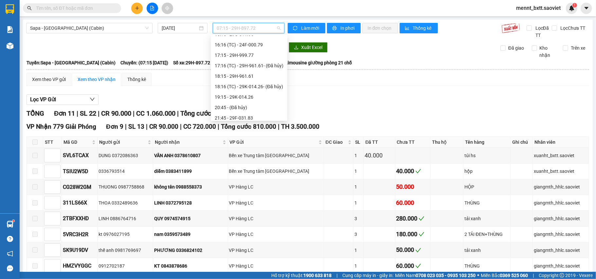
scroll to position [218, 0]
click at [249, 113] on div "23:57 - 24F-000.81" at bounding box center [249, 116] width 69 height 7
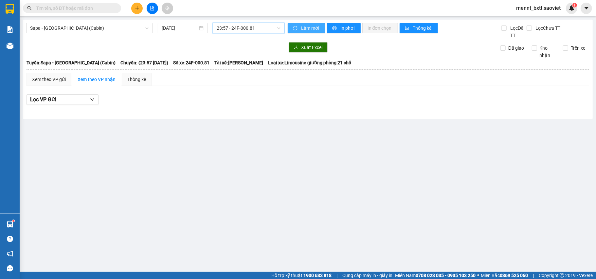
click at [296, 29] on icon "sync" at bounding box center [295, 28] width 4 height 4
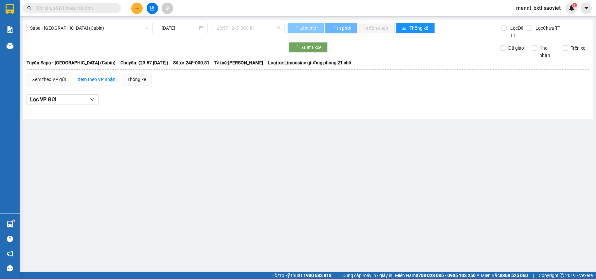
click at [261, 28] on span "23:57 - 24F-000.81" at bounding box center [249, 28] width 64 height 10
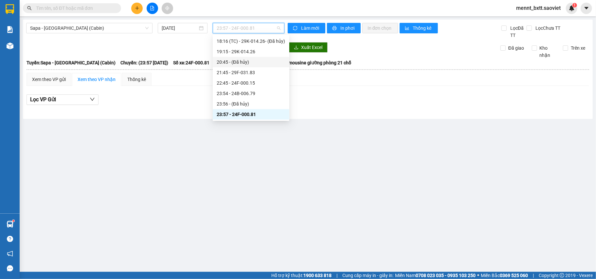
scroll to position [241, 0]
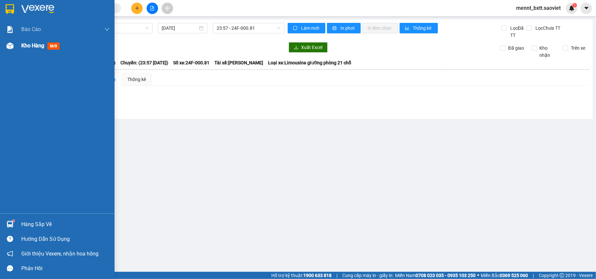
click at [23, 46] on span "Kho hàng" at bounding box center [32, 46] width 23 height 6
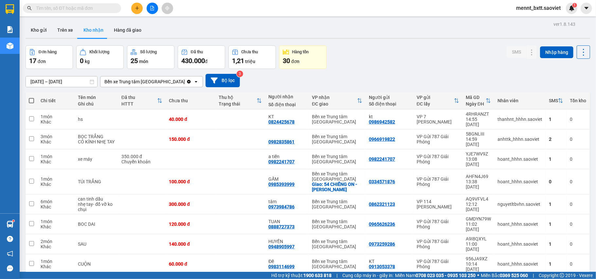
click at [388, 43] on div "ver 1.8.143 Kho gửi Trên xe Kho nhận Hàng đã giao Đơn hàng 17 đơn Khối lượng 0 …" at bounding box center [308, 179] width 570 height 318
click at [40, 29] on button "Kho gửi" at bounding box center [39, 30] width 27 height 16
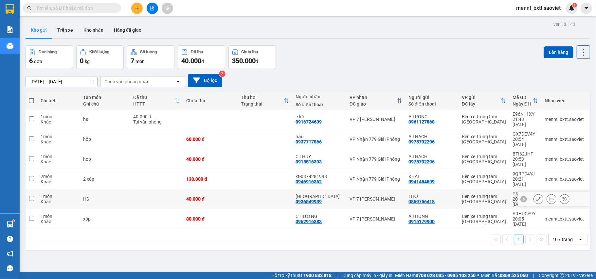
click at [155, 189] on td at bounding box center [156, 199] width 53 height 20
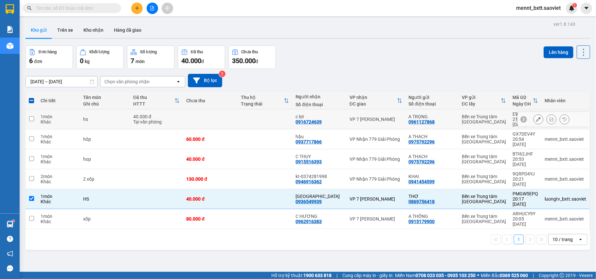
click at [117, 118] on div "hs" at bounding box center [105, 119] width 44 height 5
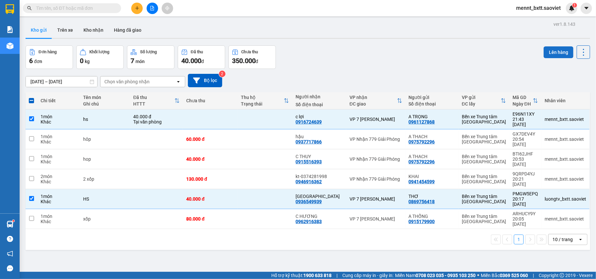
click at [554, 46] on button "Lên hàng" at bounding box center [559, 52] width 30 height 12
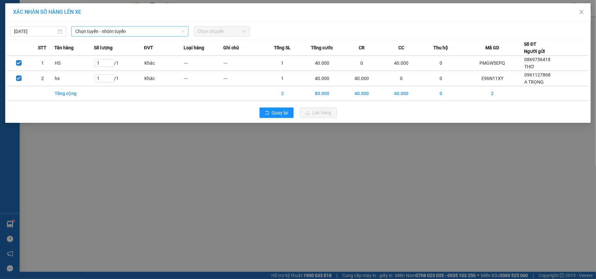
click at [128, 33] on span "Chọn tuyến - nhóm tuyến" at bounding box center [129, 32] width 109 height 10
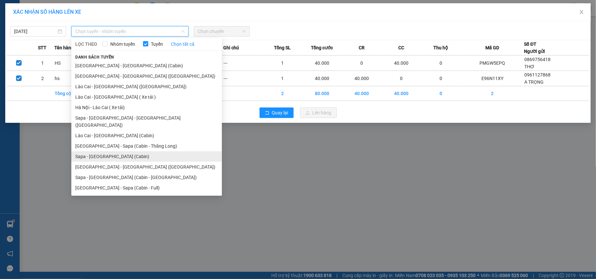
click at [113, 152] on li "Sapa - [GEOGRAPHIC_DATA] (Cabin)" at bounding box center [146, 157] width 151 height 10
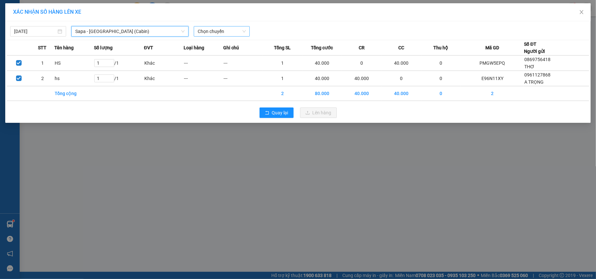
click at [209, 35] on span "Chọn chuyến" at bounding box center [222, 32] width 48 height 10
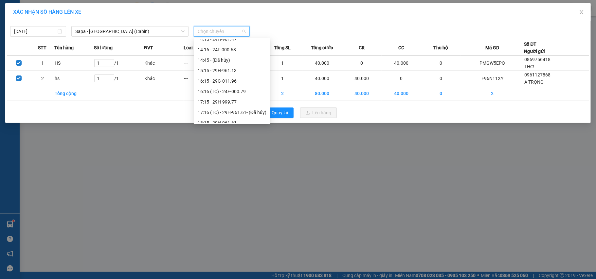
scroll to position [174, 0]
click at [224, 120] on div "21:45 - 29F-031.83" at bounding box center [232, 121] width 69 height 7
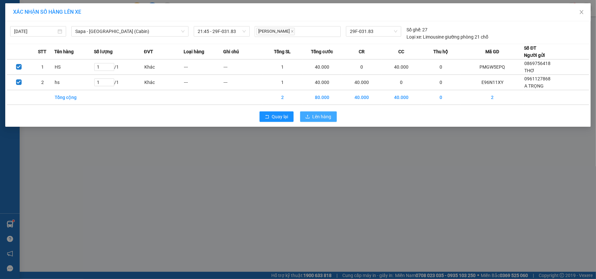
click at [302, 120] on button "Lên hàng" at bounding box center [318, 117] width 37 height 10
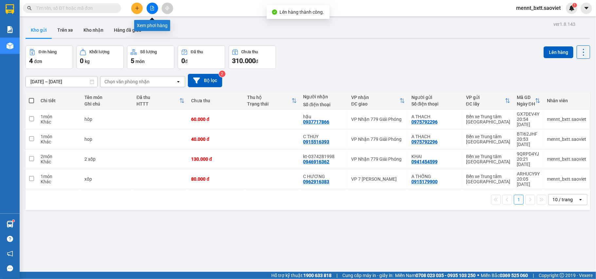
click at [155, 9] on button at bounding box center [152, 8] width 11 height 11
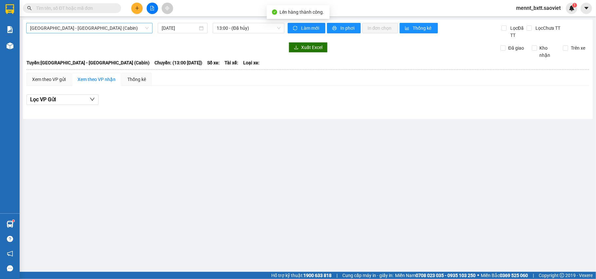
click at [111, 30] on span "[GEOGRAPHIC_DATA] - [GEOGRAPHIC_DATA] (Cabin)" at bounding box center [89, 28] width 118 height 10
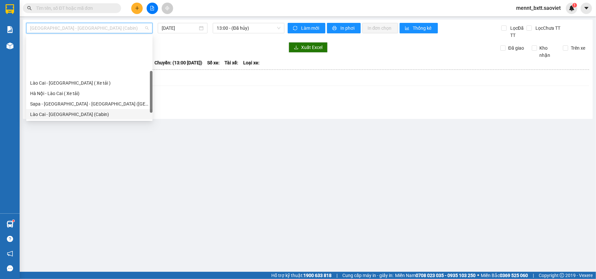
scroll to position [52, 0]
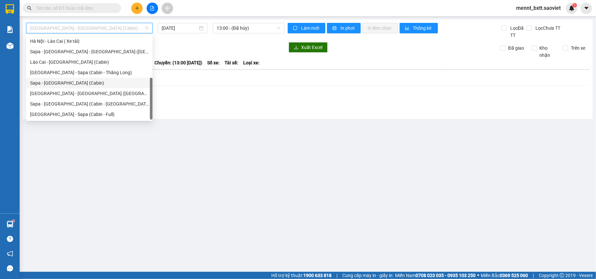
click at [75, 83] on div "Sapa - [GEOGRAPHIC_DATA] (Cabin)" at bounding box center [89, 83] width 118 height 7
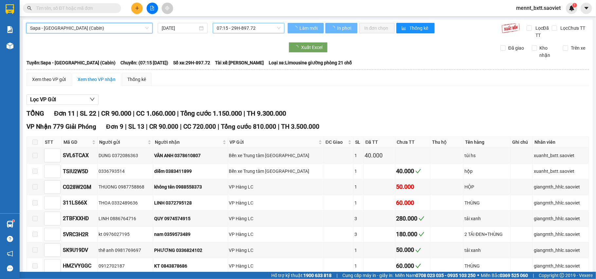
click at [239, 28] on span "07:15 - 29H-897.72" at bounding box center [249, 28] width 64 height 10
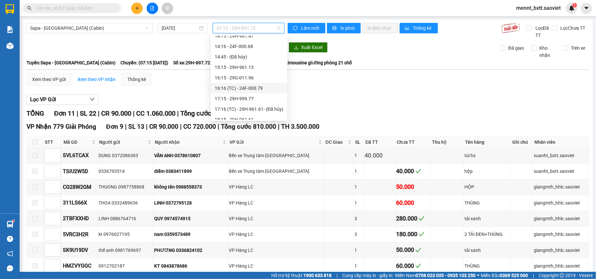
scroll to position [218, 0]
click at [242, 72] on div "21:45 - 29F-031.83" at bounding box center [249, 74] width 69 height 7
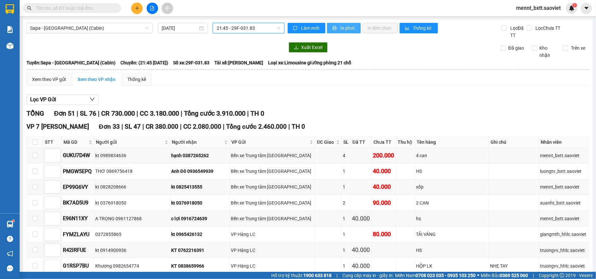
click at [345, 28] on span "In phơi" at bounding box center [347, 28] width 15 height 7
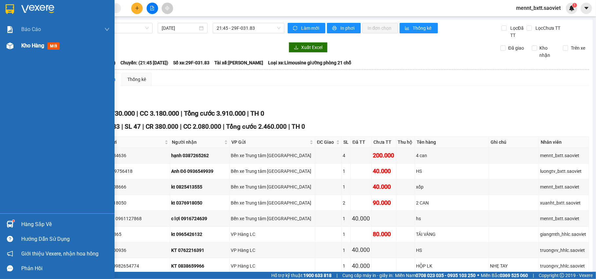
click at [23, 45] on span "Kho hàng" at bounding box center [32, 46] width 23 height 6
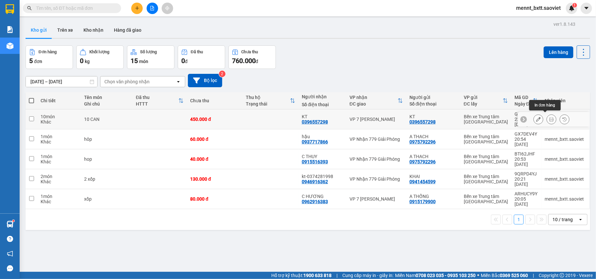
click at [549, 118] on icon at bounding box center [551, 119] width 5 height 5
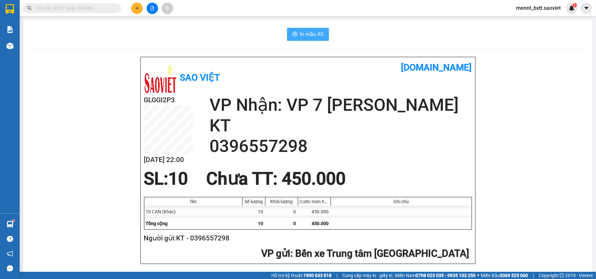
click at [308, 34] on span "In mẫu A5" at bounding box center [312, 34] width 24 height 8
click at [238, 36] on div "In mẫu A5" at bounding box center [307, 34] width 553 height 13
